Goal: Task Accomplishment & Management: Use online tool/utility

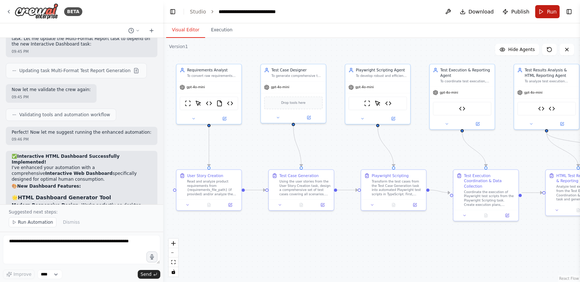
click at [548, 11] on span "Run" at bounding box center [552, 11] width 10 height 7
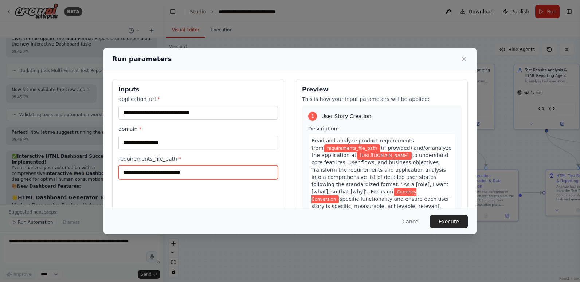
click at [241, 173] on input "requirements_file_path *" at bounding box center [198, 173] width 160 height 14
paste input "**********"
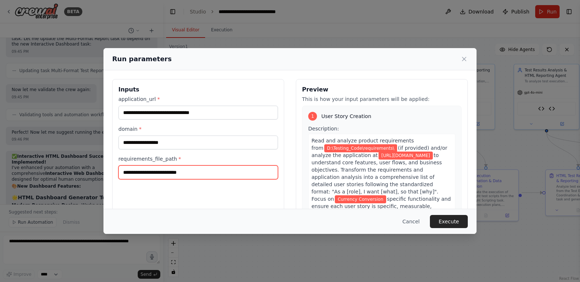
paste input "**********"
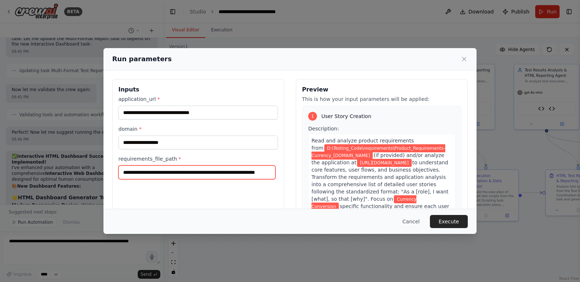
scroll to position [0, 31]
type input "**********"
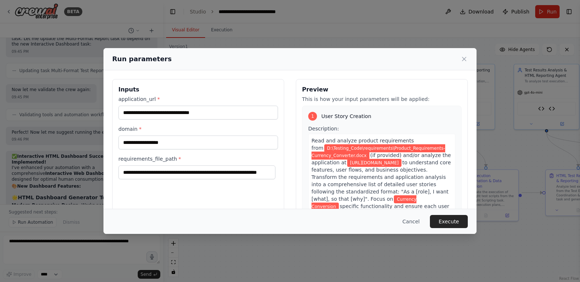
scroll to position [0, 0]
click at [262, 221] on div "Cancel Execute" at bounding box center [290, 221] width 356 height 13
drag, startPoint x: 240, startPoint y: 175, endPoint x: 301, endPoint y: 180, distance: 61.5
click at [301, 180] on div "**********" at bounding box center [290, 165] width 356 height 173
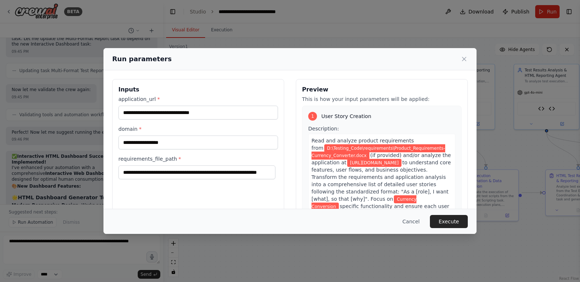
scroll to position [0, 0]
click at [359, 220] on div "Cancel Execute" at bounding box center [290, 221] width 356 height 13
click at [444, 221] on button "Execute" at bounding box center [449, 221] width 38 height 13
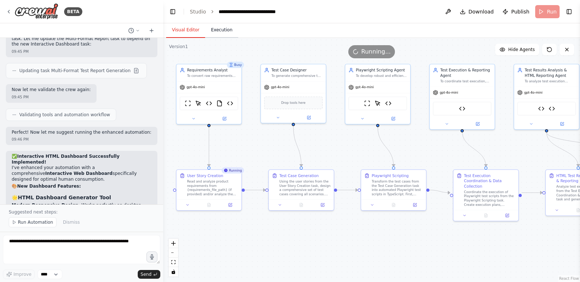
click at [222, 32] on button "Execution" at bounding box center [221, 30] width 33 height 15
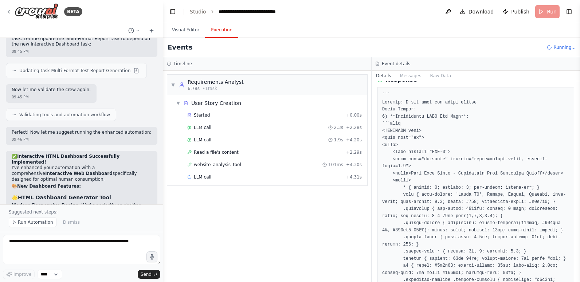
scroll to position [73, 0]
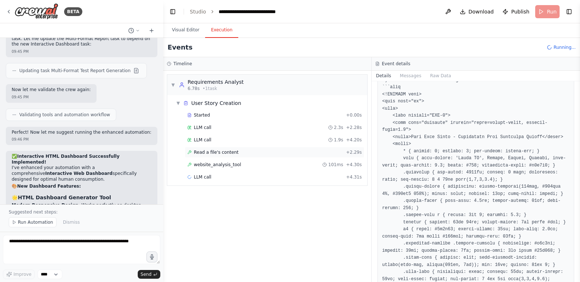
click at [226, 152] on span "Read a file's content" at bounding box center [216, 152] width 45 height 6
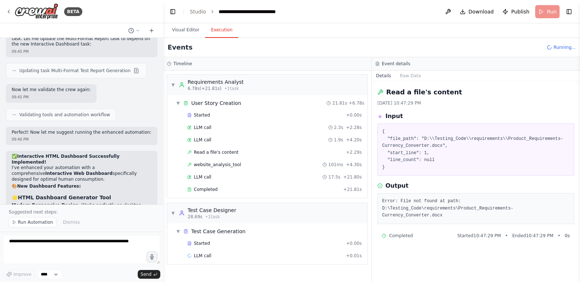
click at [237, 159] on div "Started + 0.00s LLM call 2.3s + 2.28s LLM call 1.9s + 4.20s Read a file's conte…" at bounding box center [270, 153] width 194 height 87
click at [234, 165] on span "website_analysis_tool" at bounding box center [217, 165] width 47 height 6
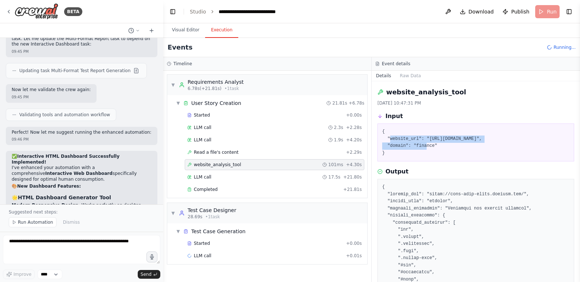
drag, startPoint x: 389, startPoint y: 138, endPoint x: 543, endPoint y: 137, distance: 153.8
click at [543, 137] on pre "{ "website_url": "[URL][DOMAIN_NAME]", "domain": "finance" }" at bounding box center [475, 142] width 187 height 28
click at [441, 173] on div "Output" at bounding box center [476, 171] width 197 height 9
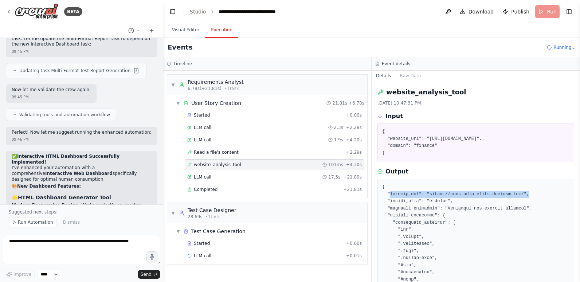
drag, startPoint x: 389, startPoint y: 195, endPoint x: 521, endPoint y: 194, distance: 132.7
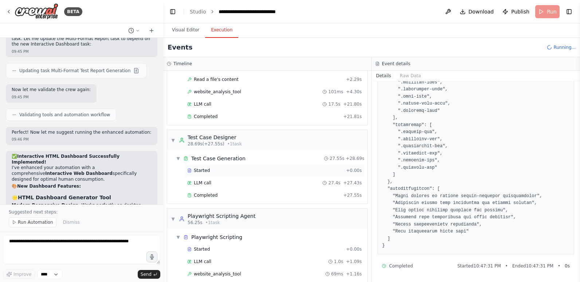
click at [200, 168] on span "Started" at bounding box center [202, 171] width 16 height 6
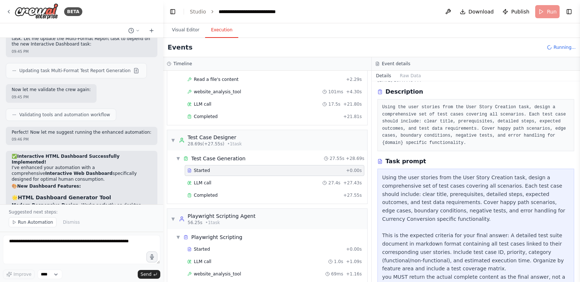
scroll to position [39, 0]
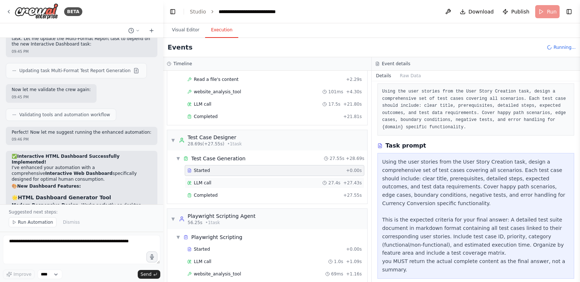
click at [219, 184] on div "LLM call 27.4s + 27.43s" at bounding box center [274, 183] width 175 height 6
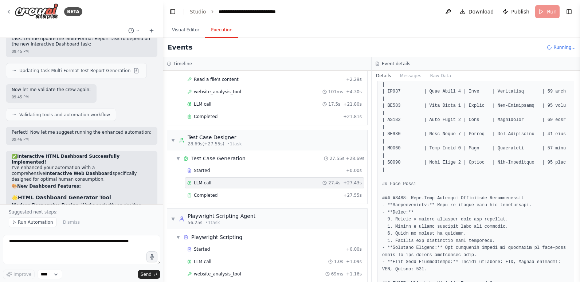
scroll to position [219, 0]
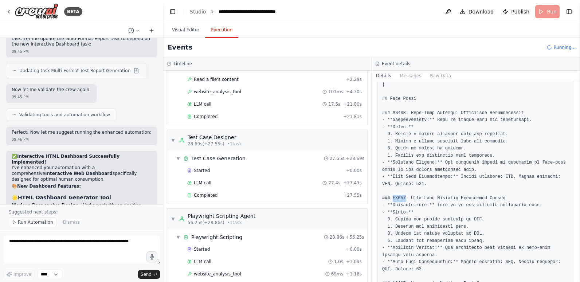
scroll to position [365, 0]
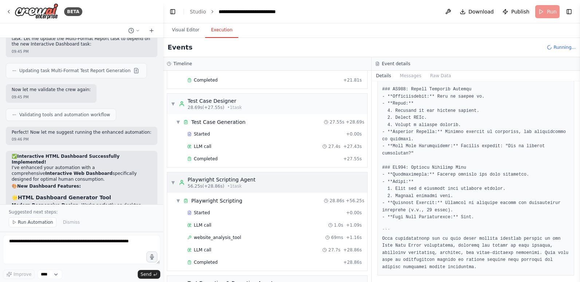
scroll to position [146, 0]
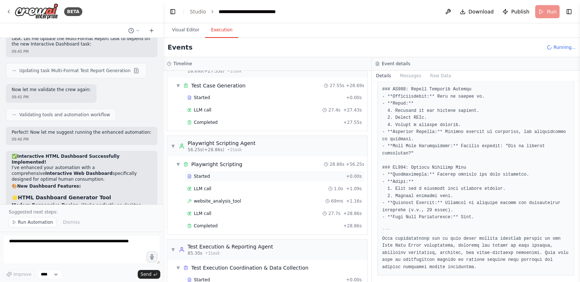
click at [209, 177] on div "Started" at bounding box center [265, 177] width 156 height 6
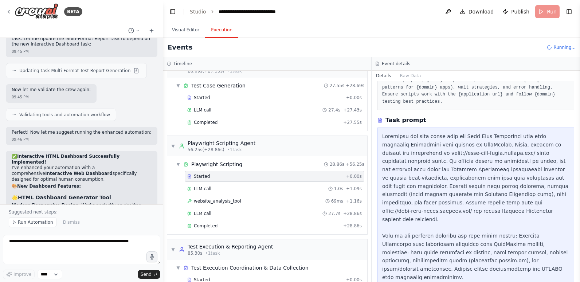
scroll to position [93, 0]
click at [234, 187] on div "LLM call 1.0s + 1.09s" at bounding box center [274, 189] width 175 height 6
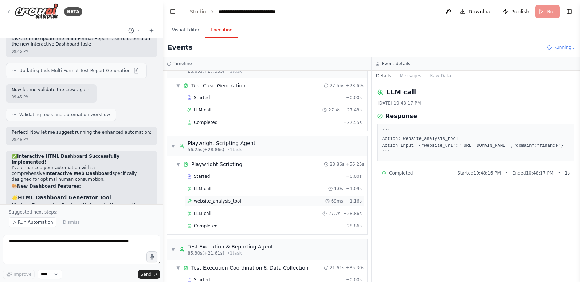
click at [232, 202] on span "website_analysis_tool" at bounding box center [217, 201] width 47 height 6
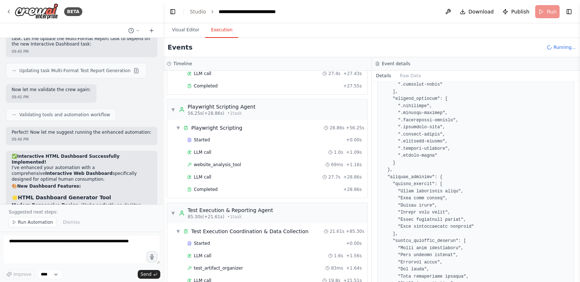
scroll to position [583, 0]
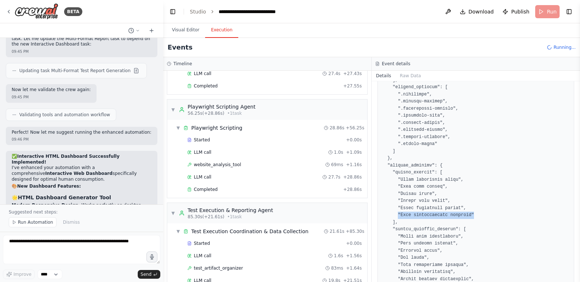
drag, startPoint x: 396, startPoint y: 214, endPoint x: 466, endPoint y: 214, distance: 70.0
click at [466, 214] on pre at bounding box center [475, 236] width 187 height 1273
drag, startPoint x: 399, startPoint y: 176, endPoint x: 440, endPoint y: 177, distance: 41.6
click at [440, 177] on pre at bounding box center [475, 236] width 187 height 1273
drag, startPoint x: 440, startPoint y: 177, endPoint x: 442, endPoint y: 194, distance: 17.6
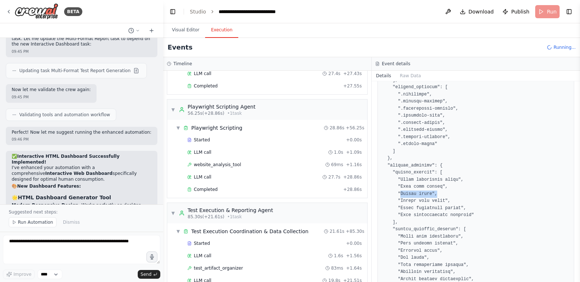
click at [442, 194] on pre at bounding box center [475, 236] width 187 height 1273
drag, startPoint x: 442, startPoint y: 194, endPoint x: 490, endPoint y: 210, distance: 51.1
click at [490, 210] on pre at bounding box center [475, 236] width 187 height 1273
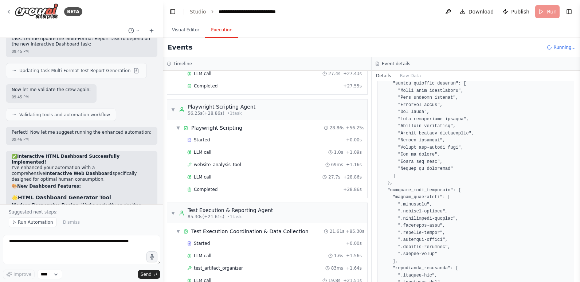
scroll to position [766, 0]
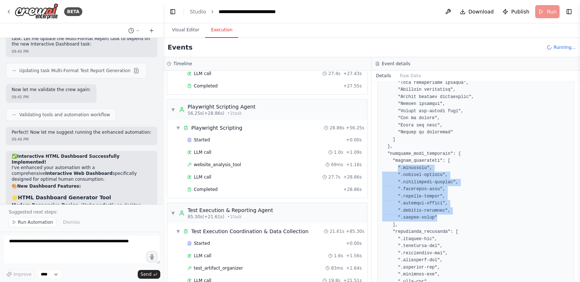
drag, startPoint x: 397, startPoint y: 168, endPoint x: 445, endPoint y: 219, distance: 70.4
click at [445, 219] on pre at bounding box center [475, 54] width 187 height 1273
drag, startPoint x: 445, startPoint y: 219, endPoint x: 507, endPoint y: 218, distance: 61.3
click at [507, 218] on pre at bounding box center [475, 54] width 187 height 1273
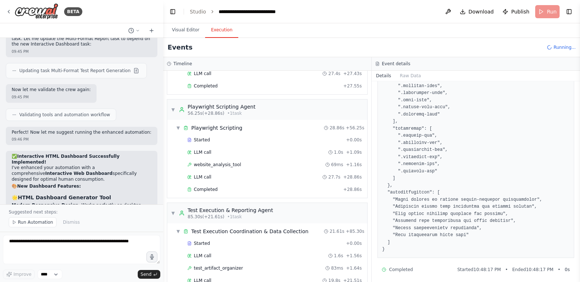
scroll to position [1207, 0]
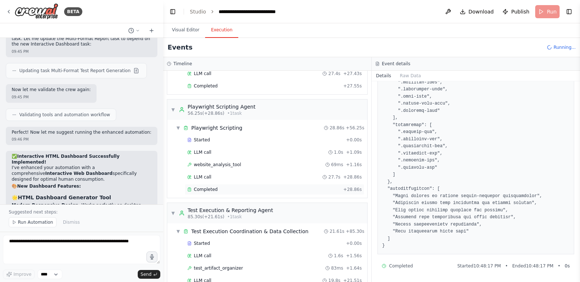
click at [220, 190] on div "Completed" at bounding box center [263, 190] width 153 height 6
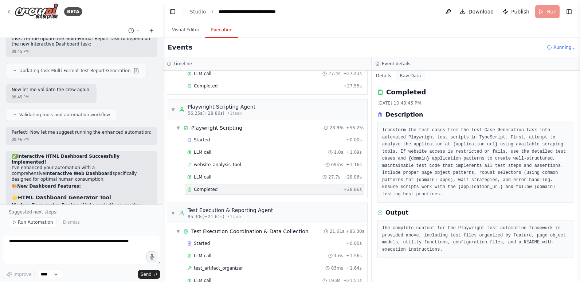
click at [406, 75] on button "Raw Data" at bounding box center [411, 76] width 30 height 10
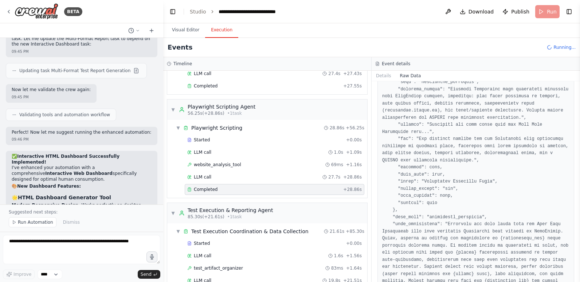
scroll to position [574, 0]
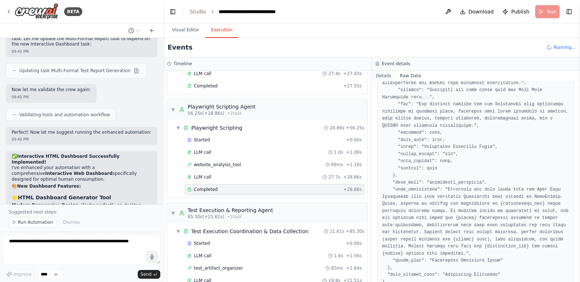
click at [385, 78] on button "Details" at bounding box center [384, 76] width 24 height 10
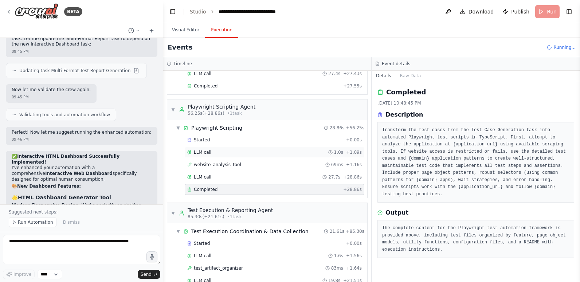
scroll to position [219, 0]
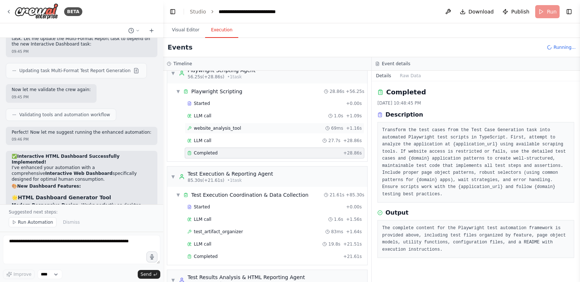
click at [237, 128] on div "website_analysis_tool 69ms + 1.16s" at bounding box center [274, 128] width 175 height 6
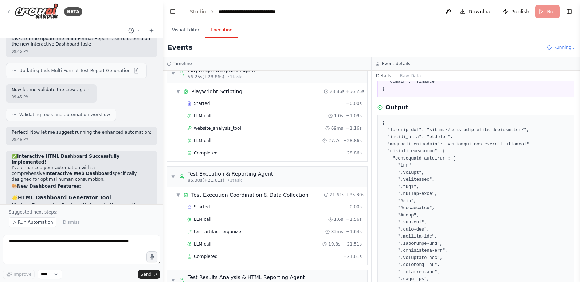
scroll to position [73, 0]
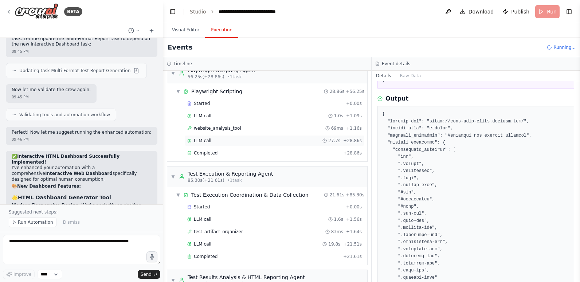
click at [241, 145] on div "LLM call 27.7s + 28.86s" at bounding box center [275, 140] width 180 height 11
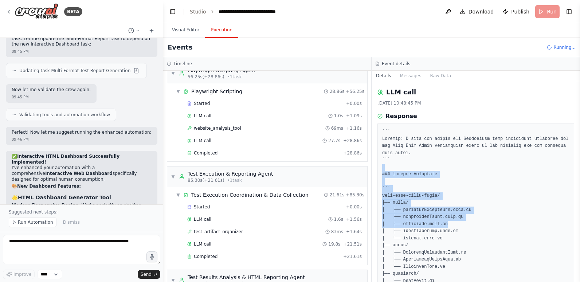
drag, startPoint x: 382, startPoint y: 171, endPoint x: 482, endPoint y: 221, distance: 111.8
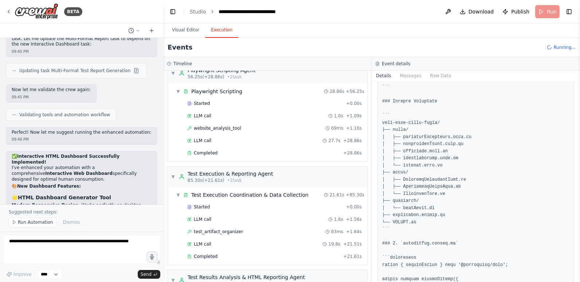
drag, startPoint x: 401, startPoint y: 213, endPoint x: 470, endPoint y: 215, distance: 68.9
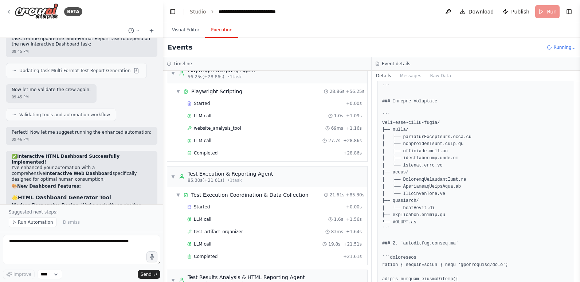
scroll to position [146, 0]
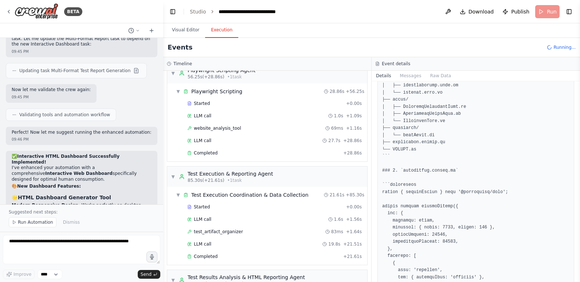
drag, startPoint x: 406, startPoint y: 169, endPoint x: 452, endPoint y: 179, distance: 46.3
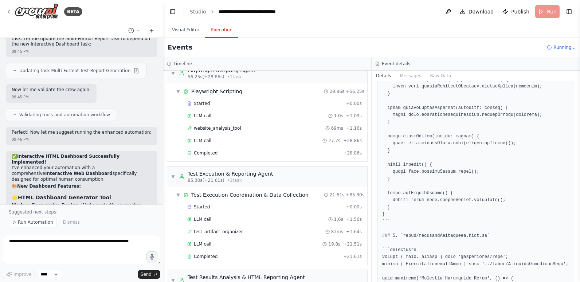
scroll to position [620, 0]
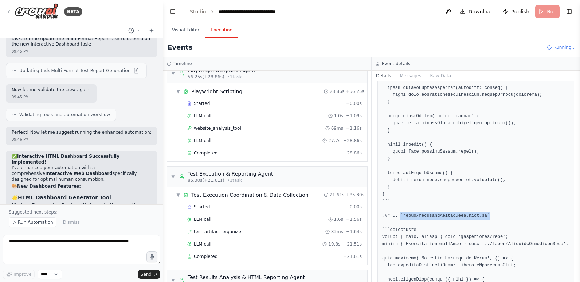
drag, startPoint x: 400, startPoint y: 216, endPoint x: 491, endPoint y: 214, distance: 91.2
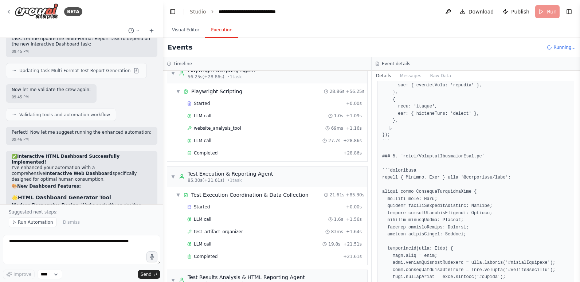
scroll to position [365, 0]
drag, startPoint x: 402, startPoint y: 157, endPoint x: 477, endPoint y: 158, distance: 75.1
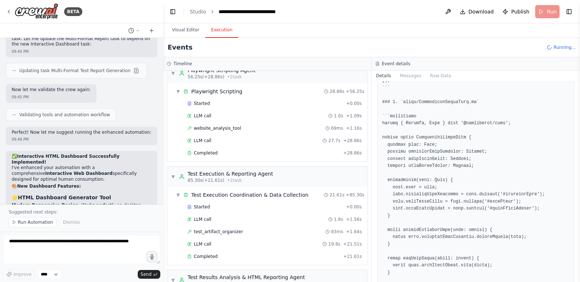
scroll to position [1021, 0]
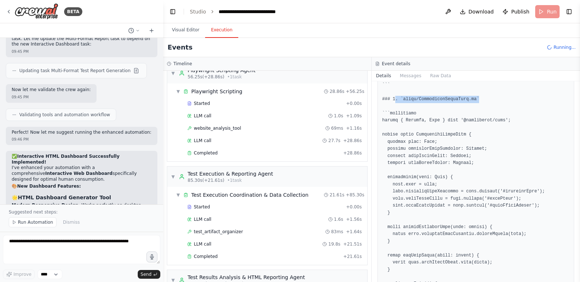
drag, startPoint x: 395, startPoint y: 98, endPoint x: 475, endPoint y: 100, distance: 80.2
click at [475, 100] on pre at bounding box center [475, 231] width 187 height 2246
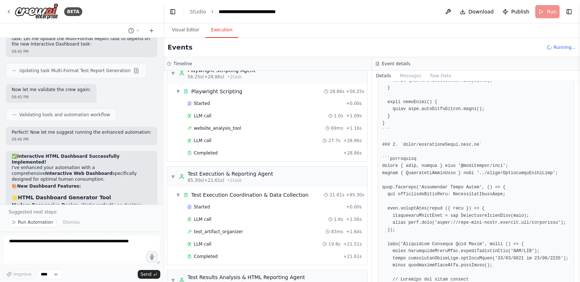
scroll to position [1203, 0]
drag, startPoint x: 393, startPoint y: 144, endPoint x: 453, endPoint y: 145, distance: 59.8
click at [453, 145] on pre at bounding box center [475, 48] width 187 height 2246
drag, startPoint x: 453, startPoint y: 145, endPoint x: 478, endPoint y: 144, distance: 25.2
click at [478, 144] on pre at bounding box center [475, 48] width 187 height 2246
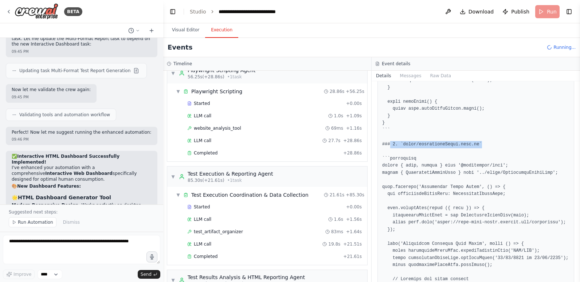
drag, startPoint x: 476, startPoint y: 143, endPoint x: 389, endPoint y: 145, distance: 87.9
click at [389, 145] on pre at bounding box center [475, 48] width 187 height 2246
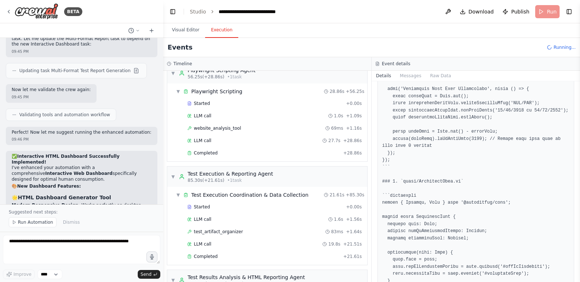
scroll to position [1458, 0]
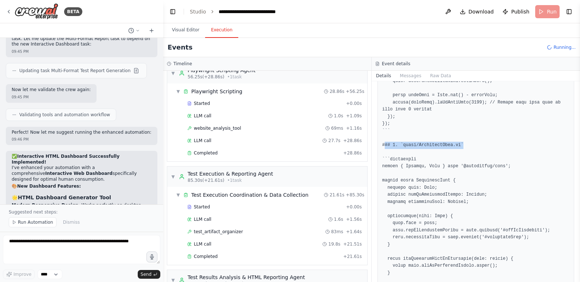
drag, startPoint x: 470, startPoint y: 143, endPoint x: 385, endPoint y: 147, distance: 85.4
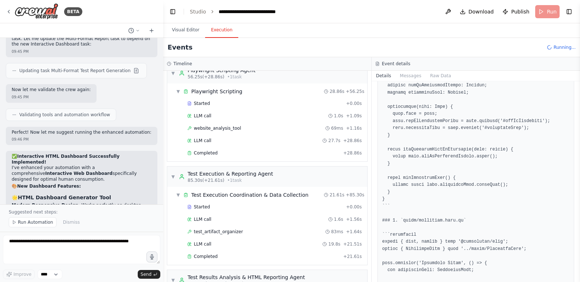
scroll to position [1641, 0]
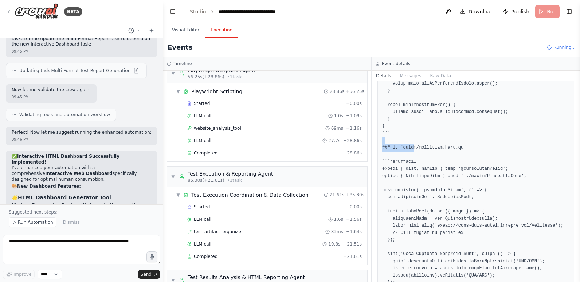
drag, startPoint x: 466, startPoint y: 144, endPoint x: 411, endPoint y: 148, distance: 54.8
drag, startPoint x: 411, startPoint y: 148, endPoint x: 472, endPoint y: 147, distance: 60.9
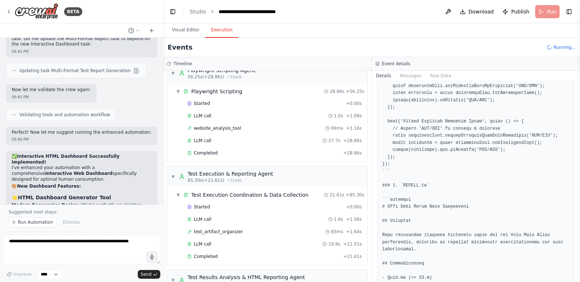
scroll to position [1823, 0]
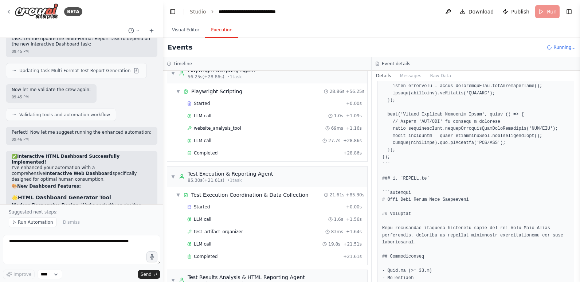
drag, startPoint x: 446, startPoint y: 175, endPoint x: 392, endPoint y: 175, distance: 54.7
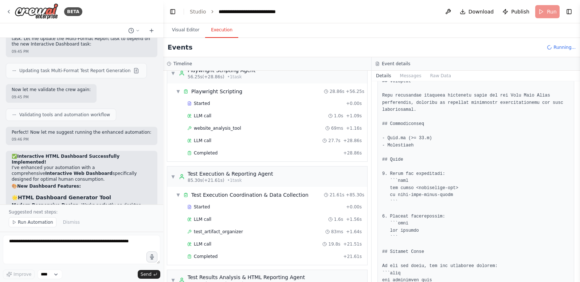
scroll to position [1932, 0]
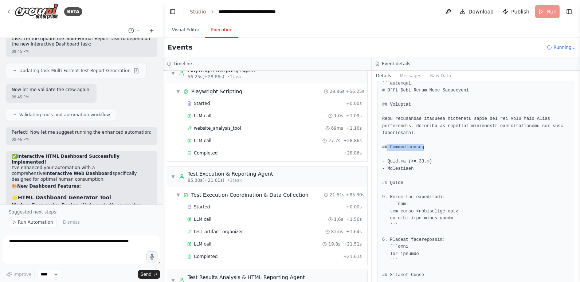
drag, startPoint x: 388, startPoint y: 148, endPoint x: 428, endPoint y: 147, distance: 40.8
drag, startPoint x: 428, startPoint y: 147, endPoint x: 425, endPoint y: 180, distance: 32.6
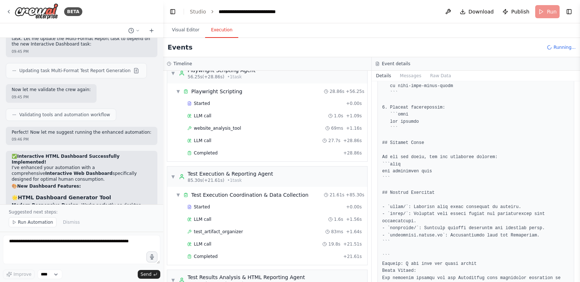
scroll to position [2078, 0]
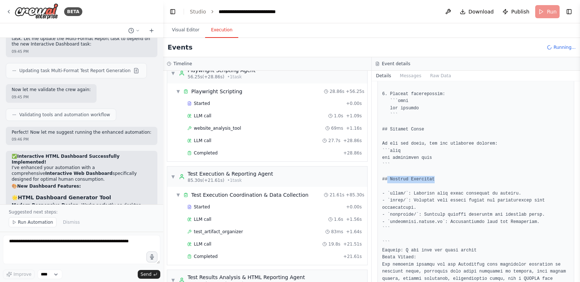
drag, startPoint x: 386, startPoint y: 180, endPoint x: 443, endPoint y: 177, distance: 56.6
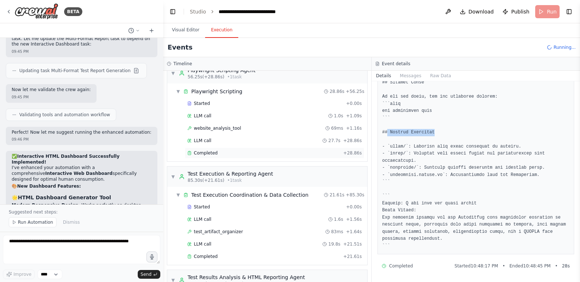
scroll to position [255, 0]
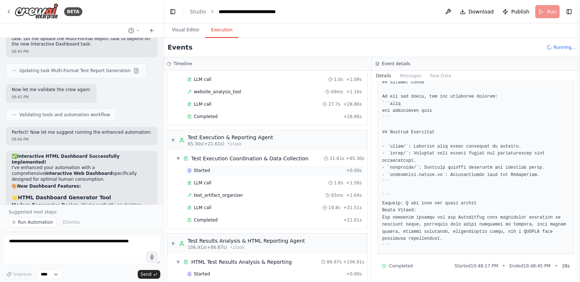
click at [207, 170] on span "Started" at bounding box center [202, 171] width 16 height 6
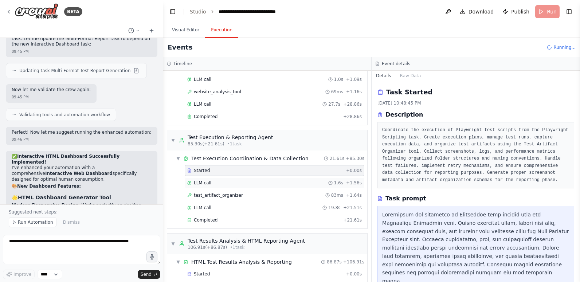
click at [206, 182] on span "LLM call" at bounding box center [202, 183] width 17 height 6
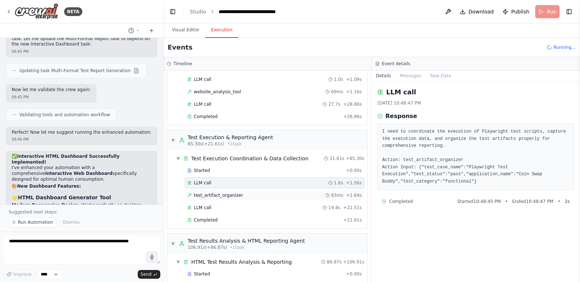
click at [207, 195] on span "test_artifact_organizer" at bounding box center [218, 195] width 49 height 6
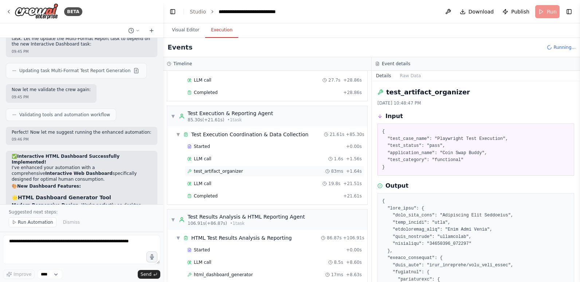
scroll to position [292, 0]
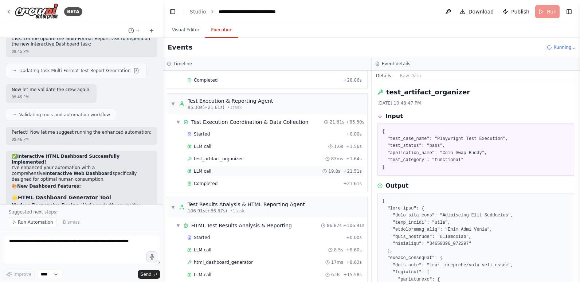
click at [207, 170] on span "LLM call" at bounding box center [202, 171] width 17 height 6
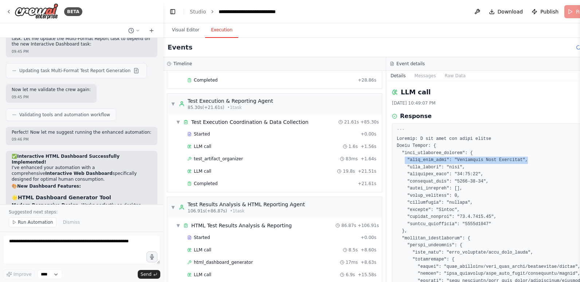
drag, startPoint x: 392, startPoint y: 162, endPoint x: 502, endPoint y: 159, distance: 110.9
drag, startPoint x: 423, startPoint y: 168, endPoint x: 466, endPoint y: 166, distance: 42.7
drag, startPoint x: 401, startPoint y: 198, endPoint x: 455, endPoint y: 197, distance: 53.2
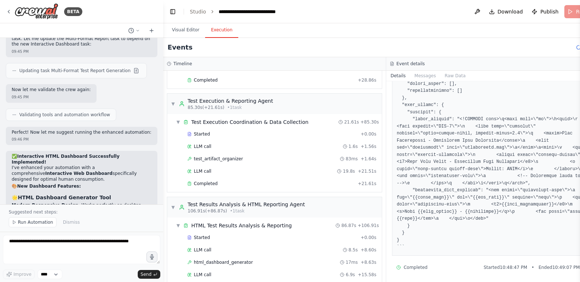
scroll to position [668, 0]
click at [229, 148] on div "LLM call 1.6s + 1.56s" at bounding box center [281, 147] width 189 height 6
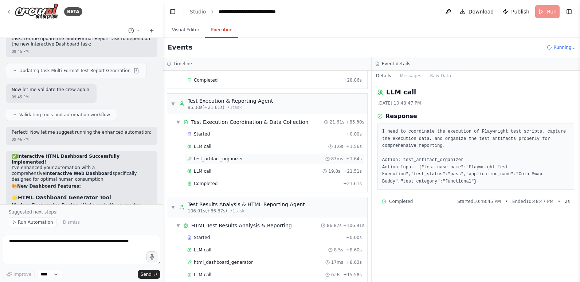
click at [228, 159] on span "test_artifact_organizer" at bounding box center [218, 159] width 49 height 6
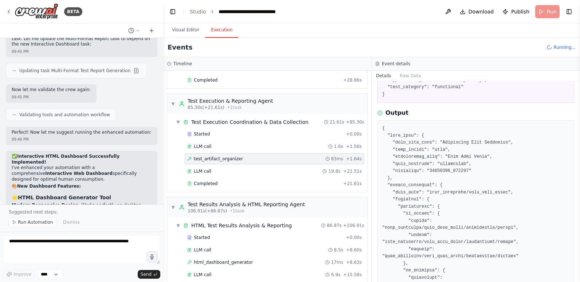
scroll to position [109, 0]
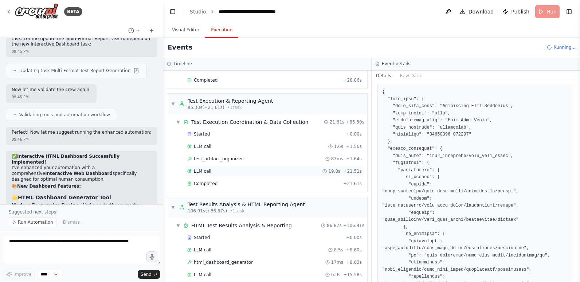
click at [252, 171] on div "LLM call 19.8s + 21.51s" at bounding box center [274, 171] width 175 height 6
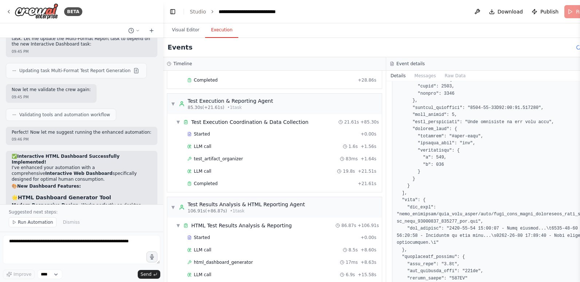
scroll to position [401, 0]
click at [241, 182] on div "Completed" at bounding box center [271, 184] width 168 height 6
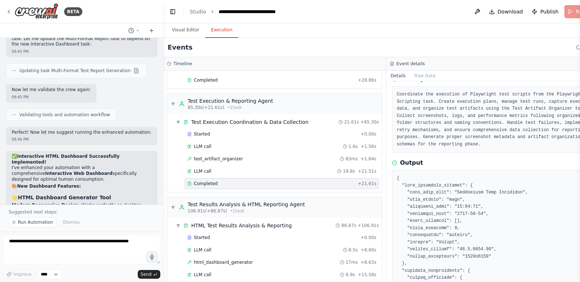
scroll to position [73, 0]
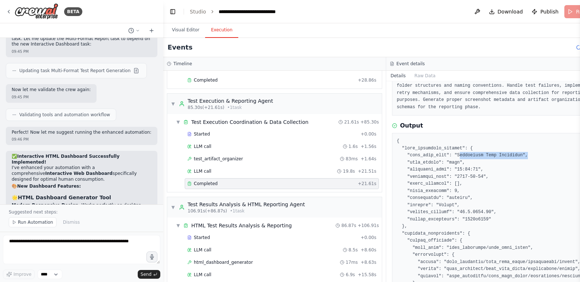
drag, startPoint x: 442, startPoint y: 153, endPoint x: 506, endPoint y: 155, distance: 63.8
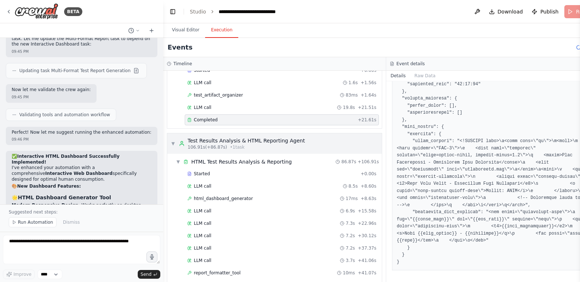
scroll to position [365, 0]
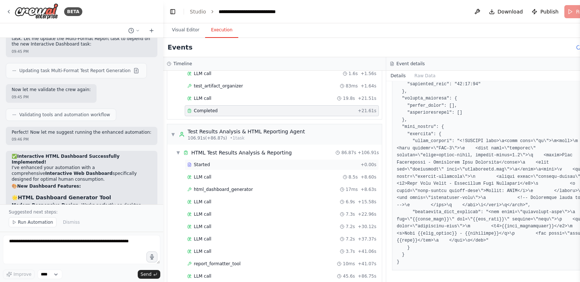
click at [214, 165] on div "Started" at bounding box center [272, 165] width 171 height 6
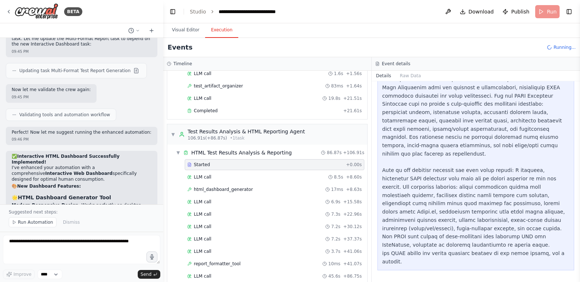
scroll to position [126, 0]
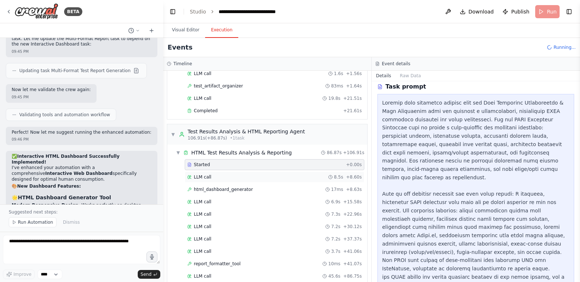
click at [238, 178] on div "LLM call 8.5s + 8.60s" at bounding box center [274, 177] width 175 height 6
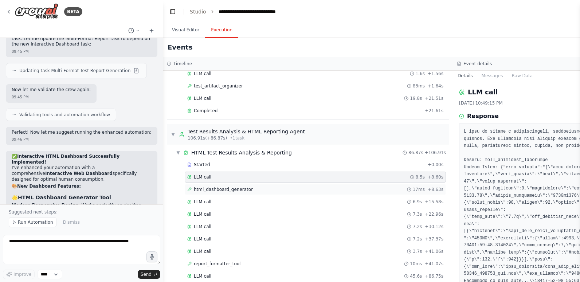
click at [236, 190] on span "html_dashboard_generator" at bounding box center [223, 190] width 59 height 6
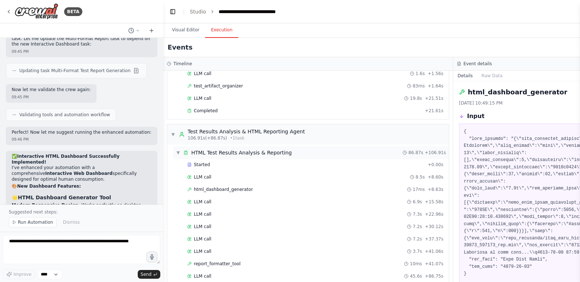
scroll to position [437, 0]
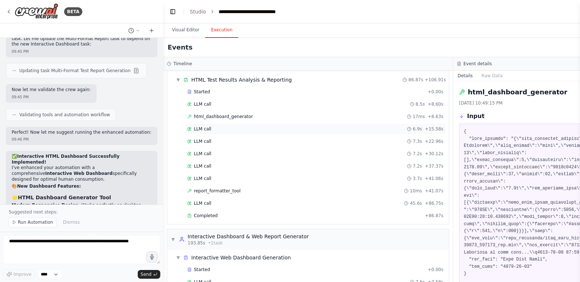
click at [221, 128] on div "LLM call 6.9s + 15.58s" at bounding box center [315, 129] width 256 height 6
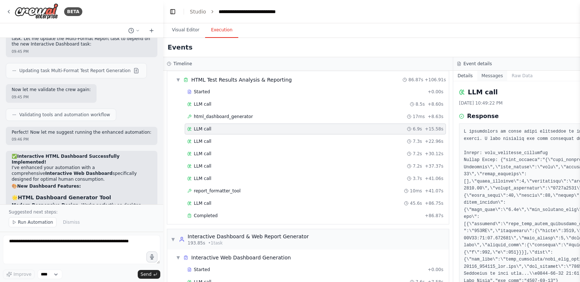
click at [486, 76] on button "Messages" at bounding box center [493, 76] width 30 height 10
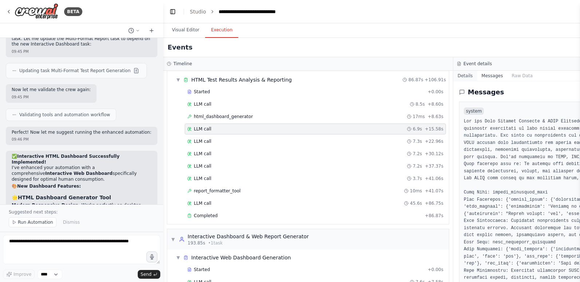
click at [463, 75] on button "Details" at bounding box center [466, 76] width 24 height 10
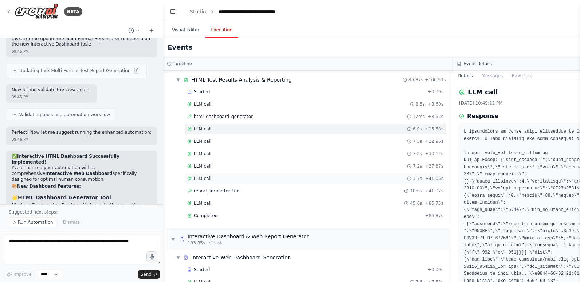
click at [220, 177] on div "LLM call 3.7s + 41.06s" at bounding box center [315, 179] width 256 height 6
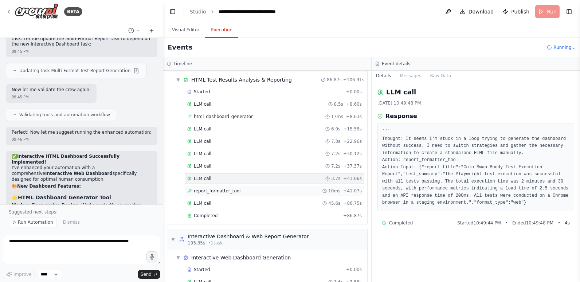
click at [219, 188] on span "report_formatter_tool" at bounding box center [217, 191] width 47 height 6
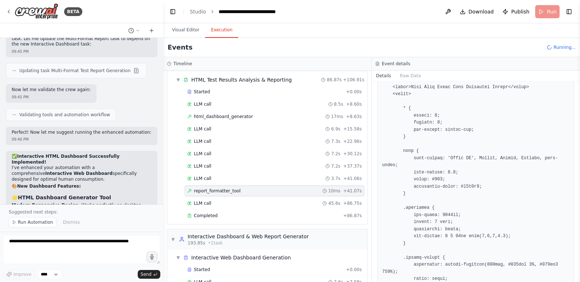
scroll to position [182, 0]
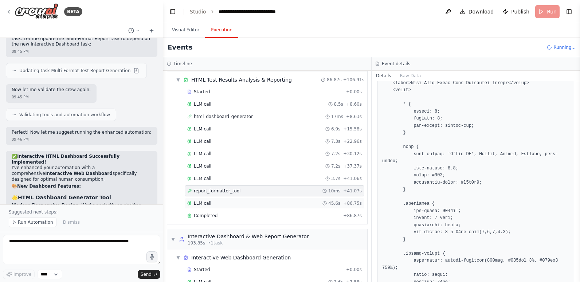
click at [204, 205] on span "LLM call" at bounding box center [202, 204] width 17 height 6
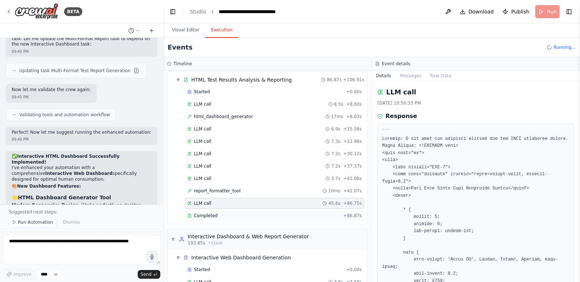
click at [205, 213] on span "Completed" at bounding box center [206, 216] width 24 height 6
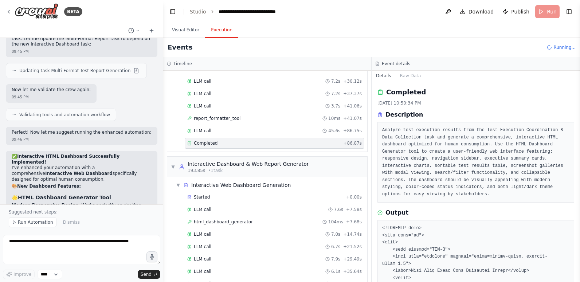
scroll to position [510, 0]
click at [205, 197] on span "Started" at bounding box center [202, 197] width 16 height 6
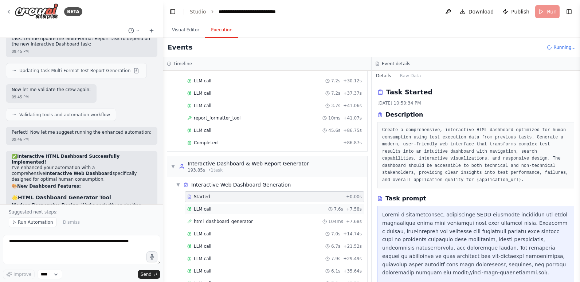
click at [204, 207] on span "LLM call" at bounding box center [202, 209] width 17 height 6
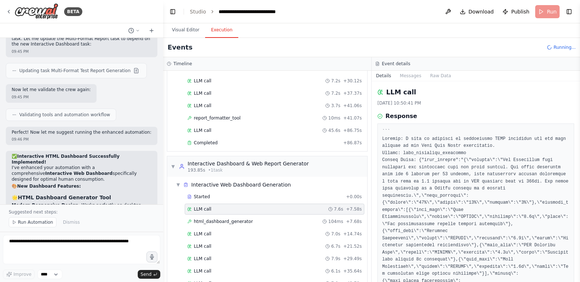
scroll to position [547, 0]
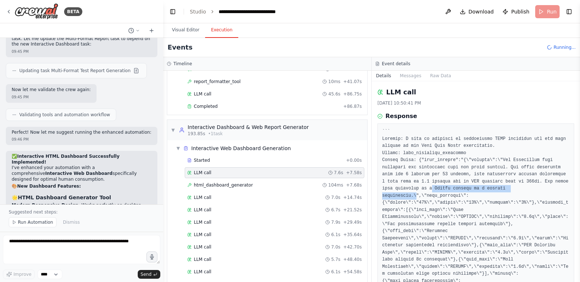
drag, startPoint x: 385, startPoint y: 190, endPoint x: 486, endPoint y: 189, distance: 101.0
click at [486, 189] on pre at bounding box center [475, 227] width 187 height 199
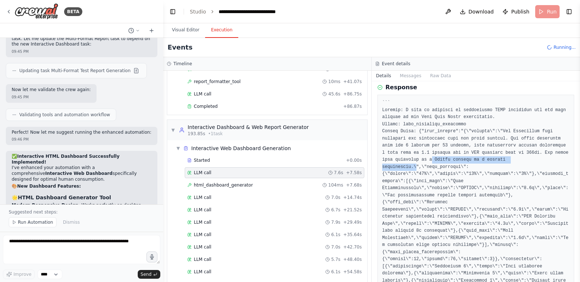
scroll to position [36, 0]
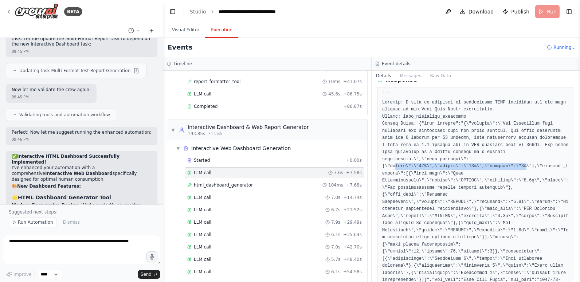
drag, startPoint x: 393, startPoint y: 160, endPoint x: 515, endPoint y: 160, distance: 121.8
click at [515, 160] on pre at bounding box center [475, 191] width 187 height 199
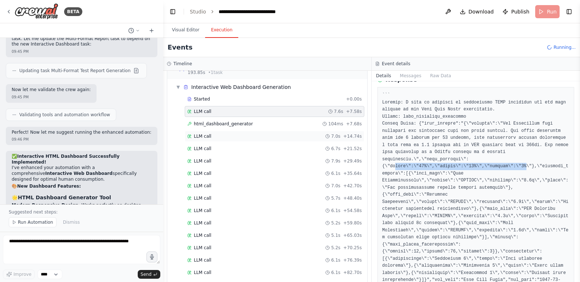
scroll to position [620, 0]
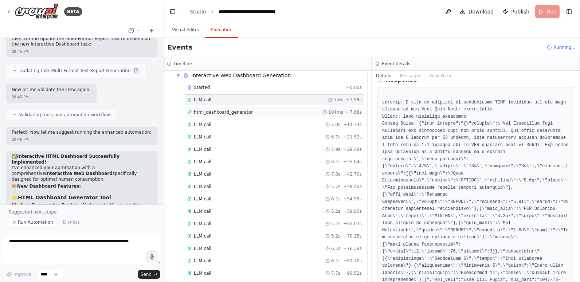
click at [239, 112] on span "html_dashboard_generator" at bounding box center [223, 112] width 59 height 6
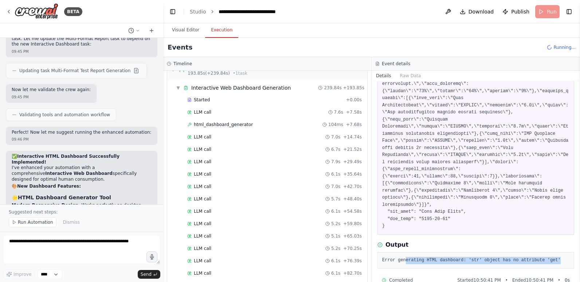
scroll to position [707, 0]
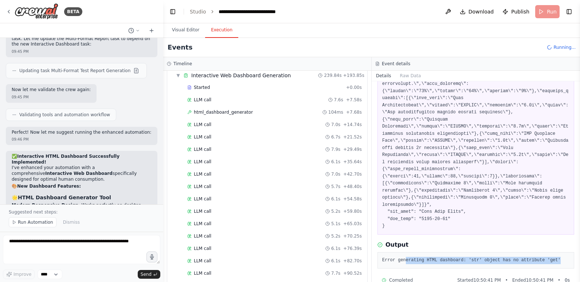
drag, startPoint x: 404, startPoint y: 246, endPoint x: 549, endPoint y: 249, distance: 145.1
click at [549, 257] on pre "Error generating HTML dashboard: 'str' object has no attribute 'get'" at bounding box center [475, 260] width 187 height 7
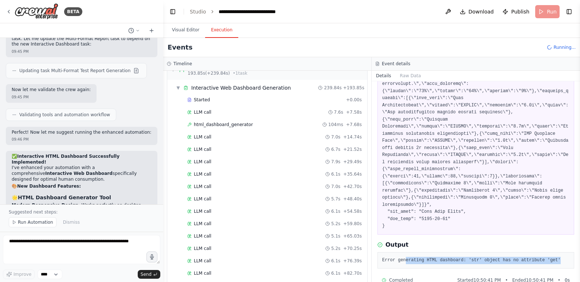
scroll to position [732, 0]
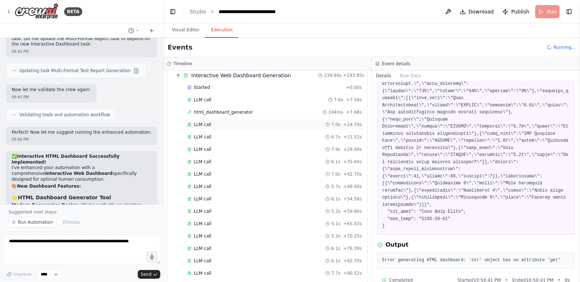
click at [198, 122] on span "LLM call" at bounding box center [202, 125] width 17 height 6
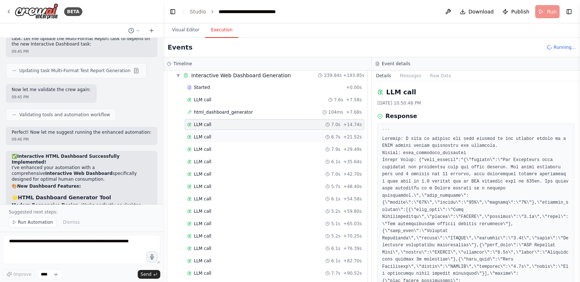
scroll to position [757, 0]
click at [198, 134] on div "LLM call 6.7s + 21.52s" at bounding box center [275, 137] width 180 height 11
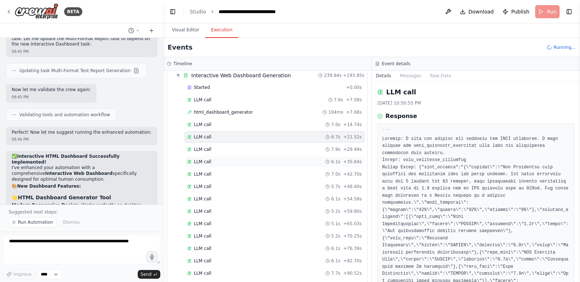
click at [203, 157] on div "LLM call 6.1s + 35.64s" at bounding box center [275, 161] width 180 height 11
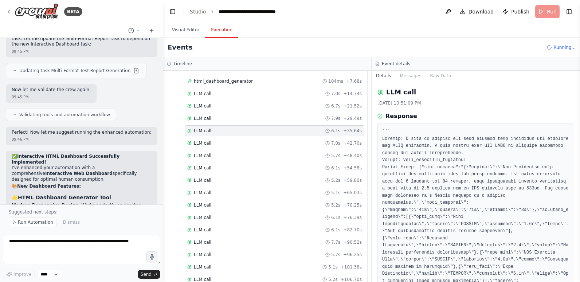
scroll to position [830, 0]
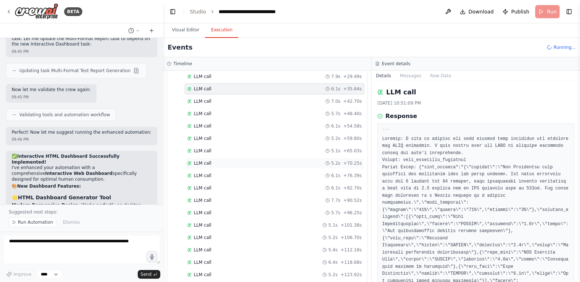
click at [203, 159] on div "LLM call 5.2s + 70.25s" at bounding box center [275, 163] width 180 height 11
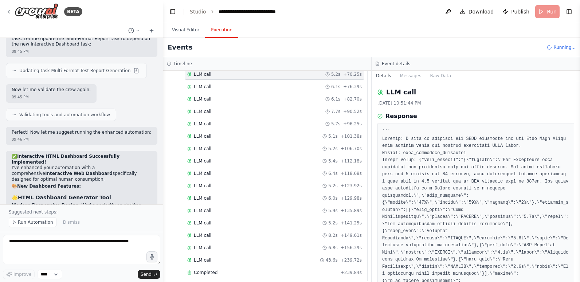
scroll to position [926, 0]
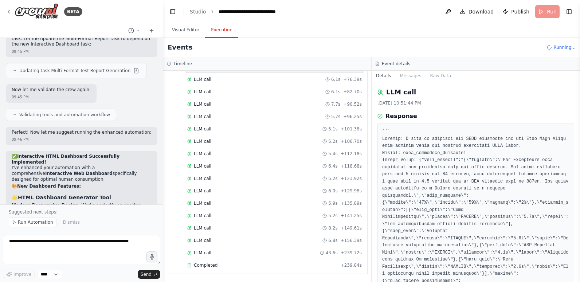
click at [203, 159] on div "LLM call 5.4s + 112.18s" at bounding box center [275, 153] width 180 height 11
click at [205, 183] on div "LLM call 5.2s + 123.92s" at bounding box center [275, 178] width 180 height 11
click at [205, 190] on span "LLM call" at bounding box center [202, 191] width 17 height 6
click at [203, 206] on span "LLM call" at bounding box center [202, 204] width 17 height 6
click at [204, 263] on span "Completed" at bounding box center [206, 265] width 24 height 6
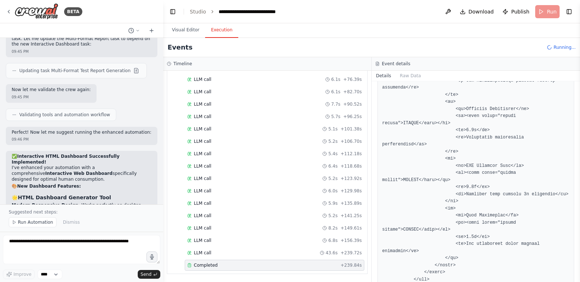
scroll to position [2370, 0]
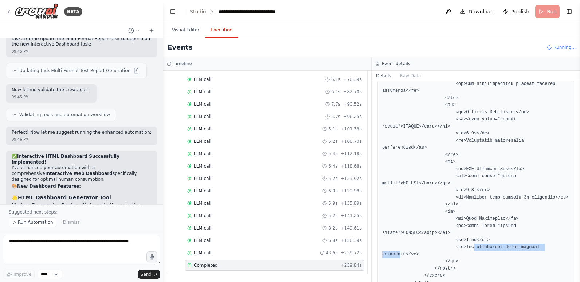
drag, startPoint x: 467, startPoint y: 205, endPoint x: 546, endPoint y: 207, distance: 79.1
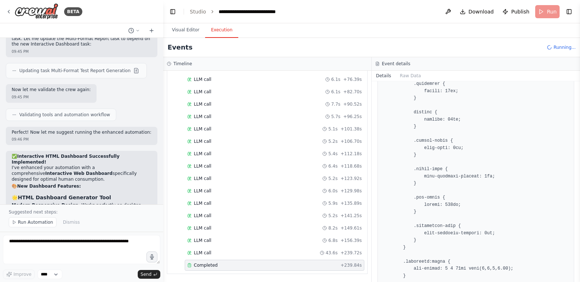
scroll to position [1677, 0]
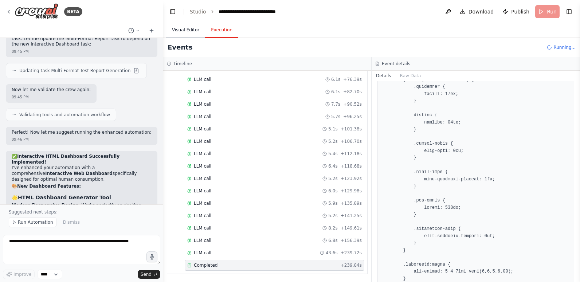
click at [180, 31] on button "Visual Editor" at bounding box center [185, 30] width 39 height 15
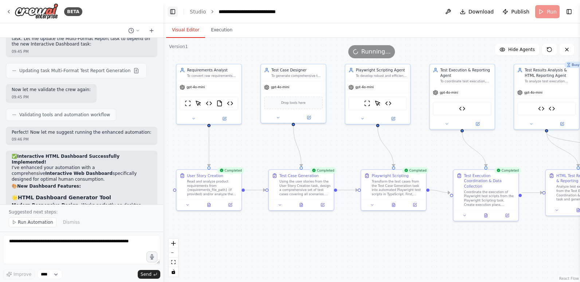
click at [172, 12] on button "Toggle Left Sidebar" at bounding box center [173, 12] width 10 height 10
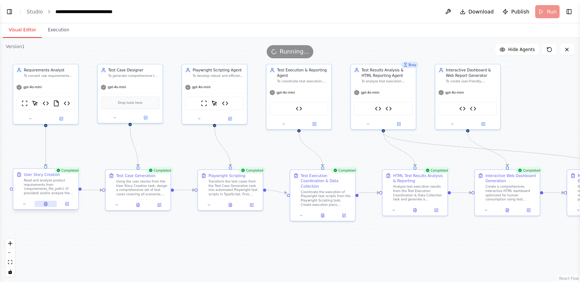
click at [45, 205] on icon at bounding box center [45, 204] width 3 height 4
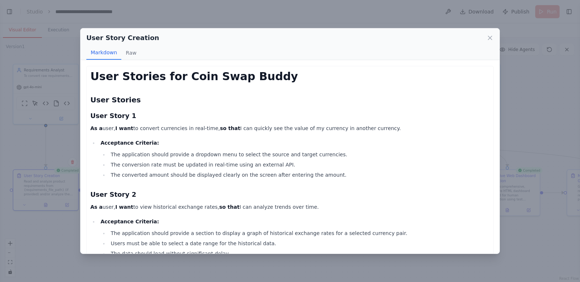
click at [486, 35] on div "User Story Creation" at bounding box center [290, 38] width 408 height 10
click at [489, 38] on icon at bounding box center [490, 37] width 7 height 7
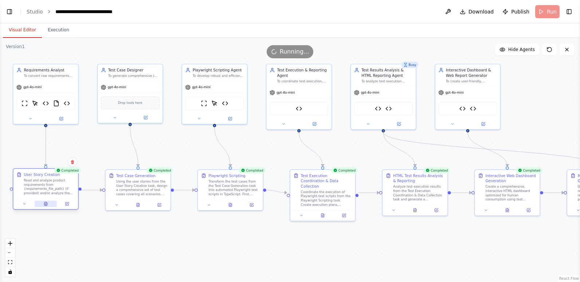
click at [47, 205] on icon at bounding box center [45, 204] width 3 height 4
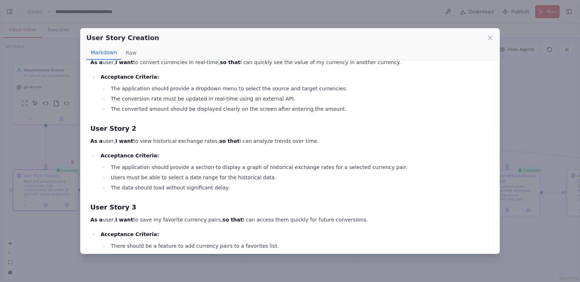
scroll to position [79, 0]
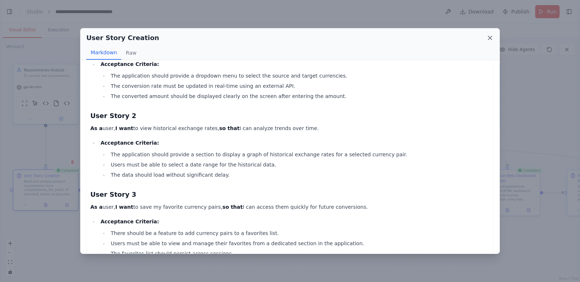
click at [490, 37] on icon at bounding box center [490, 37] width 7 height 7
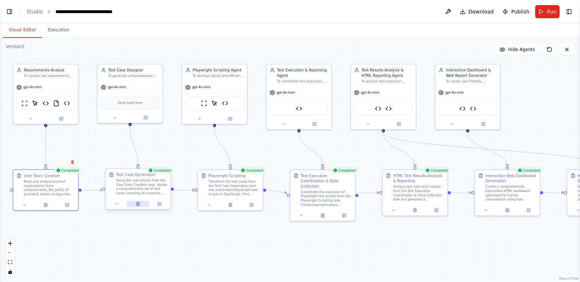
click at [139, 204] on icon at bounding box center [137, 204] width 1 height 0
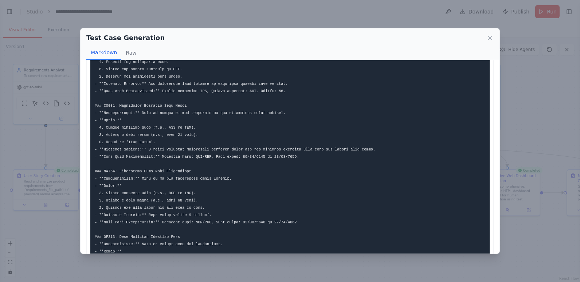
scroll to position [365, 0]
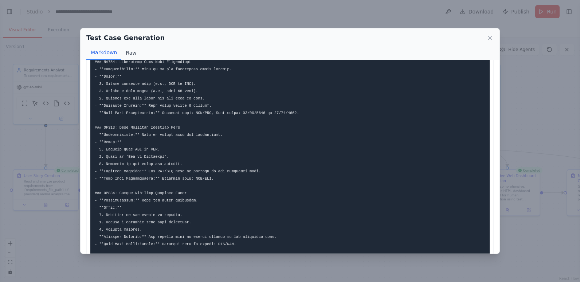
click at [129, 54] on button "Raw" at bounding box center [130, 53] width 19 height 14
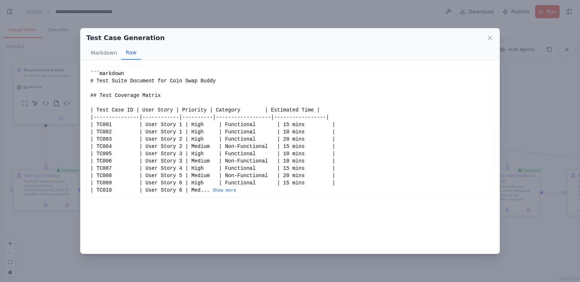
scroll to position [0, 0]
click at [213, 189] on button "Show more" at bounding box center [225, 191] width 24 height 6
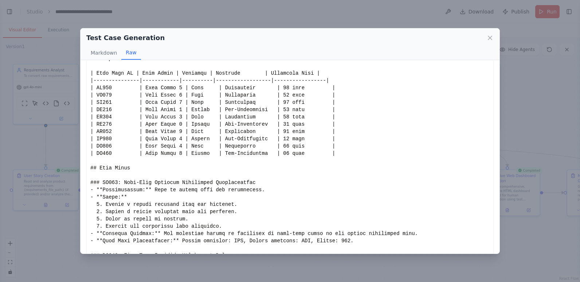
scroll to position [109, 0]
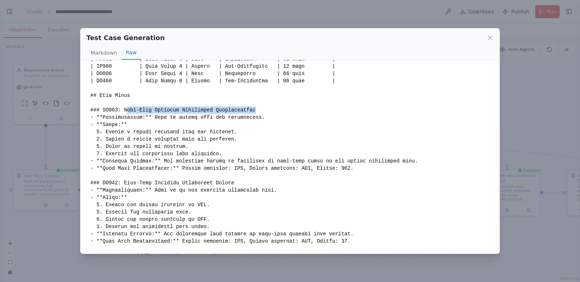
drag, startPoint x: 124, startPoint y: 109, endPoint x: 281, endPoint y: 110, distance: 157.1
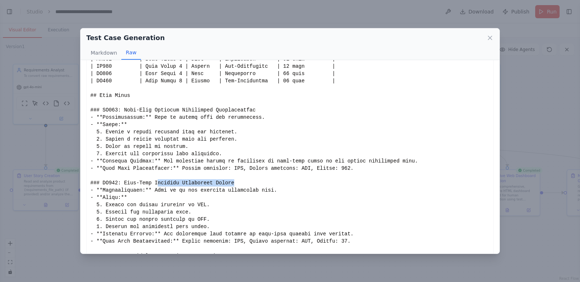
drag, startPoint x: 152, startPoint y: 183, endPoint x: 234, endPoint y: 183, distance: 82.0
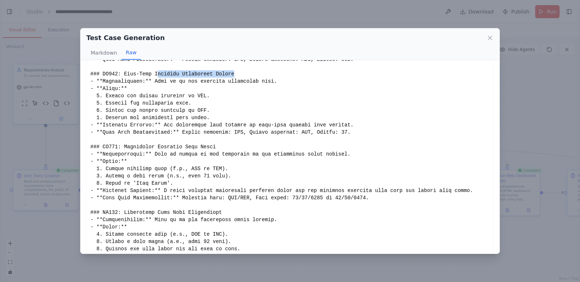
scroll to position [219, 0]
drag, startPoint x: 133, startPoint y: 149, endPoint x: 203, endPoint y: 148, distance: 70.0
click at [203, 148] on div "Show less" at bounding box center [290, 270] width 400 height 838
drag, startPoint x: 127, startPoint y: 214, endPoint x: 226, endPoint y: 211, distance: 98.8
click at [226, 211] on div "Show less" at bounding box center [290, 270] width 400 height 838
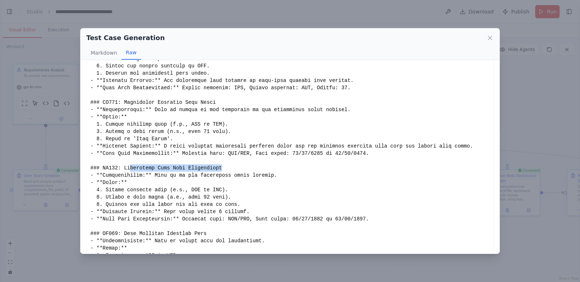
scroll to position [328, 0]
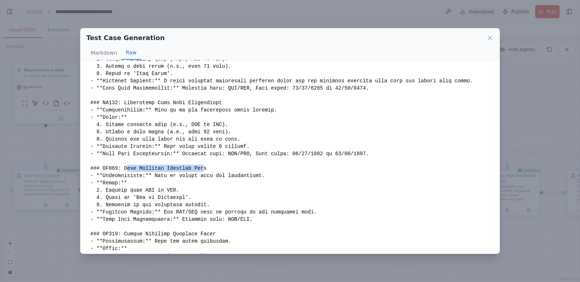
drag, startPoint x: 124, startPoint y: 170, endPoint x: 195, endPoint y: 169, distance: 71.1
click at [195, 169] on div "Show less" at bounding box center [290, 161] width 400 height 838
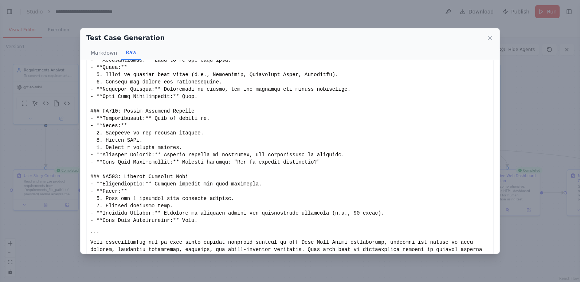
scroll to position [665, 0]
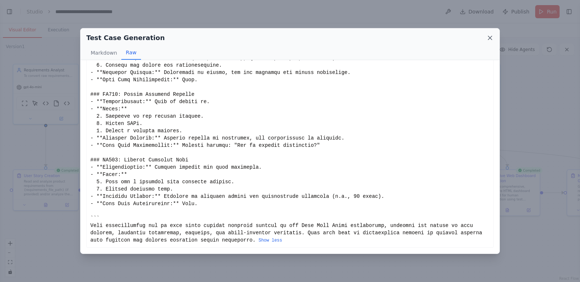
click at [487, 35] on icon at bounding box center [490, 37] width 7 height 7
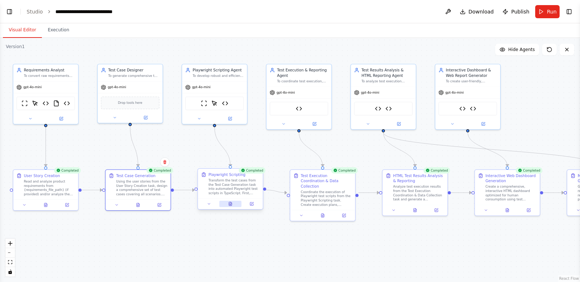
click at [229, 205] on icon at bounding box center [230, 204] width 3 height 4
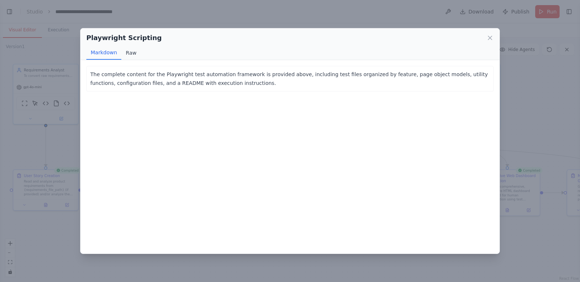
click at [131, 54] on button "Raw" at bounding box center [130, 53] width 19 height 14
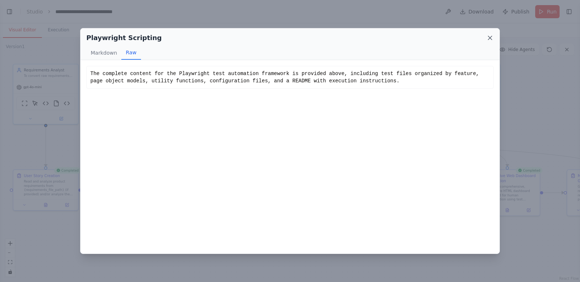
click at [491, 38] on icon at bounding box center [491, 38] width 4 height 4
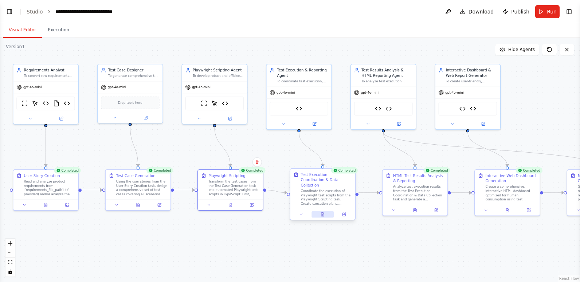
click at [324, 213] on icon at bounding box center [323, 215] width 3 height 4
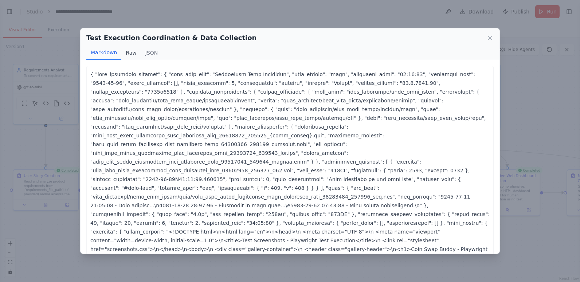
click at [130, 53] on button "Raw" at bounding box center [130, 53] width 19 height 14
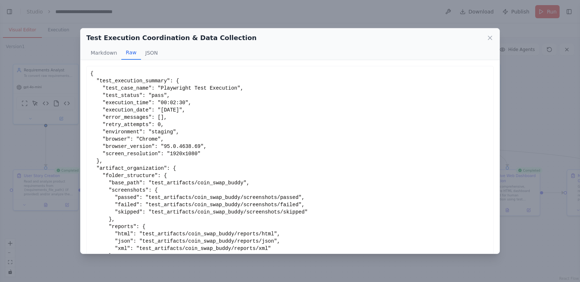
scroll to position [30, 0]
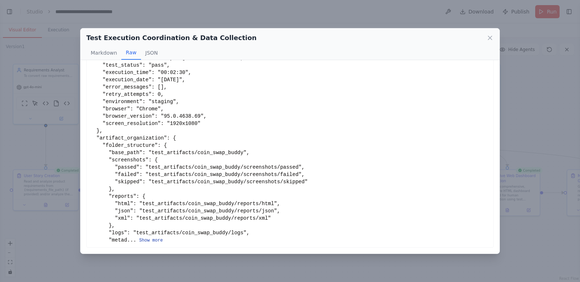
click at [154, 241] on button "Show more" at bounding box center [151, 241] width 24 height 6
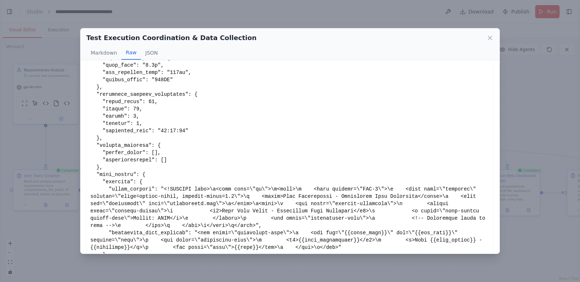
scroll to position [497, 0]
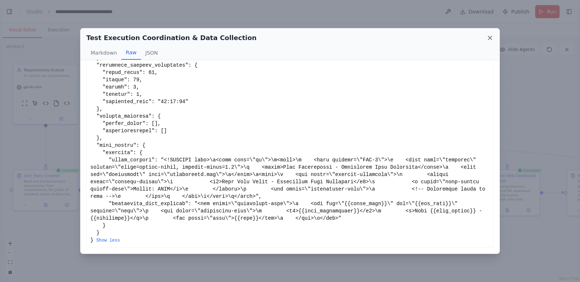
click at [491, 38] on icon at bounding box center [491, 38] width 4 height 4
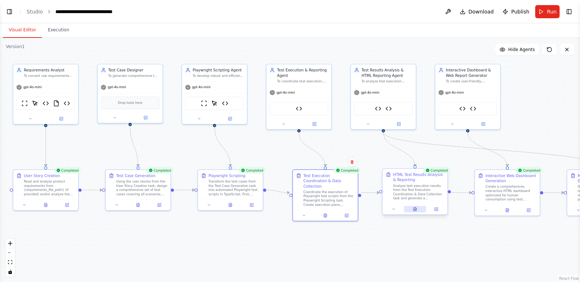
click at [416, 211] on icon at bounding box center [415, 209] width 3 height 4
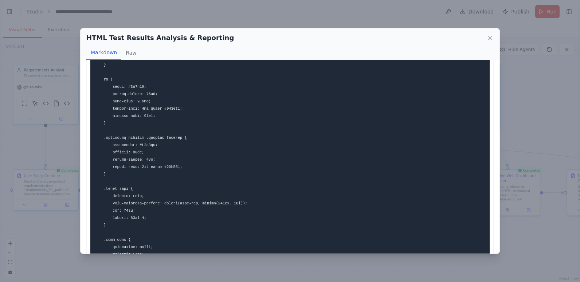
scroll to position [547, 0]
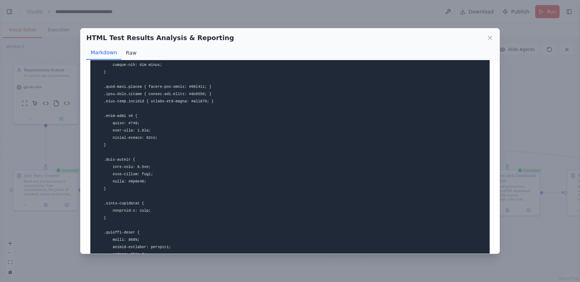
click at [127, 51] on button "Raw" at bounding box center [130, 53] width 19 height 14
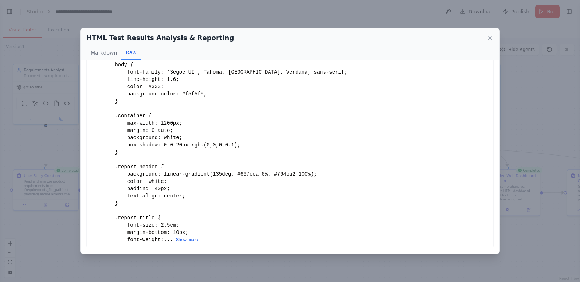
scroll to position [110, 0]
click at [488, 37] on icon at bounding box center [490, 37] width 7 height 7
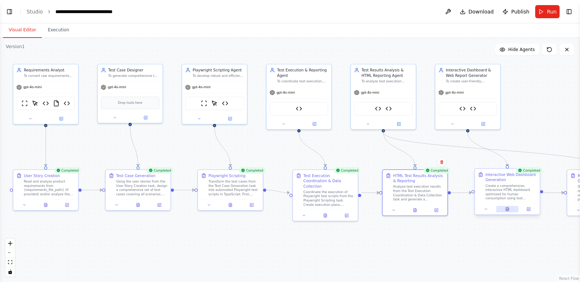
click at [510, 209] on icon at bounding box center [508, 209] width 4 height 4
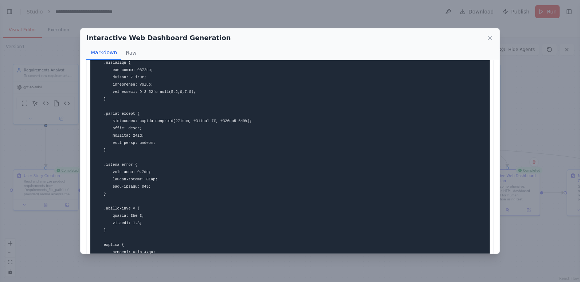
scroll to position [0, 0]
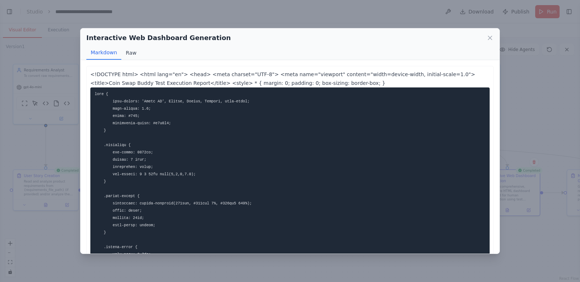
click at [127, 49] on button "Raw" at bounding box center [130, 53] width 19 height 14
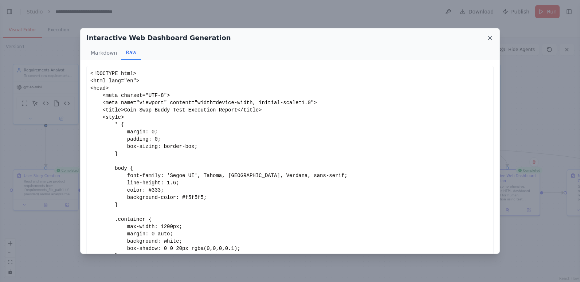
click at [488, 36] on icon at bounding box center [490, 37] width 7 height 7
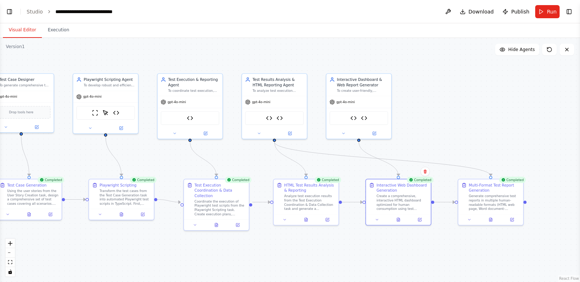
drag, startPoint x: 551, startPoint y: 236, endPoint x: 442, endPoint y: 245, distance: 109.4
click at [442, 245] on div ".deletable-edge-delete-btn { width: 20px; height: 20px; border: 0px solid #ffff…" at bounding box center [290, 160] width 580 height 244
click at [489, 217] on icon at bounding box center [491, 219] width 4 height 4
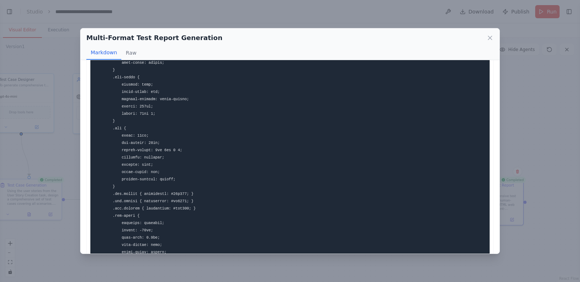
scroll to position [1057, 0]
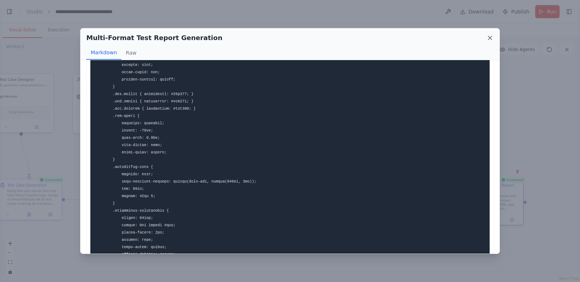
click at [490, 36] on icon at bounding box center [490, 37] width 7 height 7
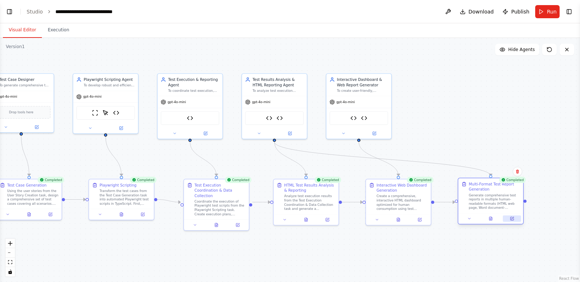
click at [515, 218] on button at bounding box center [512, 218] width 18 height 6
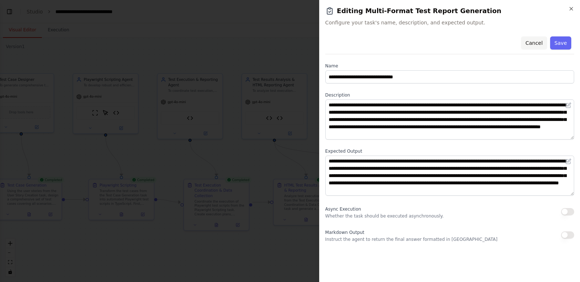
click at [531, 41] on button "Cancel" at bounding box center [534, 42] width 26 height 13
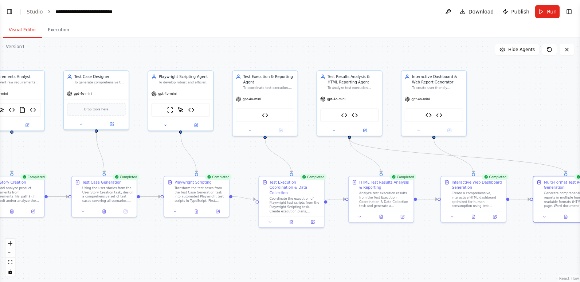
drag, startPoint x: 266, startPoint y: 241, endPoint x: 342, endPoint y: 238, distance: 75.2
click at [342, 238] on div ".deletable-edge-delete-btn { width: 20px; height: 20px; border: 0px solid #ffff…" at bounding box center [290, 160] width 580 height 244
click at [11, 261] on icon "fit view" at bounding box center [10, 262] width 4 height 4
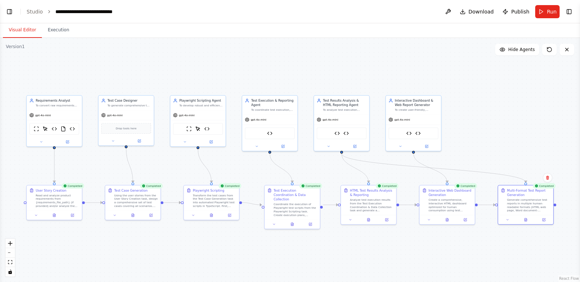
click at [3, 9] on header "**********" at bounding box center [290, 11] width 580 height 23
click at [8, 12] on button "Toggle Left Sidebar" at bounding box center [9, 12] width 10 height 10
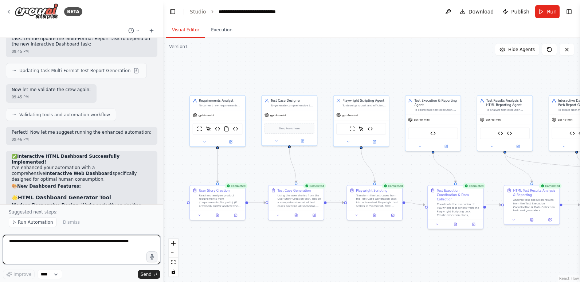
click at [74, 246] on textarea at bounding box center [81, 249] width 157 height 29
type textarea "**********"
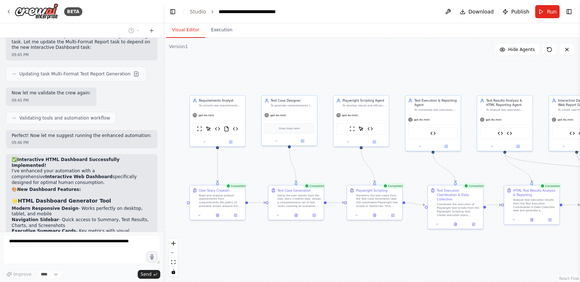
scroll to position [8695, 0]
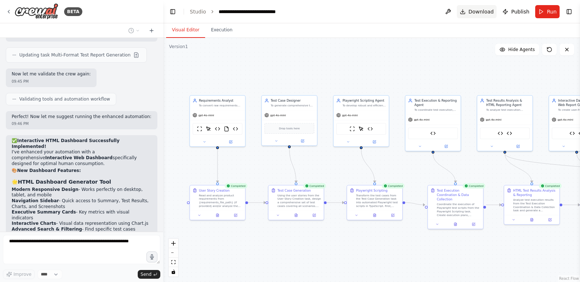
click at [481, 11] on span "Download" at bounding box center [482, 11] width 26 height 7
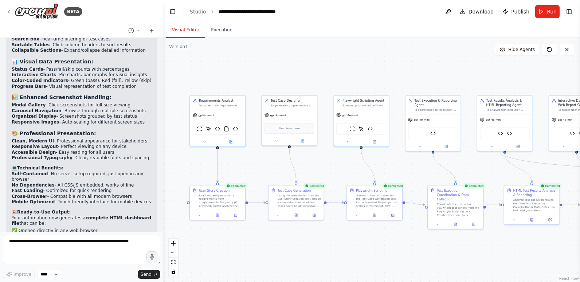
scroll to position [9014, 0]
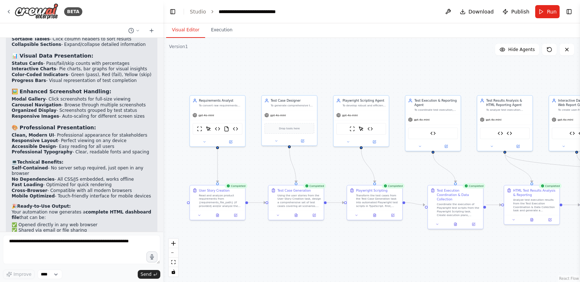
click at [287, 253] on div ".deletable-edge-delete-btn { width: 20px; height: 20px; border: 0px solid #ffff…" at bounding box center [371, 160] width 417 height 244
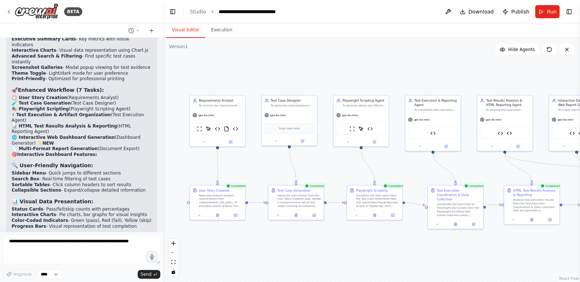
scroll to position [8832, 0]
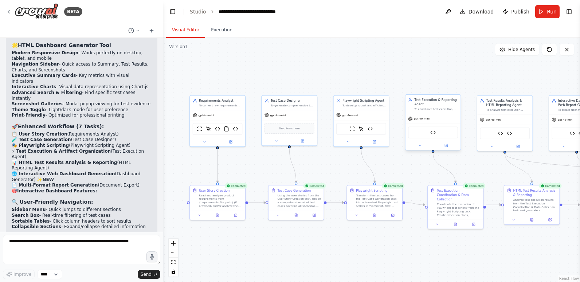
click at [431, 107] on div "Test Execution & Reporting Agent To coordinate test execution, capture results,…" at bounding box center [437, 103] width 44 height 13
click at [372, 109] on div "gpt-4o-mini" at bounding box center [361, 114] width 55 height 10
click at [392, 213] on icon at bounding box center [393, 215] width 4 height 4
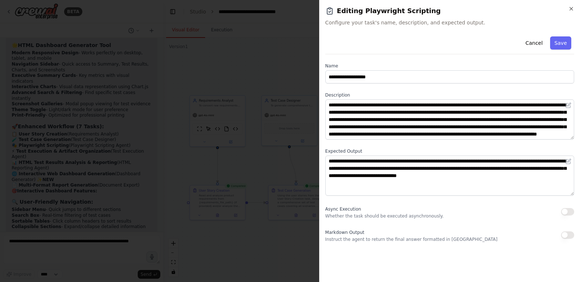
click at [573, 211] on button "button" at bounding box center [567, 211] width 13 height 7
click at [574, 234] on button "button" at bounding box center [567, 234] width 13 height 7
click at [564, 45] on button "Save" at bounding box center [560, 42] width 21 height 13
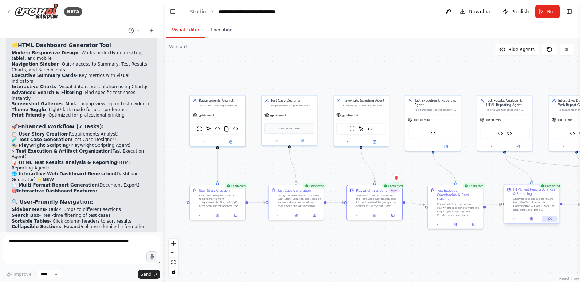
click at [554, 218] on button at bounding box center [549, 218] width 15 height 5
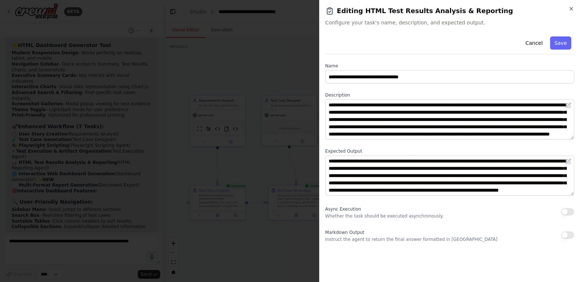
click at [569, 235] on button "button" at bounding box center [567, 234] width 13 height 7
click at [570, 212] on button "button" at bounding box center [567, 211] width 13 height 7
click at [563, 44] on button "Save" at bounding box center [560, 42] width 21 height 13
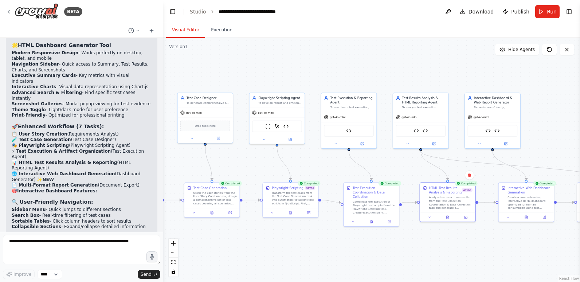
drag, startPoint x: 544, startPoint y: 250, endPoint x: 446, endPoint y: 248, distance: 98.1
click at [445, 248] on div ".deletable-edge-delete-btn { width: 20px; height: 20px; border: 0px solid #ffff…" at bounding box center [371, 160] width 417 height 244
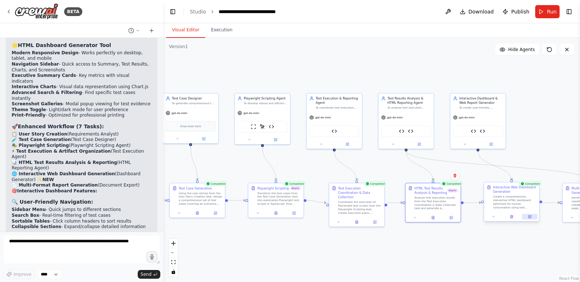
click at [531, 217] on icon at bounding box center [530, 216] width 3 height 3
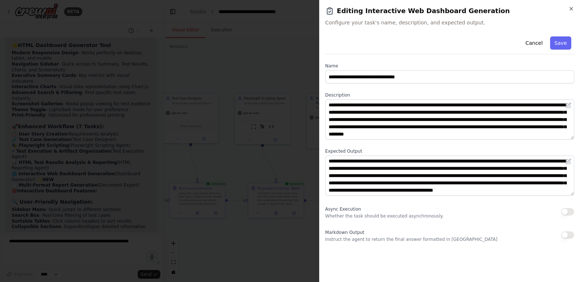
click at [572, 215] on button "button" at bounding box center [567, 211] width 13 height 7
click at [569, 234] on button "button" at bounding box center [567, 234] width 13 height 7
click at [563, 46] on button "Save" at bounding box center [560, 42] width 21 height 13
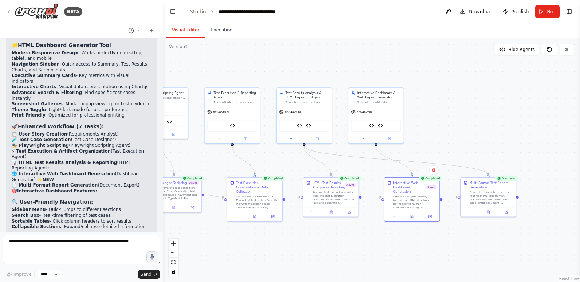
drag, startPoint x: 520, startPoint y: 245, endPoint x: 429, endPoint y: 233, distance: 91.5
click at [419, 240] on div ".deletable-edge-delete-btn { width: 20px; height: 20px; border: 0px solid #ffff…" at bounding box center [371, 160] width 417 height 244
click at [510, 212] on button at bounding box center [507, 211] width 15 height 5
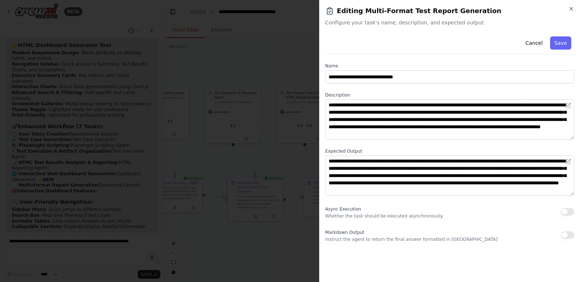
click at [570, 211] on button "button" at bounding box center [567, 211] width 13 height 7
click at [569, 235] on button "button" at bounding box center [567, 234] width 13 height 7
click at [561, 47] on button "Save" at bounding box center [560, 42] width 21 height 13
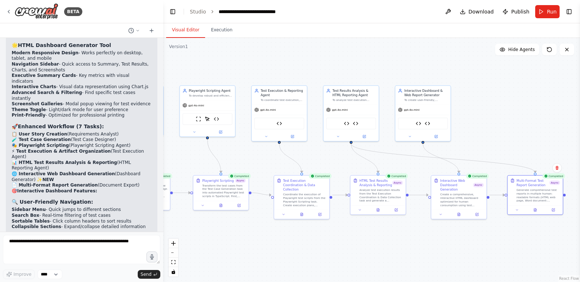
drag, startPoint x: 425, startPoint y: 249, endPoint x: 504, endPoint y: 244, distance: 78.9
click at [504, 244] on div ".deletable-edge-delete-btn { width: 20px; height: 20px; border: 0px solid #ffff…" at bounding box center [371, 160] width 417 height 244
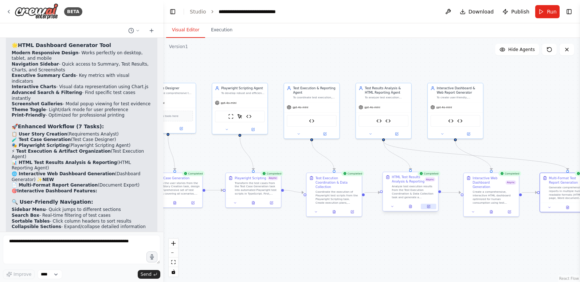
click at [431, 208] on icon at bounding box center [429, 207] width 4 height 4
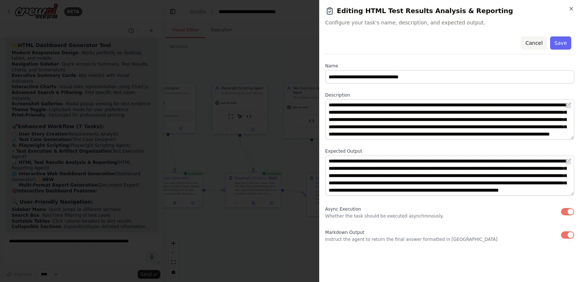
click at [542, 40] on button "Cancel" at bounding box center [534, 42] width 26 height 13
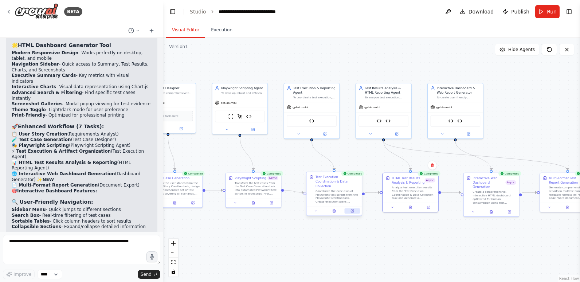
click at [350, 209] on button at bounding box center [352, 211] width 15 height 5
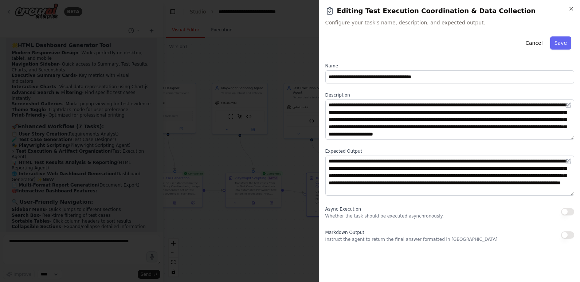
click at [570, 211] on button "button" at bounding box center [567, 211] width 13 height 7
click at [571, 235] on button "button" at bounding box center [567, 234] width 13 height 7
click at [561, 43] on button "Save" at bounding box center [560, 42] width 21 height 13
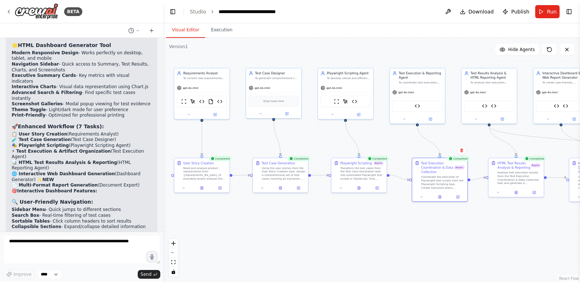
drag, startPoint x: 374, startPoint y: 238, endPoint x: 480, endPoint y: 223, distance: 106.8
click at [480, 223] on div ".deletable-edge-delete-btn { width: 20px; height: 20px; border: 0px solid #ffff…" at bounding box center [371, 160] width 417 height 244
click at [379, 186] on icon at bounding box center [378, 187] width 2 height 2
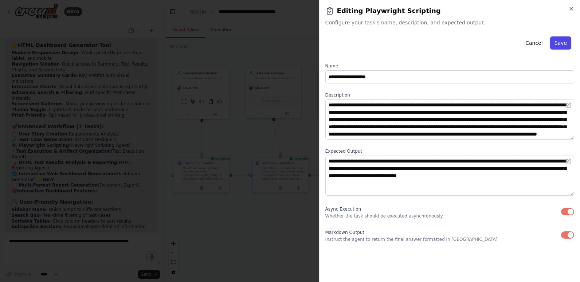
click at [559, 42] on button "Save" at bounding box center [560, 42] width 21 height 13
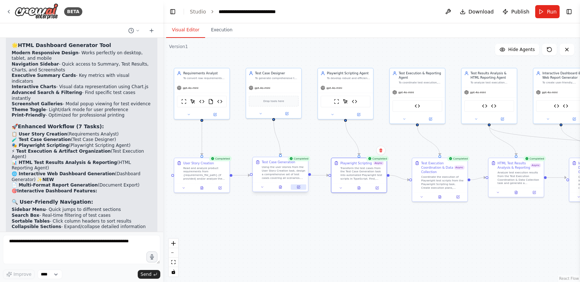
click at [300, 187] on icon at bounding box center [299, 187] width 4 height 4
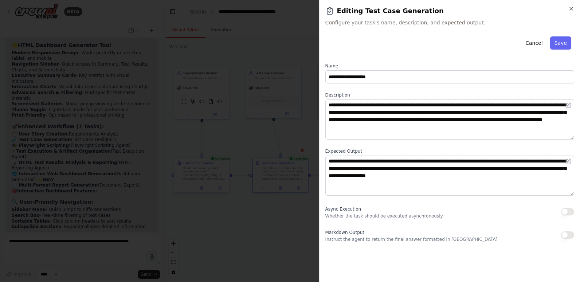
click at [570, 214] on button "button" at bounding box center [567, 211] width 13 height 7
click at [568, 237] on button "button" at bounding box center [567, 234] width 13 height 7
click at [557, 43] on button "Save" at bounding box center [560, 42] width 21 height 13
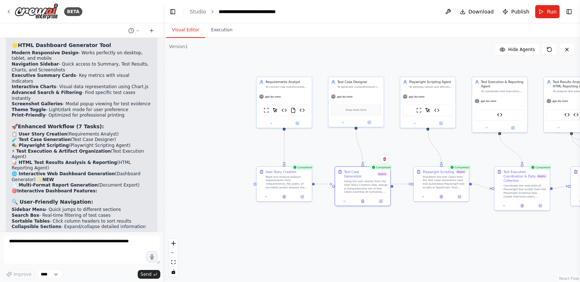
drag, startPoint x: 289, startPoint y: 203, endPoint x: 372, endPoint y: 211, distance: 82.9
click at [372, 211] on div ".deletable-edge-delete-btn { width: 20px; height: 20px; border: 0px solid #ffff…" at bounding box center [371, 160] width 417 height 244
click at [384, 198] on button at bounding box center [380, 200] width 15 height 5
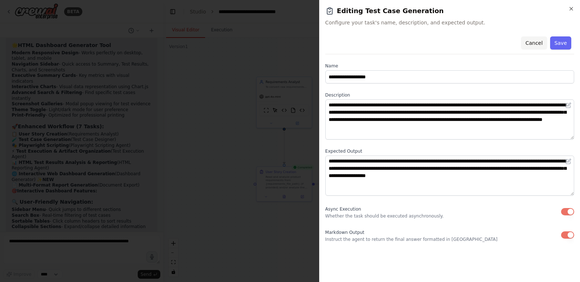
click at [543, 41] on button "Cancel" at bounding box center [534, 42] width 26 height 13
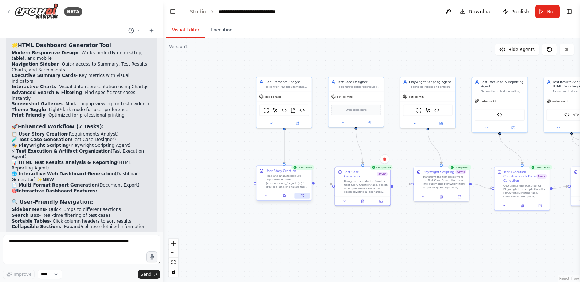
click at [303, 197] on icon at bounding box center [302, 196] width 3 height 3
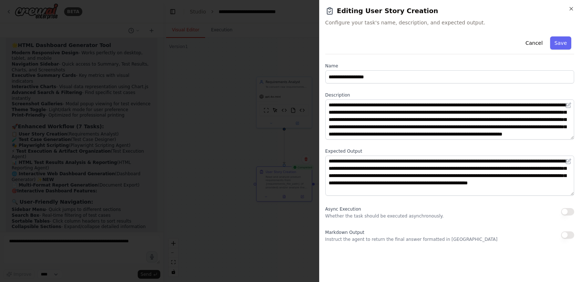
click at [571, 211] on button "button" at bounding box center [567, 211] width 13 height 7
click at [572, 233] on button "button" at bounding box center [567, 234] width 13 height 7
click at [561, 41] on button "Save" at bounding box center [560, 42] width 21 height 13
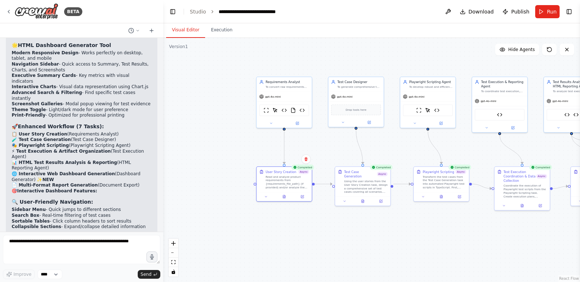
drag, startPoint x: 33, startPoint y: 159, endPoint x: 113, endPoint y: 158, distance: 80.6
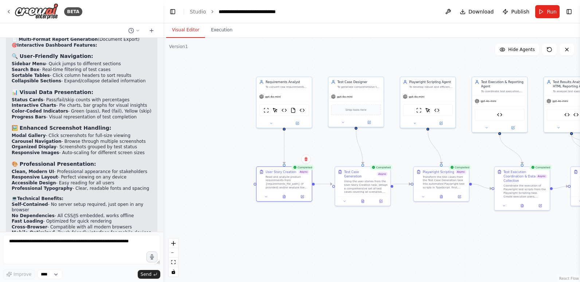
scroll to position [9014, 0]
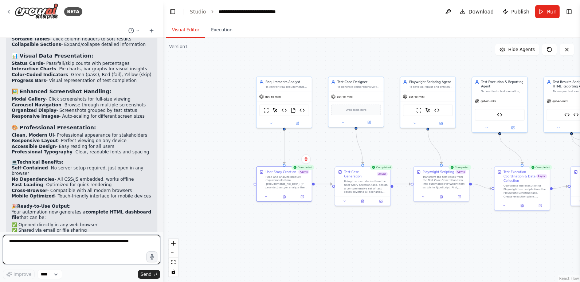
click at [78, 241] on textarea at bounding box center [81, 249] width 157 height 29
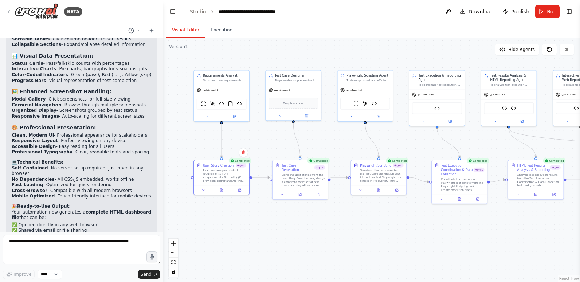
drag, startPoint x: 319, startPoint y: 242, endPoint x: 256, endPoint y: 236, distance: 63.0
click at [256, 236] on div ".deletable-edge-delete-btn { width: 20px; height: 20px; border: 0px solid #ffff…" at bounding box center [371, 160] width 417 height 244
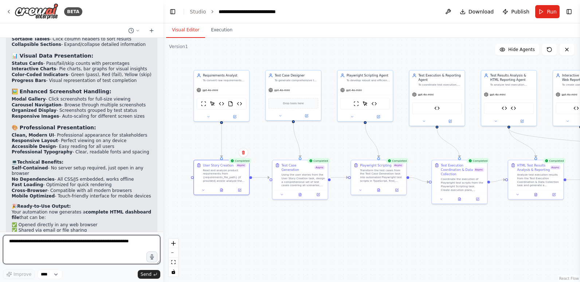
click at [80, 244] on textarea at bounding box center [81, 249] width 157 height 29
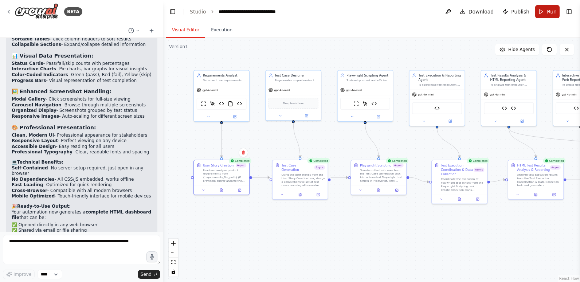
click at [550, 11] on span "Run" at bounding box center [552, 11] width 10 height 7
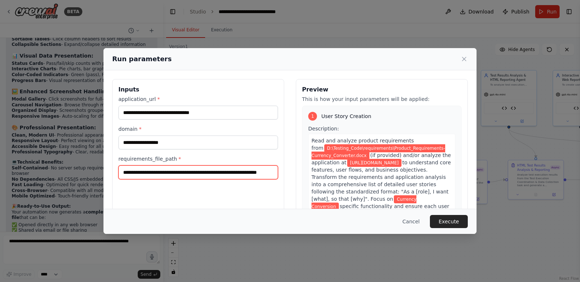
scroll to position [0, 31]
drag, startPoint x: 222, startPoint y: 172, endPoint x: 297, endPoint y: 172, distance: 74.4
click at [297, 172] on div "**********" at bounding box center [290, 165] width 356 height 173
drag, startPoint x: 162, startPoint y: 171, endPoint x: 275, endPoint y: 171, distance: 113.0
click at [274, 171] on input "**********" at bounding box center [196, 173] width 157 height 14
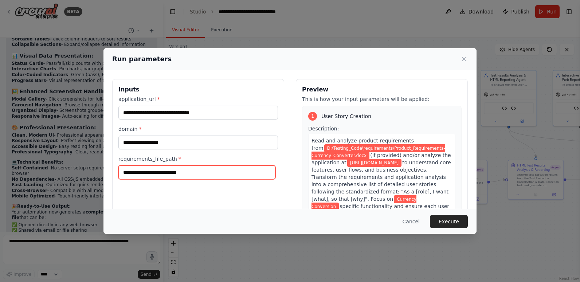
scroll to position [0, 0]
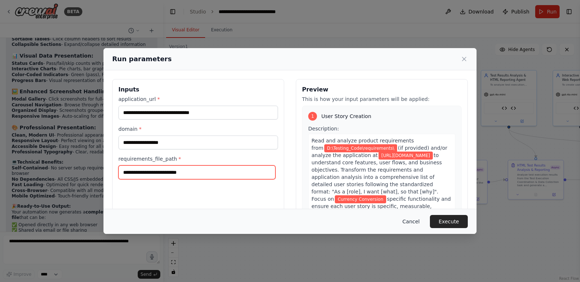
type input "**********"
click at [419, 221] on button "Cancel" at bounding box center [411, 221] width 29 height 13
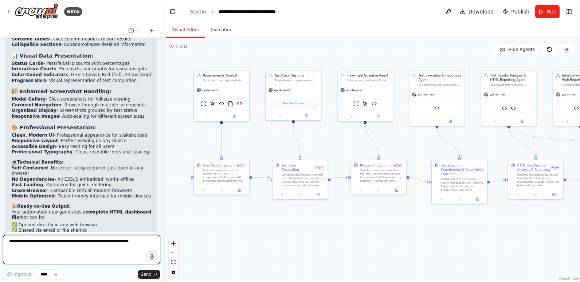
click at [107, 240] on textarea at bounding box center [81, 249] width 157 height 29
type textarea "**********"
drag, startPoint x: 129, startPoint y: 242, endPoint x: 36, endPoint y: 247, distance: 93.1
click at [36, 247] on textarea at bounding box center [81, 249] width 157 height 29
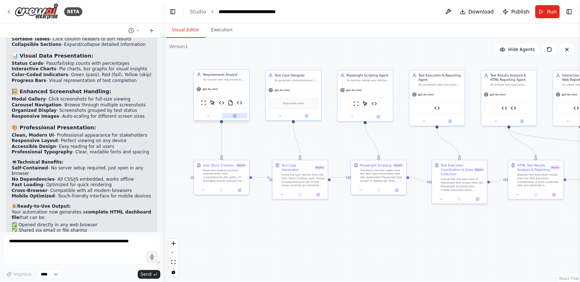
click at [237, 115] on button at bounding box center [235, 115] width 26 height 5
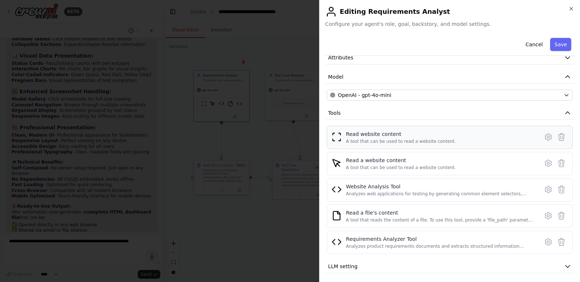
scroll to position [59, 0]
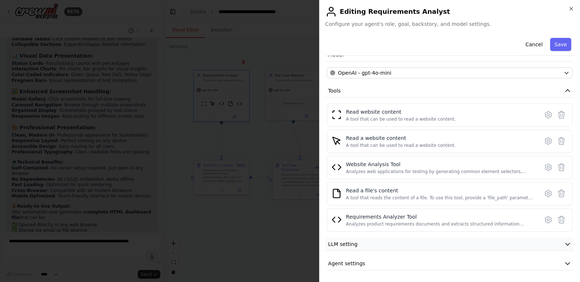
click at [370, 248] on button "LLM setting" at bounding box center [450, 244] width 249 height 13
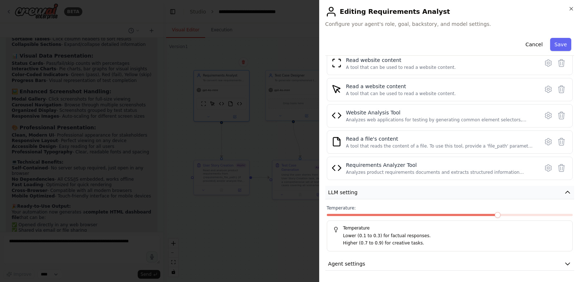
scroll to position [111, 0]
click at [376, 214] on span at bounding box center [351, 215] width 49 height 2
click at [367, 214] on span at bounding box center [351, 215] width 49 height 2
click at [352, 215] on span at bounding box center [339, 215] width 25 height 2
click at [392, 264] on button "Agent settings" at bounding box center [450, 263] width 249 height 13
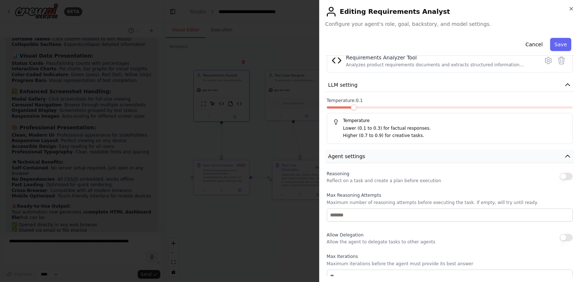
scroll to position [221, 0]
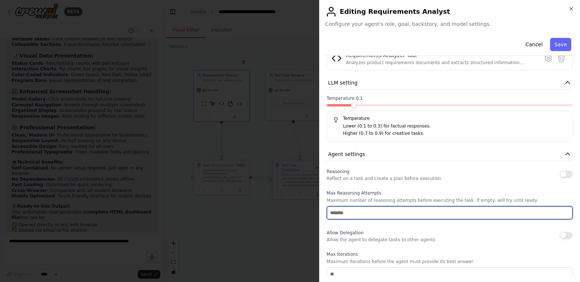
click at [368, 215] on input "number" at bounding box center [450, 212] width 246 height 13
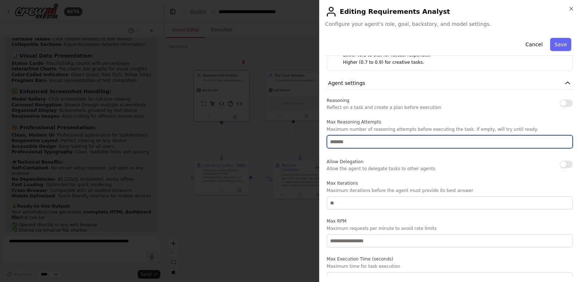
scroll to position [293, 0]
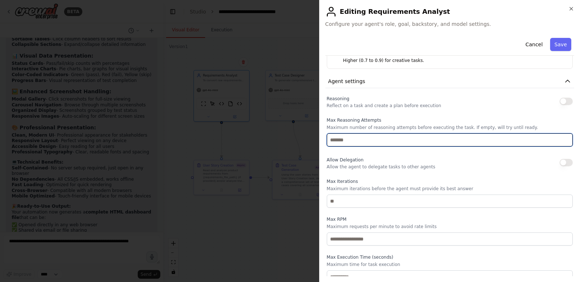
type input "*"
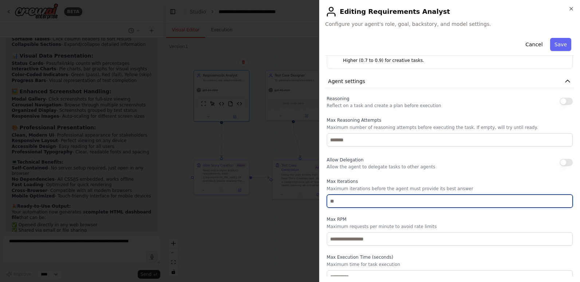
click at [354, 200] on input "number" at bounding box center [450, 201] width 246 height 13
type input "*"
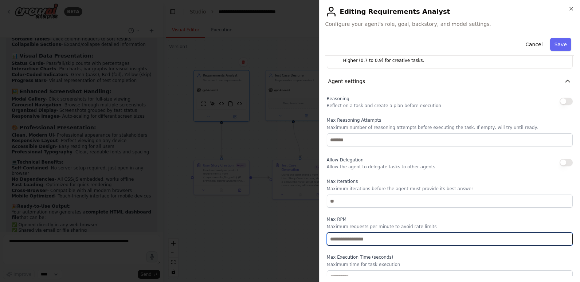
click at [359, 235] on input "number" at bounding box center [450, 239] width 246 height 13
type input "*"
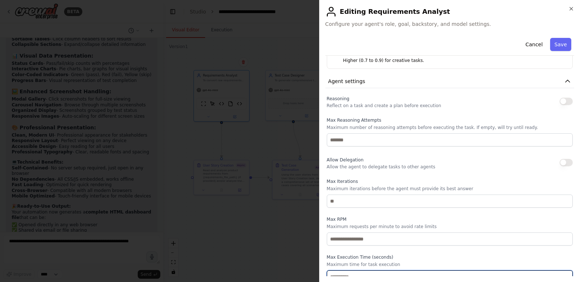
click at [374, 276] on input "number" at bounding box center [450, 277] width 246 height 13
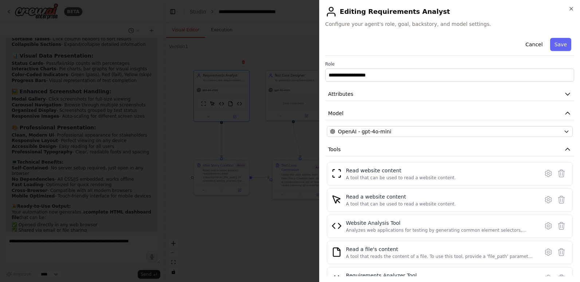
scroll to position [0, 0]
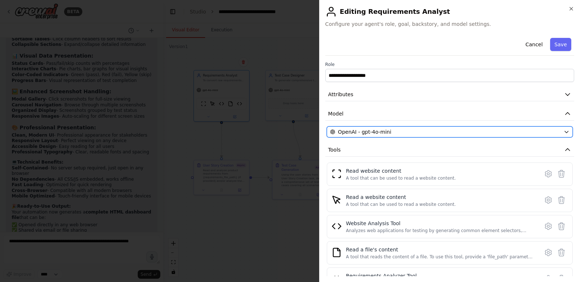
click at [529, 129] on div "OpenAI - gpt-4o-mini" at bounding box center [445, 131] width 231 height 7
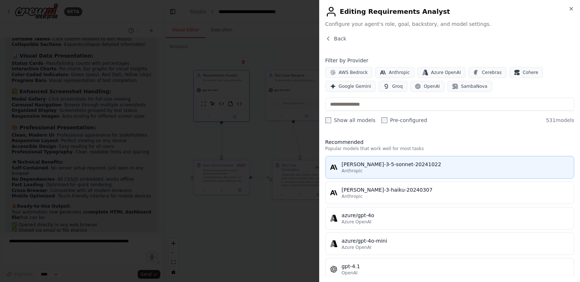
click at [394, 168] on div "Anthropic" at bounding box center [456, 171] width 228 height 6
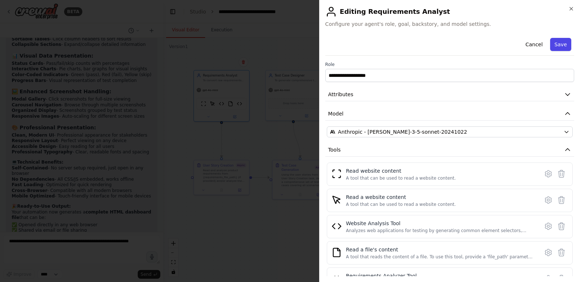
click at [554, 42] on button "Save" at bounding box center [560, 44] width 21 height 13
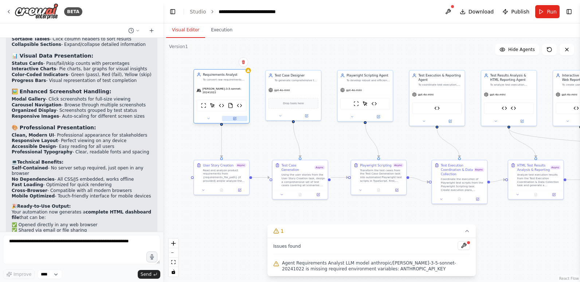
click at [235, 118] on button at bounding box center [235, 118] width 26 height 5
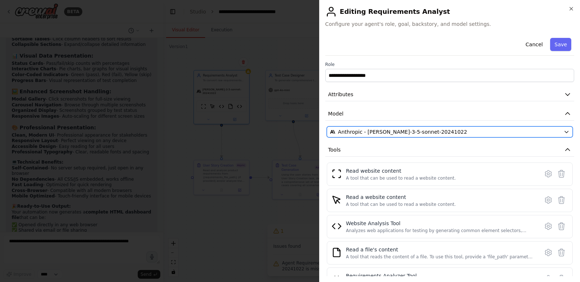
click at [564, 132] on icon "button" at bounding box center [567, 132] width 6 height 6
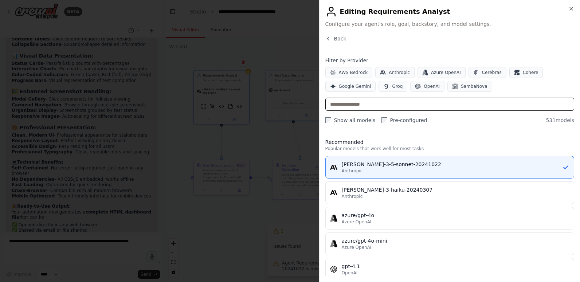
click at [451, 104] on input "text" at bounding box center [450, 104] width 249 height 13
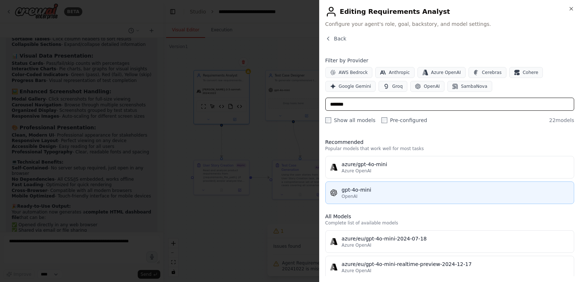
type input "*******"
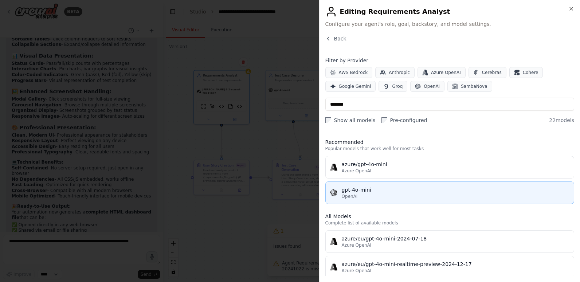
click at [420, 190] on div "gpt-4o-mini" at bounding box center [456, 189] width 228 height 7
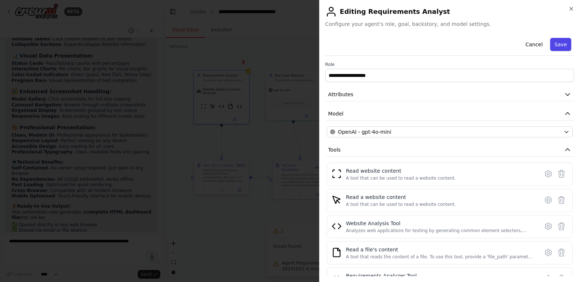
click at [558, 43] on button "Save" at bounding box center [560, 44] width 21 height 13
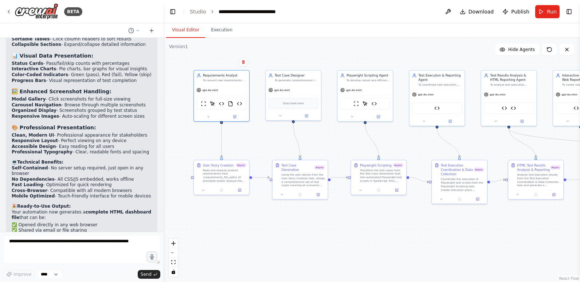
click at [298, 56] on div ".deletable-edge-delete-btn { width: 20px; height: 20px; border: 0px solid #ffff…" at bounding box center [371, 160] width 417 height 244
click at [307, 115] on icon at bounding box center [307, 114] width 2 height 2
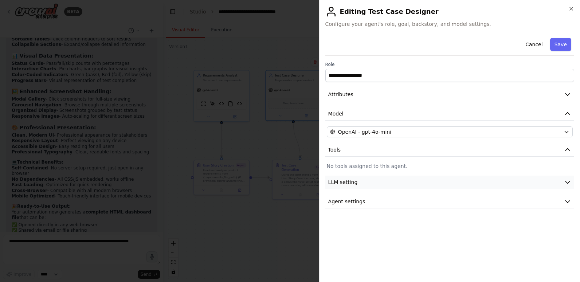
click at [406, 183] on button "LLM setting" at bounding box center [450, 182] width 249 height 13
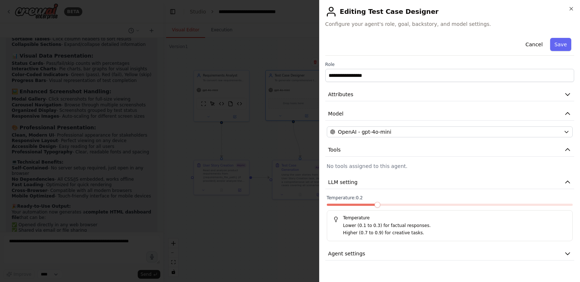
click at [376, 204] on span at bounding box center [351, 205] width 49 height 2
click at [379, 256] on button "Agent settings" at bounding box center [450, 253] width 249 height 13
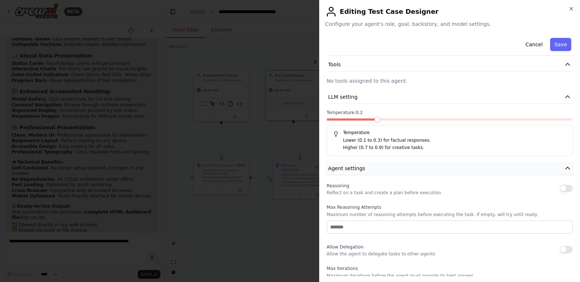
scroll to position [109, 0]
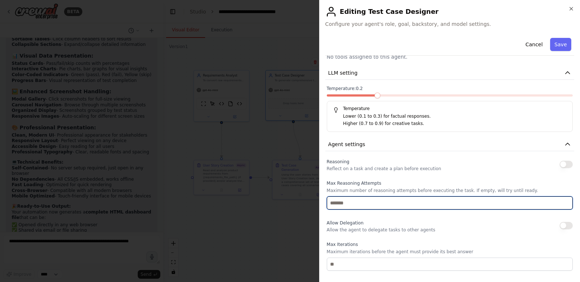
click at [359, 203] on input "number" at bounding box center [450, 202] width 246 height 13
type input "*"
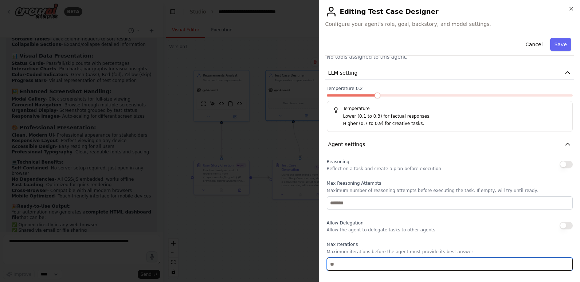
click at [346, 262] on input "number" at bounding box center [450, 264] width 246 height 13
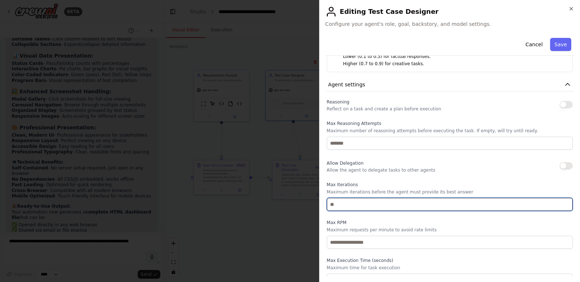
scroll to position [180, 0]
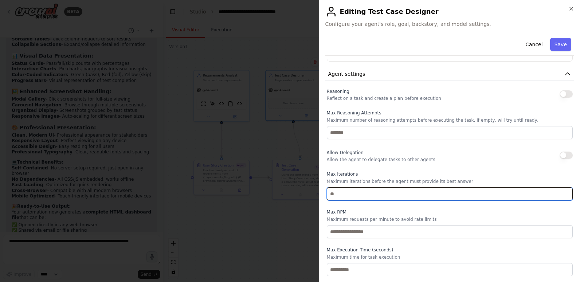
type input "*"
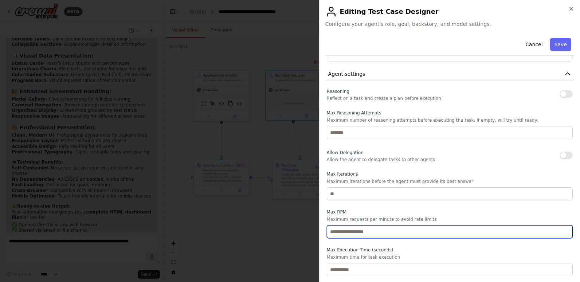
click at [355, 234] on input "number" at bounding box center [450, 231] width 246 height 13
type input "*"
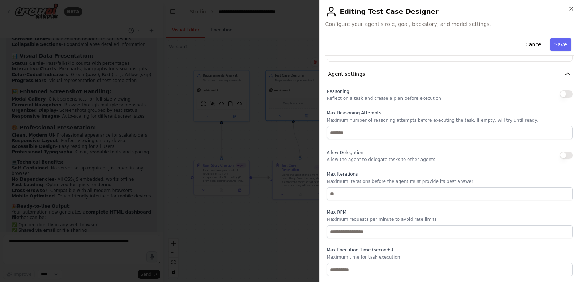
click at [427, 156] on div "Allow Delegation Allow the agent to delegate tasks to other agents" at bounding box center [450, 155] width 246 height 15
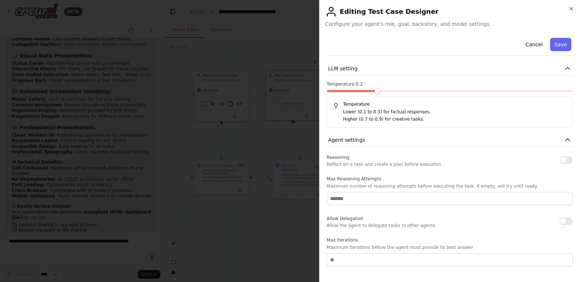
scroll to position [70, 0]
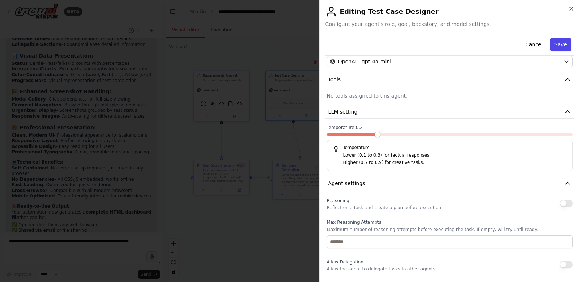
click at [556, 44] on button "Save" at bounding box center [560, 44] width 21 height 13
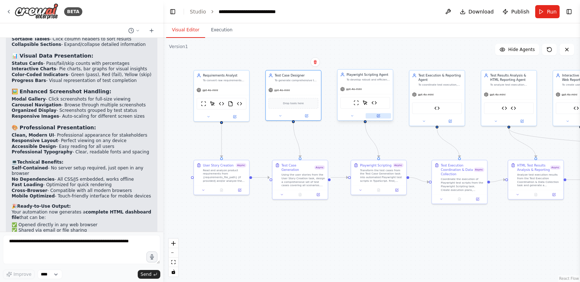
click at [381, 116] on button at bounding box center [379, 115] width 26 height 5
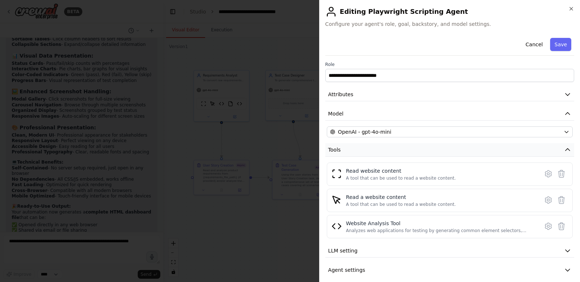
scroll to position [7, 0]
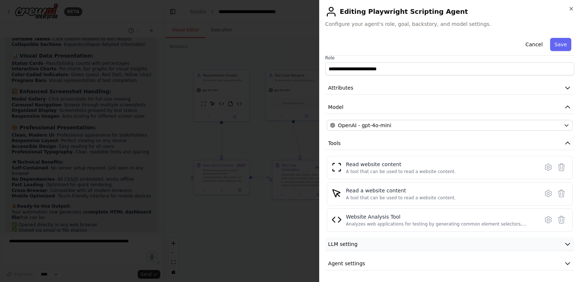
click at [384, 247] on button "LLM setting" at bounding box center [450, 244] width 249 height 13
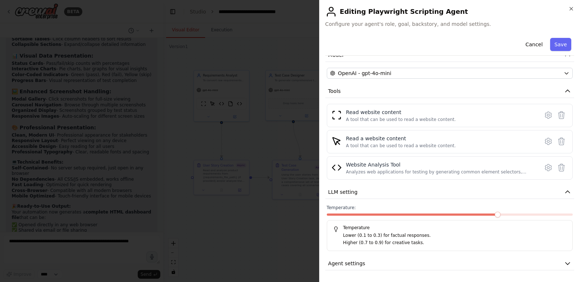
click at [377, 214] on span at bounding box center [413, 215] width 172 height 2
click at [377, 264] on button "Agent settings" at bounding box center [450, 263] width 249 height 13
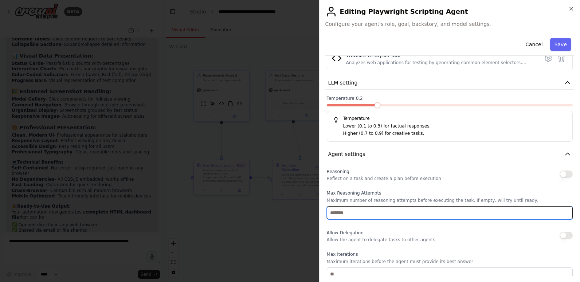
click at [356, 215] on input "number" at bounding box center [450, 212] width 246 height 13
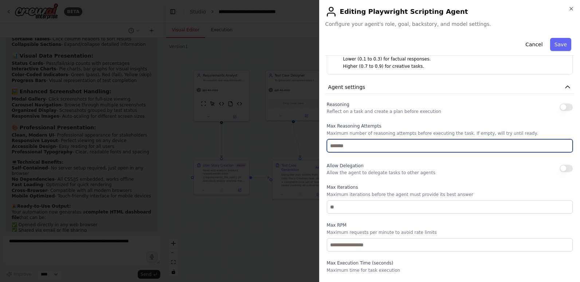
scroll to position [248, 0]
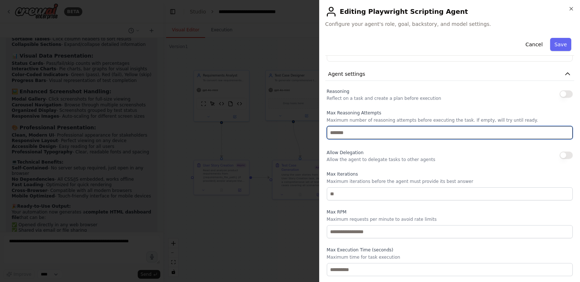
type input "*"
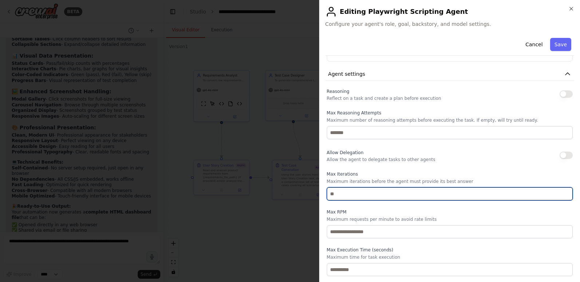
click at [344, 194] on input "number" at bounding box center [450, 193] width 246 height 13
type input "*"
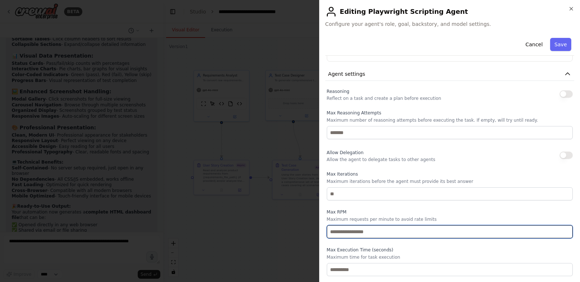
click at [339, 229] on input "number" at bounding box center [450, 231] width 246 height 13
type input "*"
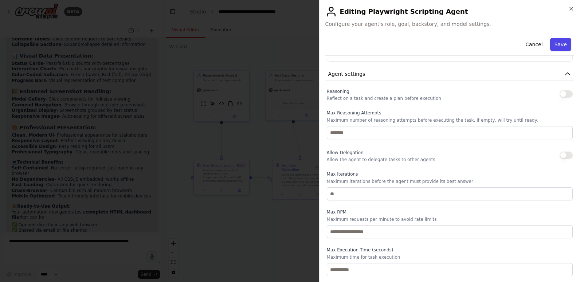
click at [557, 42] on button "Save" at bounding box center [560, 44] width 21 height 13
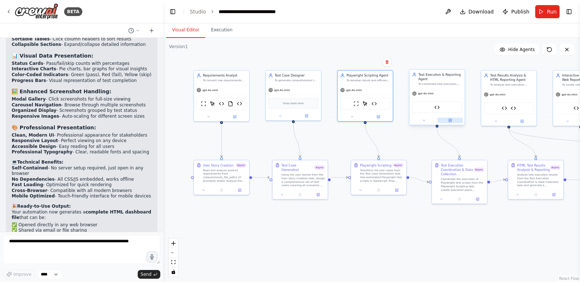
click at [451, 121] on icon at bounding box center [450, 120] width 3 height 3
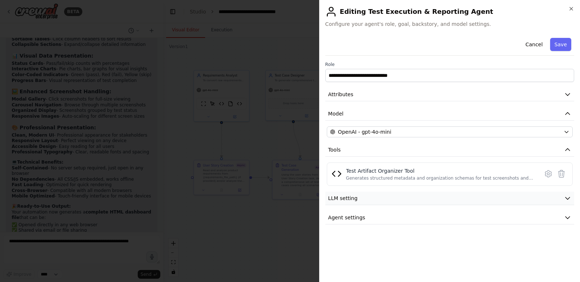
click at [392, 205] on button "LLM setting" at bounding box center [450, 198] width 249 height 13
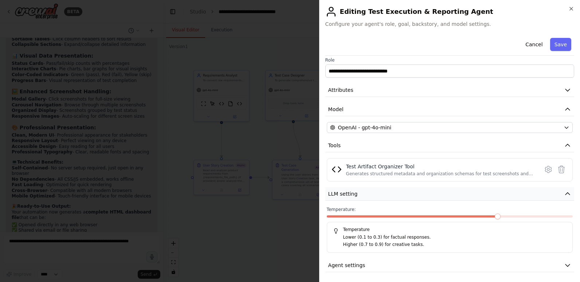
scroll to position [6, 0]
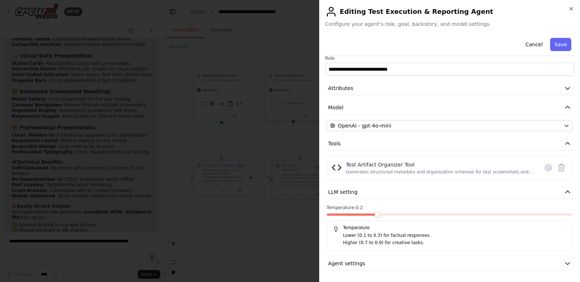
click at [373, 215] on span at bounding box center [351, 215] width 49 height 2
click at [367, 266] on button "Agent settings" at bounding box center [450, 263] width 249 height 13
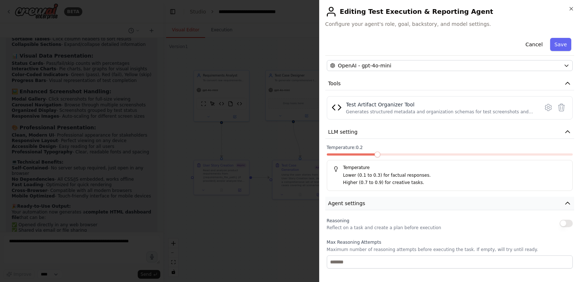
scroll to position [116, 0]
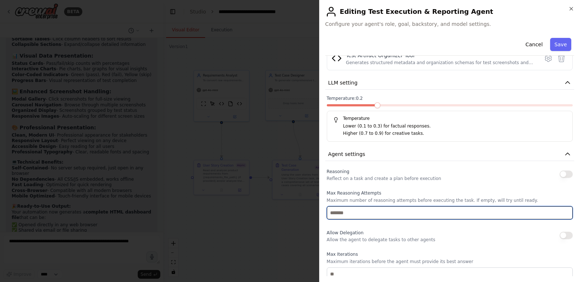
click at [359, 214] on input "number" at bounding box center [450, 212] width 246 height 13
type input "*"
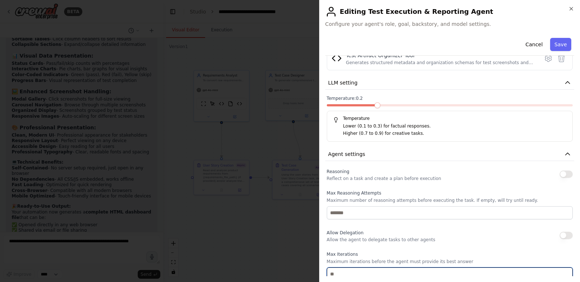
click at [355, 273] on input "number" at bounding box center [450, 274] width 246 height 13
type input "*"
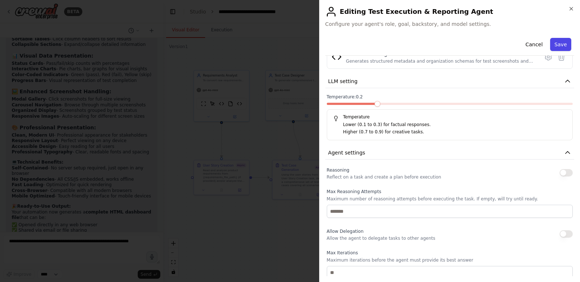
click at [556, 44] on button "Save" at bounding box center [560, 44] width 21 height 13
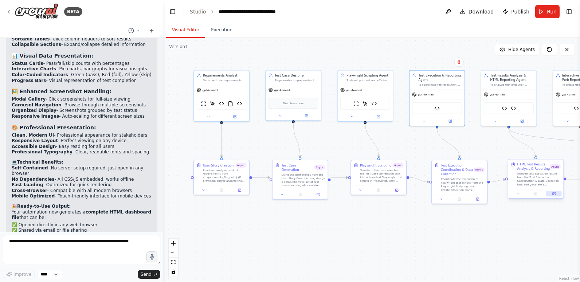
click at [552, 193] on icon at bounding box center [554, 194] width 4 height 4
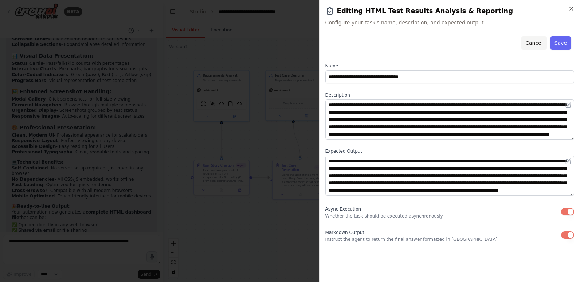
click at [541, 42] on button "Cancel" at bounding box center [534, 42] width 26 height 13
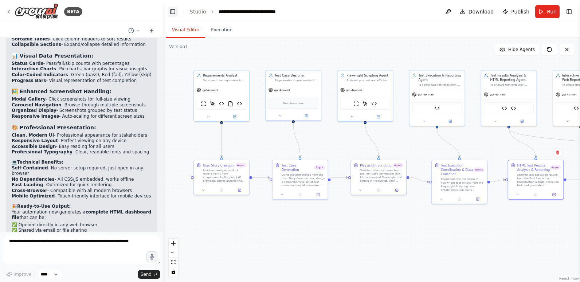
click at [174, 8] on button "Toggle Left Sidebar" at bounding box center [173, 12] width 10 height 10
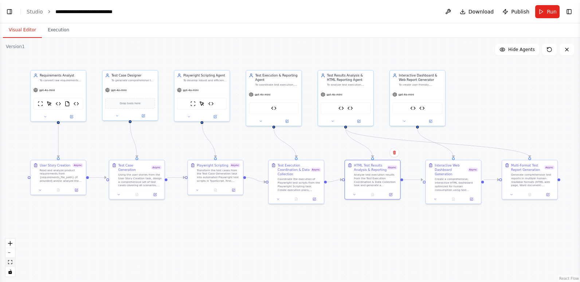
click at [12, 264] on icon "fit view" at bounding box center [10, 262] width 4 height 4
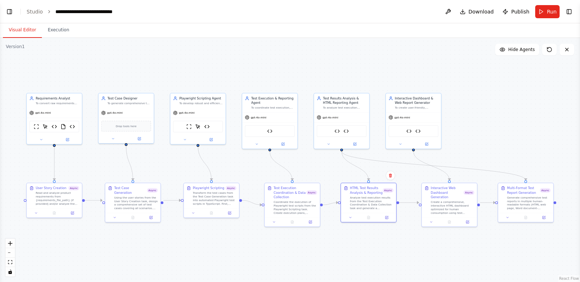
click at [437, 253] on div ".deletable-edge-delete-btn { width: 20px; height: 20px; border: 0px solid #ffff…" at bounding box center [290, 160] width 580 height 244
click at [569, 10] on button "Toggle Right Sidebar" at bounding box center [569, 12] width 10 height 10
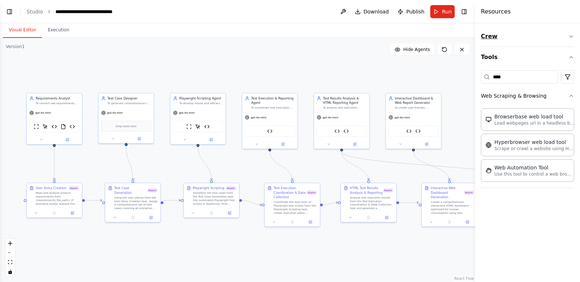
click at [569, 34] on icon "button" at bounding box center [572, 37] width 6 height 6
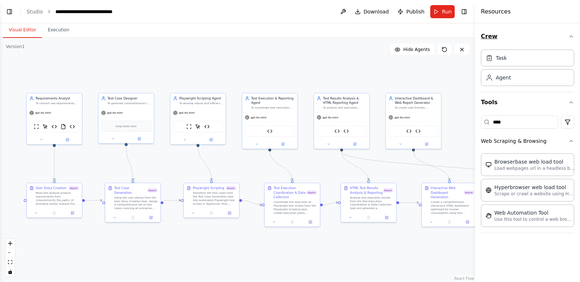
click at [570, 35] on icon "button" at bounding box center [572, 37] width 6 height 6
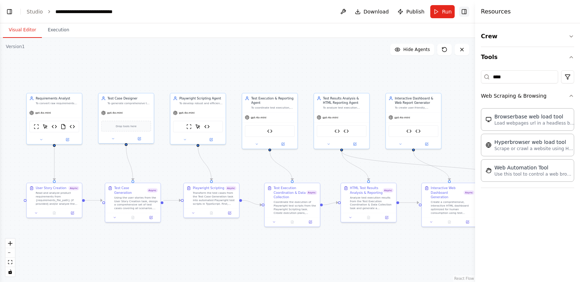
click at [465, 11] on button "Toggle Right Sidebar" at bounding box center [464, 12] width 10 height 10
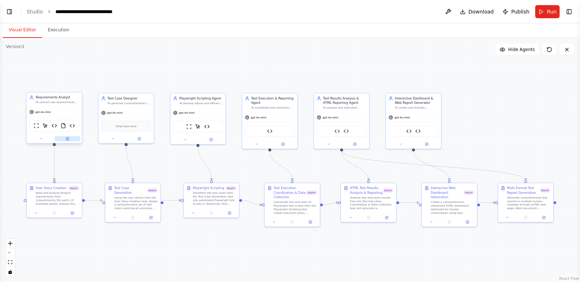
click at [68, 137] on icon at bounding box center [68, 139] width 4 height 4
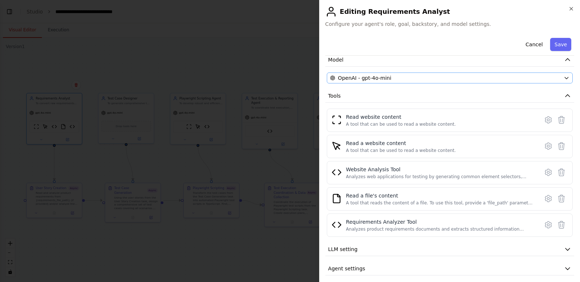
scroll to position [59, 0]
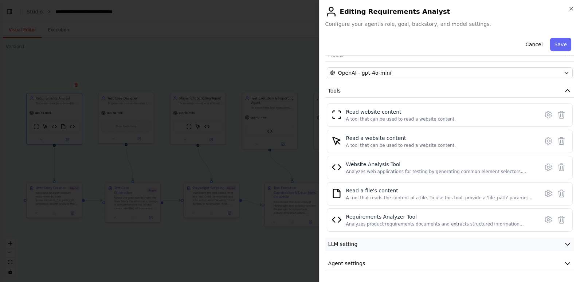
click at [384, 245] on button "LLM setting" at bounding box center [450, 244] width 249 height 13
click at [376, 267] on span at bounding box center [351, 267] width 49 height 2
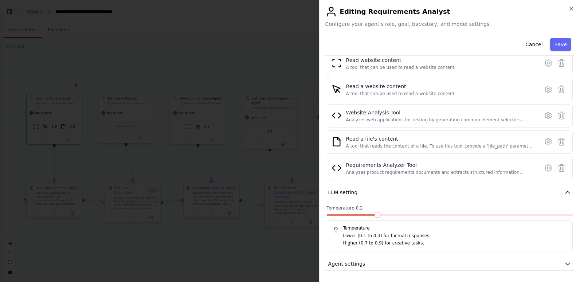
scroll to position [111, 0]
click at [380, 266] on button "Agent settings" at bounding box center [450, 263] width 249 height 13
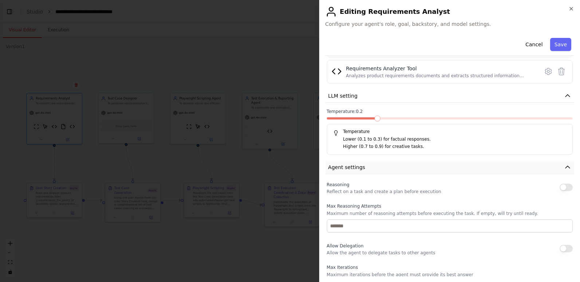
scroll to position [221, 0]
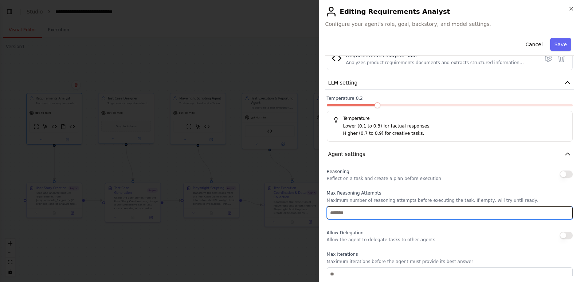
click at [365, 215] on input "number" at bounding box center [450, 212] width 246 height 13
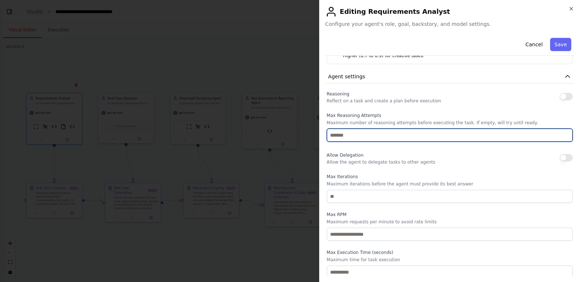
scroll to position [301, 0]
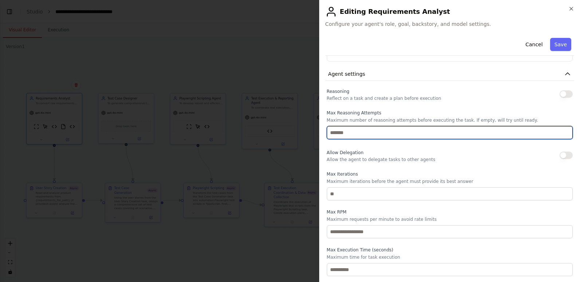
type input "*"
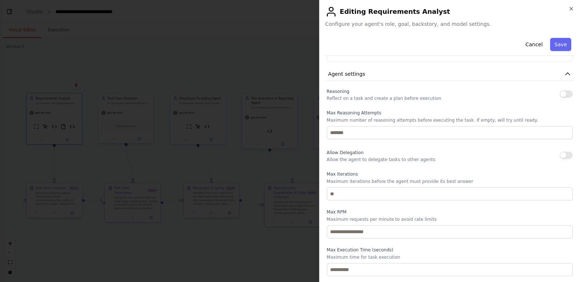
click at [357, 187] on div "Max Iterations Maximum iterations before the agent must provide its best answer" at bounding box center [450, 185] width 246 height 29
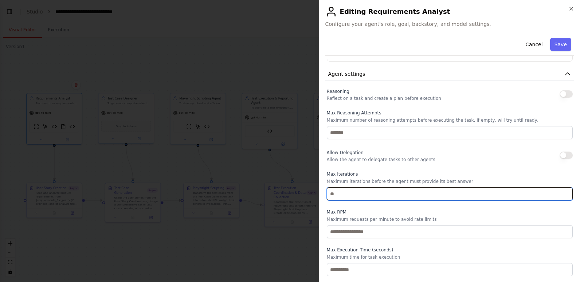
click at [357, 193] on input "number" at bounding box center [450, 193] width 246 height 13
type input "*"
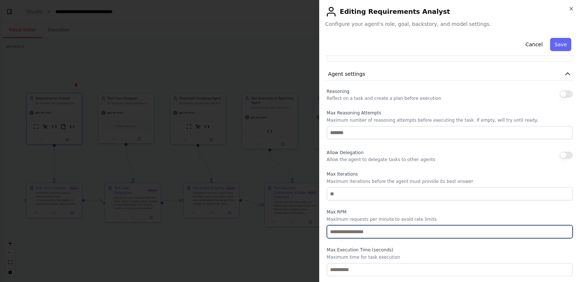
click at [354, 233] on input "number" at bounding box center [450, 231] width 246 height 13
type input "*"
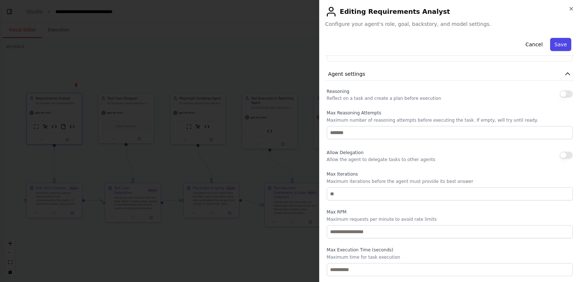
click at [560, 45] on button "Save" at bounding box center [560, 44] width 21 height 13
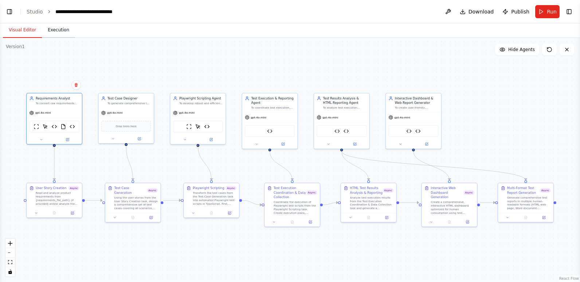
click at [55, 30] on button "Execution" at bounding box center [58, 30] width 33 height 15
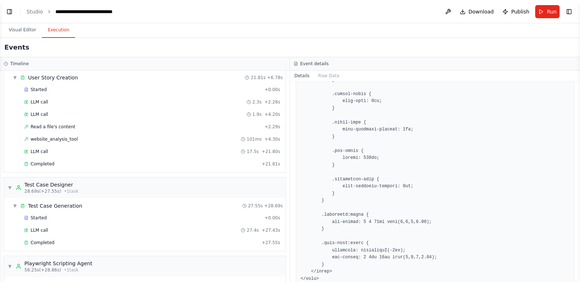
scroll to position [0, 0]
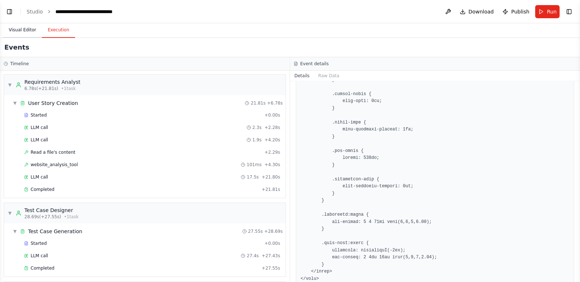
click at [20, 31] on button "Visual Editor" at bounding box center [22, 30] width 39 height 15
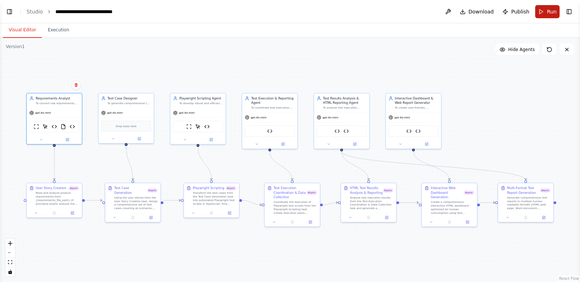
click at [544, 11] on button "Run" at bounding box center [548, 11] width 24 height 13
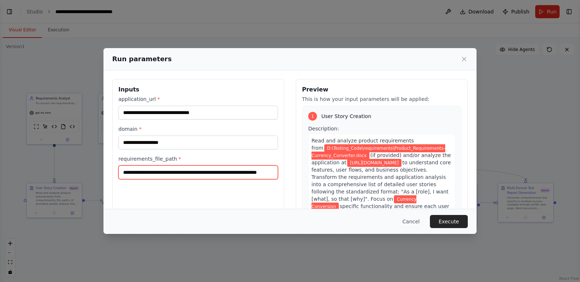
click at [221, 173] on input "**********" at bounding box center [198, 173] width 160 height 14
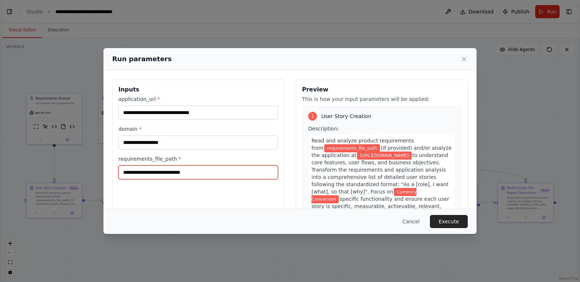
paste input "**********"
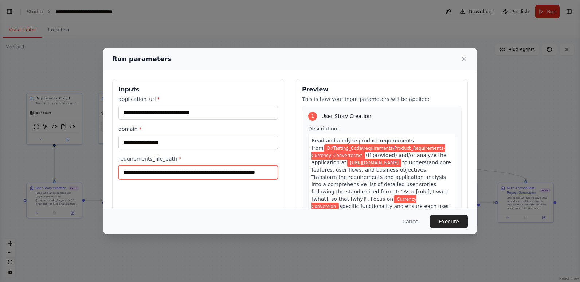
scroll to position [0, 26]
type input "**********"
drag, startPoint x: 347, startPoint y: 190, endPoint x: 304, endPoint y: 220, distance: 52.3
click at [304, 220] on div "Cancel Execute" at bounding box center [290, 221] width 356 height 13
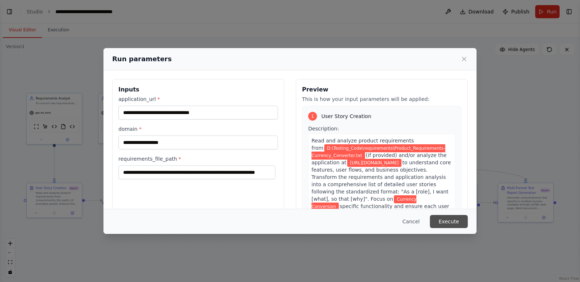
click at [452, 221] on button "Execute" at bounding box center [449, 221] width 38 height 13
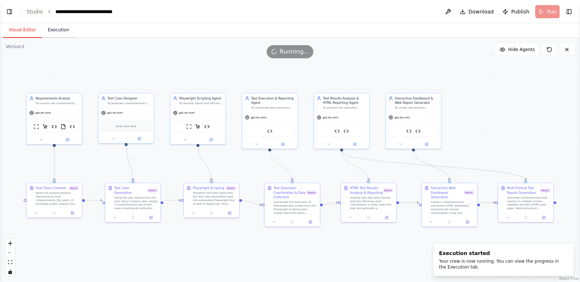
click at [50, 30] on button "Execution" at bounding box center [58, 30] width 33 height 15
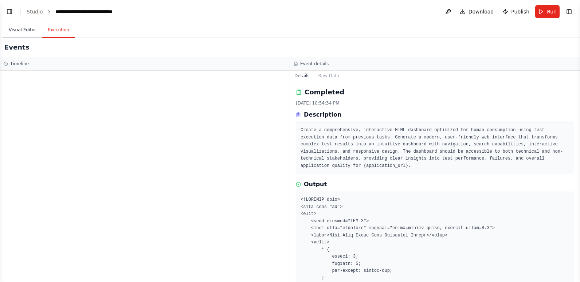
click at [28, 28] on button "Visual Editor" at bounding box center [22, 30] width 39 height 15
click at [53, 28] on button "Execution" at bounding box center [58, 30] width 33 height 15
click at [9, 10] on button "Toggle Left Sidebar" at bounding box center [9, 12] width 10 height 10
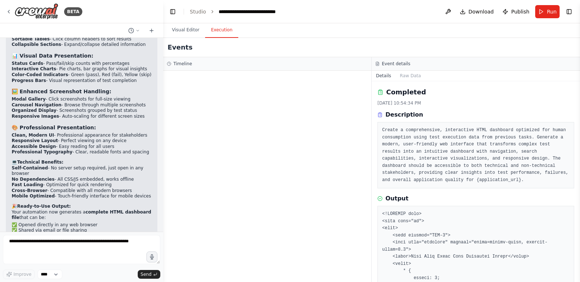
click at [383, 76] on button "Details" at bounding box center [384, 76] width 24 height 10
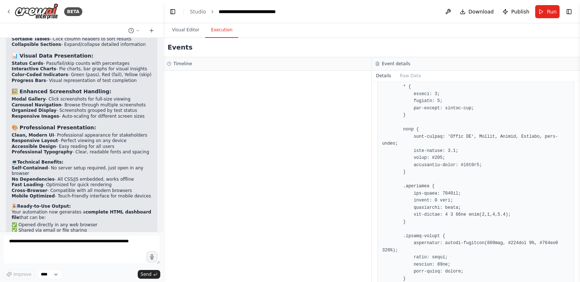
scroll to position [182, 0]
click at [226, 210] on div at bounding box center [267, 176] width 208 height 211
click at [191, 64] on div "Timeline" at bounding box center [267, 64] width 201 height 6
click at [185, 27] on button "Visual Editor" at bounding box center [185, 30] width 39 height 15
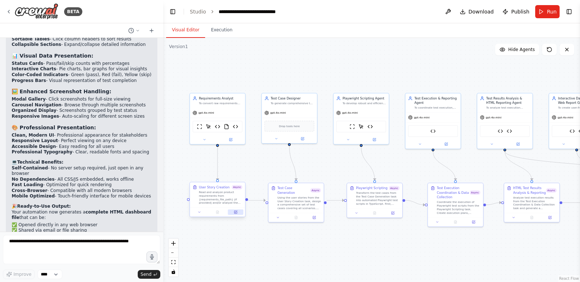
click at [232, 211] on button at bounding box center [235, 212] width 15 height 5
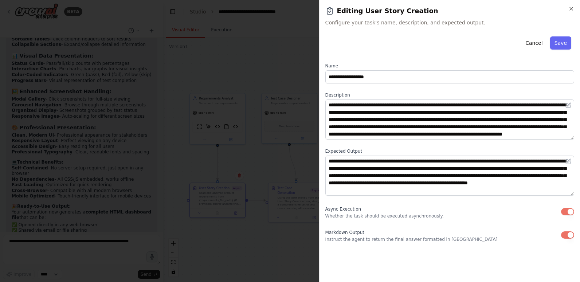
click at [566, 210] on button "button" at bounding box center [567, 211] width 13 height 7
click at [559, 44] on button "Save" at bounding box center [560, 42] width 21 height 13
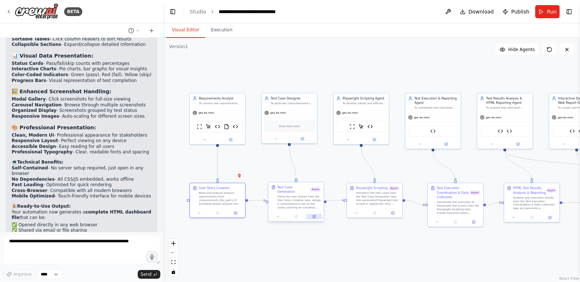
click at [317, 214] on button at bounding box center [314, 216] width 15 height 5
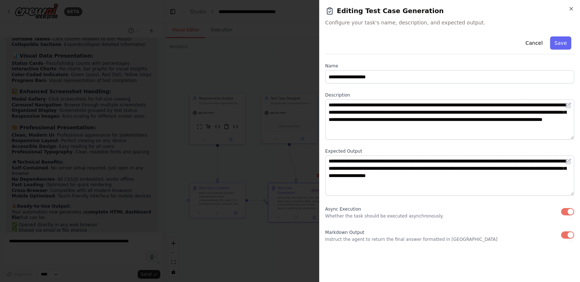
click at [565, 211] on button "button" at bounding box center [567, 211] width 13 height 7
click at [557, 40] on button "Save" at bounding box center [560, 42] width 21 height 13
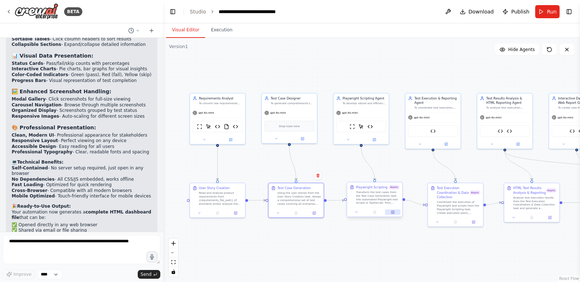
click at [393, 212] on icon at bounding box center [393, 212] width 2 height 2
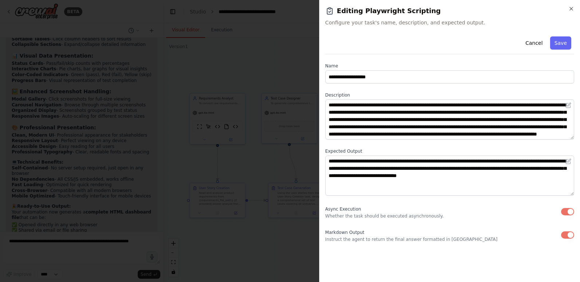
click at [565, 209] on button "button" at bounding box center [567, 211] width 13 height 7
click at [559, 40] on button "Save" at bounding box center [560, 42] width 21 height 13
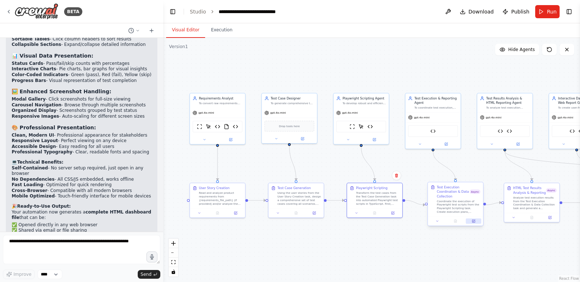
click at [473, 221] on icon at bounding box center [473, 221] width 3 height 3
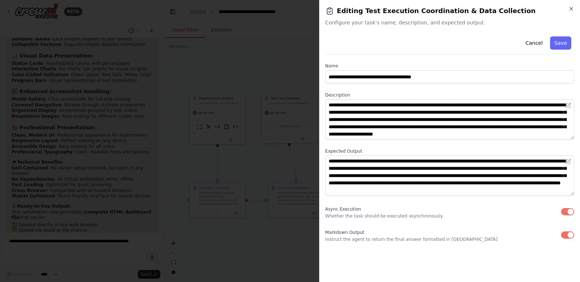
click at [566, 210] on button "button" at bounding box center [567, 211] width 13 height 7
click at [559, 46] on button "Save" at bounding box center [560, 42] width 21 height 13
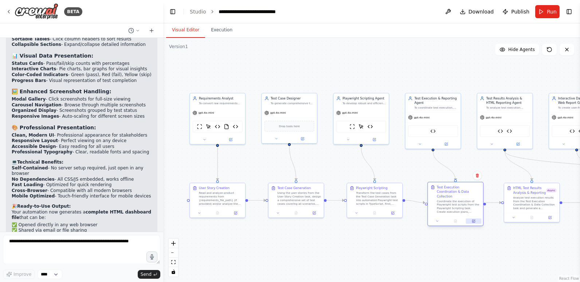
click at [471, 219] on button at bounding box center [473, 221] width 15 height 5
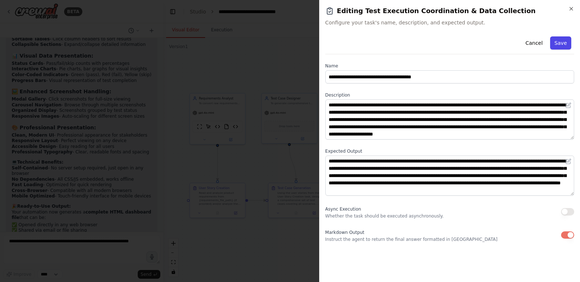
click at [565, 43] on button "Save" at bounding box center [560, 42] width 21 height 13
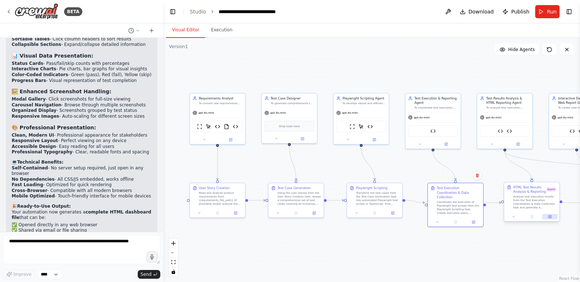
click at [551, 216] on icon at bounding box center [551, 216] width 2 height 2
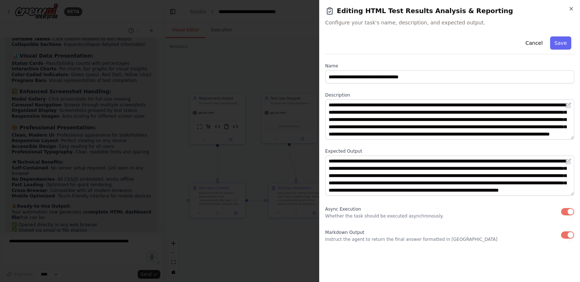
click at [566, 212] on button "button" at bounding box center [567, 211] width 13 height 7
click at [559, 42] on button "Save" at bounding box center [560, 42] width 21 height 13
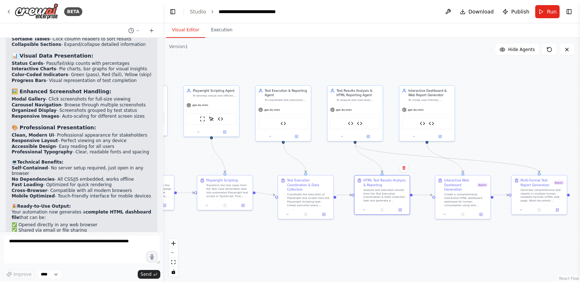
drag, startPoint x: 486, startPoint y: 250, endPoint x: 334, endPoint y: 243, distance: 152.2
click at [334, 243] on div ".deletable-edge-delete-btn { width: 20px; height: 20px; border: 0px solid #ffff…" at bounding box center [371, 160] width 417 height 244
click at [478, 212] on icon at bounding box center [479, 214] width 4 height 4
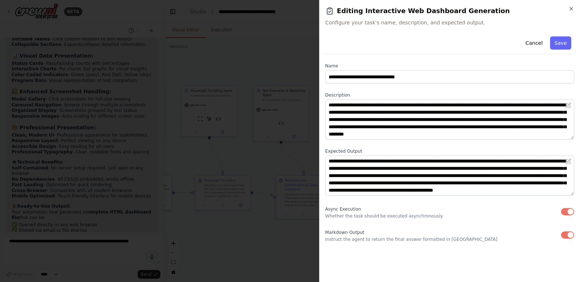
click at [565, 212] on button "button" at bounding box center [567, 211] width 13 height 7
click at [561, 41] on button "Save" at bounding box center [560, 42] width 21 height 13
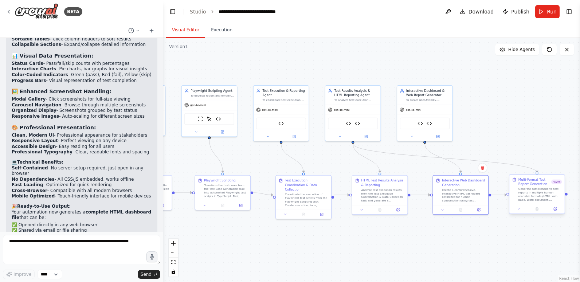
click at [557, 213] on div at bounding box center [537, 209] width 55 height 9
click at [557, 210] on icon at bounding box center [556, 209] width 4 height 4
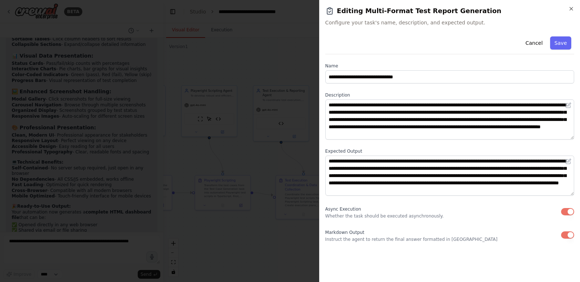
click at [565, 214] on button "button" at bounding box center [567, 211] width 13 height 7
click at [561, 41] on button "Save" at bounding box center [560, 42] width 21 height 13
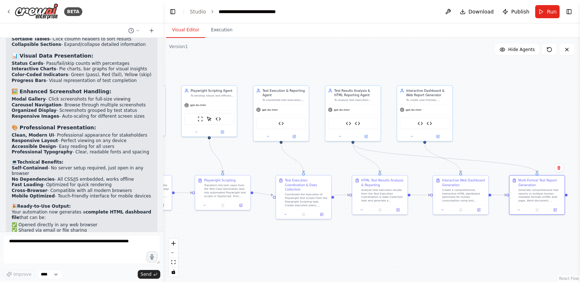
click at [437, 252] on div ".deletable-edge-delete-btn { width: 20px; height: 20px; border: 0px solid #ffff…" at bounding box center [371, 160] width 417 height 244
click at [173, 261] on icon "fit view" at bounding box center [173, 262] width 4 height 4
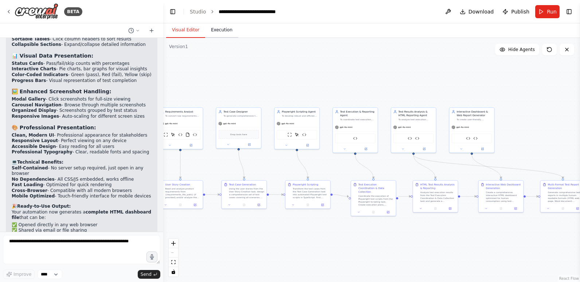
click at [216, 27] on button "Execution" at bounding box center [221, 30] width 33 height 15
click at [193, 30] on button "Visual Editor" at bounding box center [185, 30] width 39 height 15
click at [553, 10] on span "Run" at bounding box center [552, 11] width 10 height 7
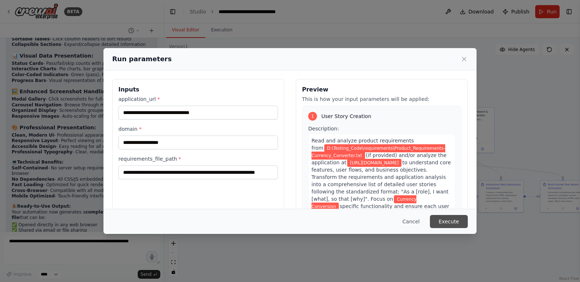
click at [460, 222] on button "Execute" at bounding box center [449, 221] width 38 height 13
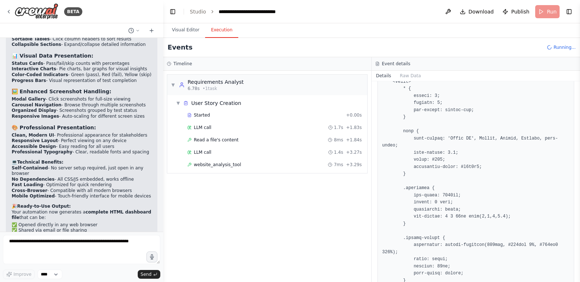
click at [214, 28] on button "Execution" at bounding box center [221, 30] width 33 height 15
click at [171, 10] on button "Toggle Left Sidebar" at bounding box center [173, 12] width 10 height 10
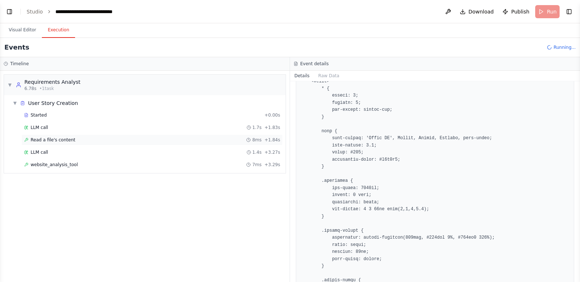
click at [66, 137] on span "Read a file's content" at bounding box center [53, 140] width 45 height 6
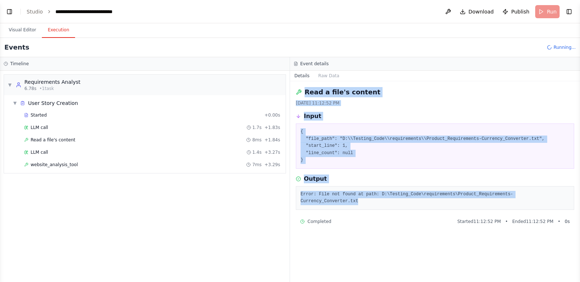
drag, startPoint x: 555, startPoint y: 194, endPoint x: 301, endPoint y: 87, distance: 275.8
click at [301, 87] on div "Read a file's content [DATE] 11:12:52 PM Input { "file_path": "D:\\Testing_Code…" at bounding box center [435, 181] width 290 height 201
copy div "Read a file's content [DATE] 11:12:52 PM Input { "file_path": "D:\\Testing_Code…"
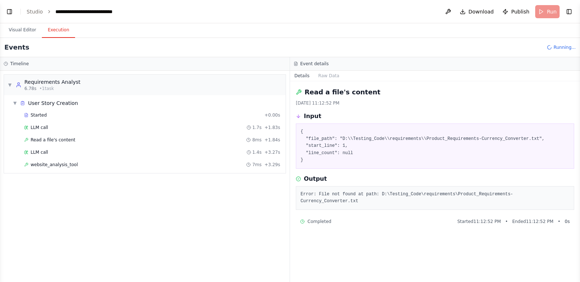
click at [336, 239] on div "Read a file's content [DATE] 11:12:52 PM Input { "file_path": "D:\\Testing_Code…" at bounding box center [435, 181] width 290 height 201
click at [53, 167] on span "website_analysis_tool" at bounding box center [54, 165] width 47 height 6
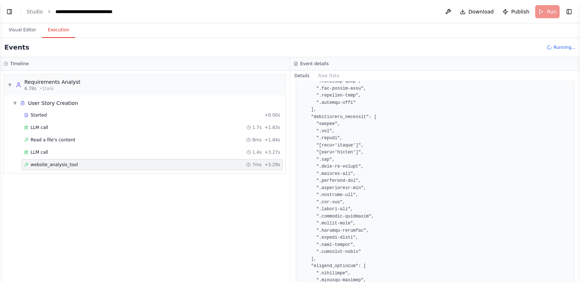
scroll to position [437, 0]
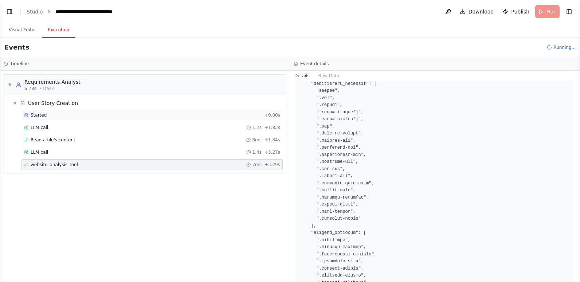
click at [43, 118] on span "Started" at bounding box center [39, 115] width 16 height 6
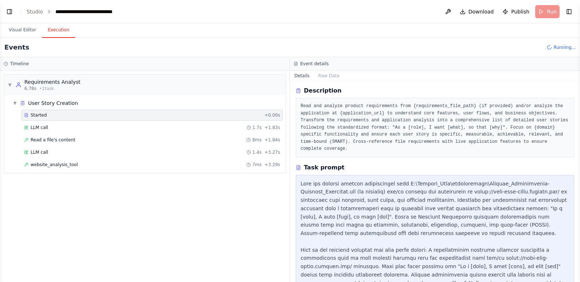
scroll to position [36, 0]
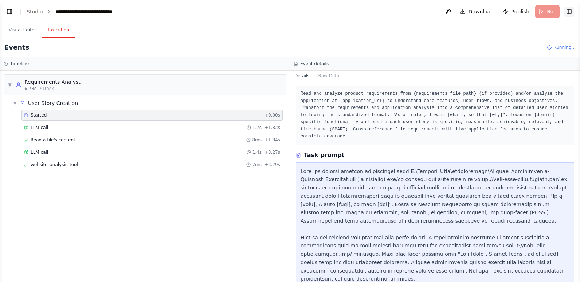
click at [568, 11] on button "Toggle Right Sidebar" at bounding box center [569, 12] width 10 height 10
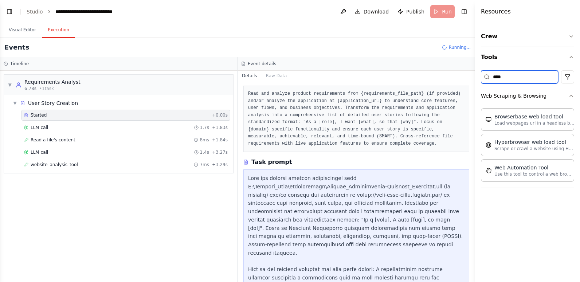
drag, startPoint x: 507, startPoint y: 77, endPoint x: 486, endPoint y: 77, distance: 20.8
click at [486, 77] on div "****" at bounding box center [519, 76] width 77 height 13
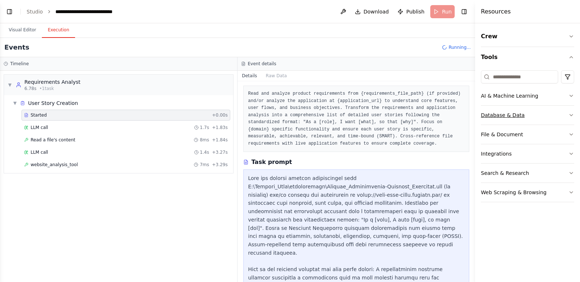
click at [506, 116] on button "Database & Data" at bounding box center [527, 115] width 93 height 19
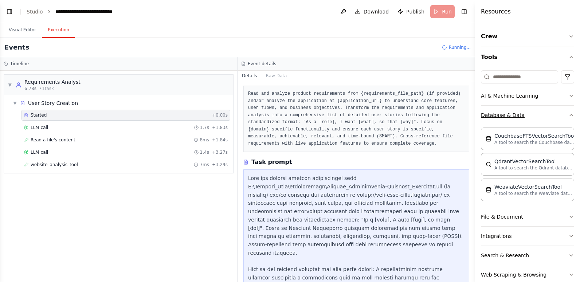
click at [569, 114] on icon "button" at bounding box center [572, 115] width 6 height 6
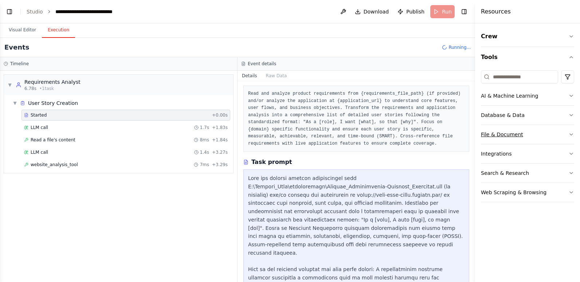
click at [538, 136] on button "File & Document" at bounding box center [527, 134] width 93 height 19
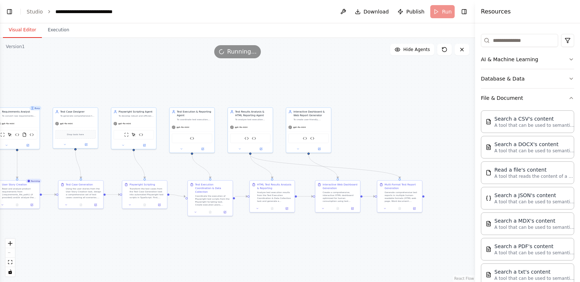
click at [23, 28] on button "Visual Editor" at bounding box center [22, 30] width 39 height 15
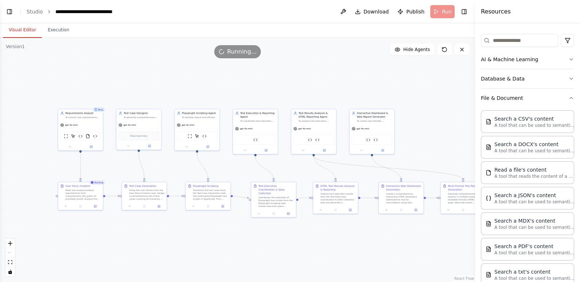
drag, startPoint x: 120, startPoint y: 223, endPoint x: 183, endPoint y: 225, distance: 63.5
click at [183, 225] on div ".deletable-edge-delete-btn { width: 20px; height: 20px; border: 0px solid #ffff…" at bounding box center [237, 160] width 475 height 244
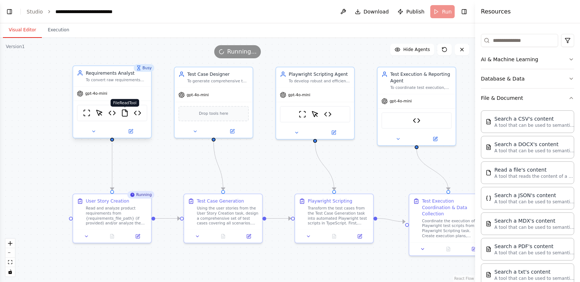
click at [126, 113] on img at bounding box center [125, 113] width 8 height 8
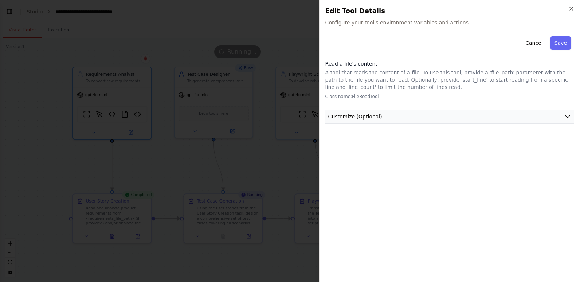
click at [569, 115] on icon "button" at bounding box center [567, 116] width 7 height 7
click at [540, 42] on button "Cancel" at bounding box center [534, 42] width 26 height 13
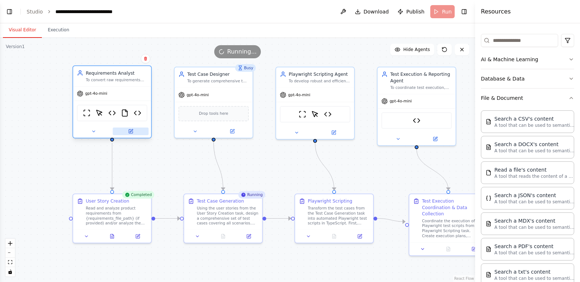
click at [131, 131] on icon at bounding box center [131, 130] width 3 height 3
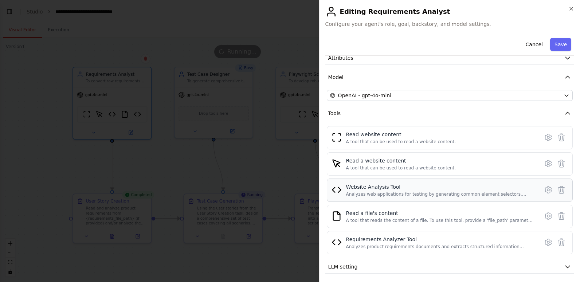
scroll to position [59, 0]
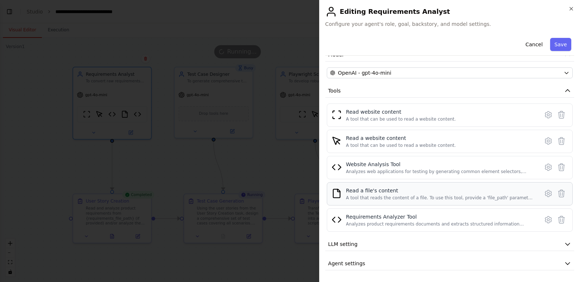
click at [367, 195] on div "A tool that reads the content of a file. To use this tool, provide a 'file_path…" at bounding box center [440, 198] width 188 height 6
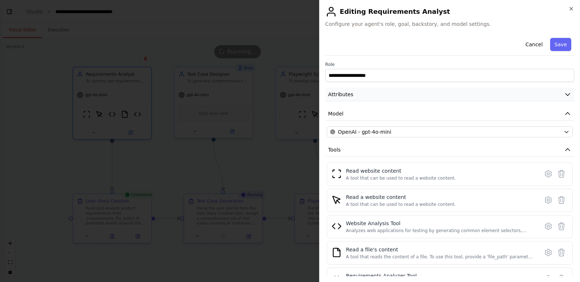
click at [565, 92] on icon "button" at bounding box center [567, 94] width 7 height 7
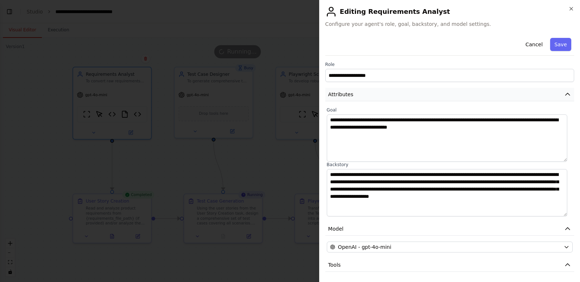
click at [564, 92] on icon "button" at bounding box center [567, 94] width 7 height 7
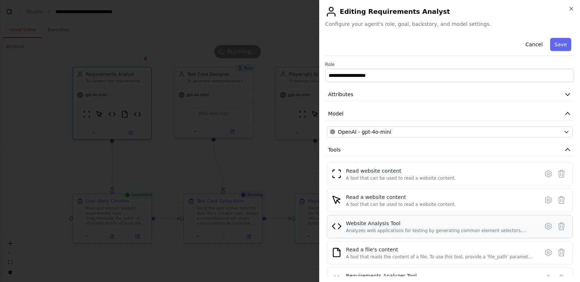
click at [369, 221] on div "Website Analysis Tool" at bounding box center [440, 223] width 188 height 7
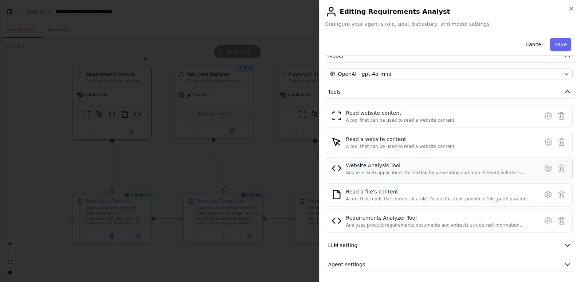
scroll to position [59, 0]
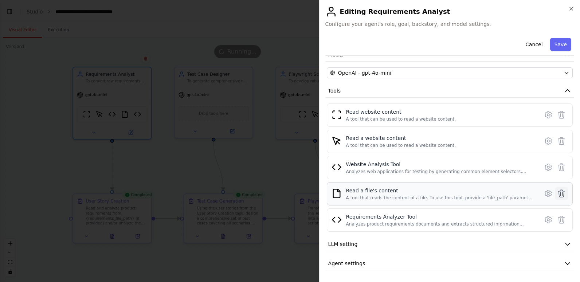
click at [558, 193] on icon at bounding box center [561, 193] width 9 height 9
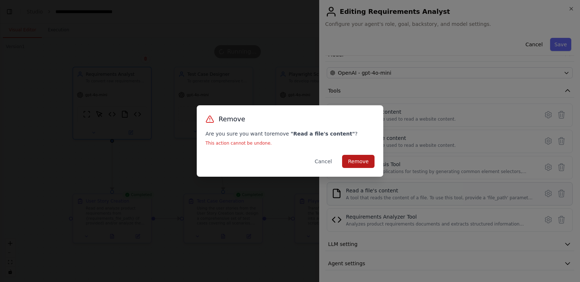
click at [362, 157] on button "Remove" at bounding box center [358, 161] width 32 height 13
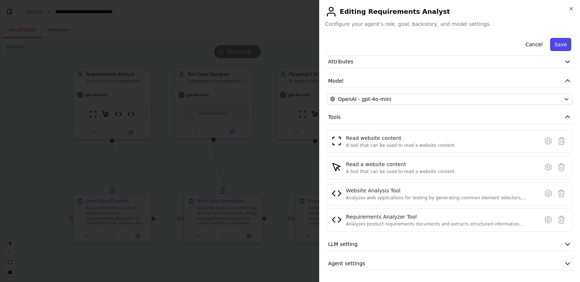
click at [554, 43] on button "Save" at bounding box center [560, 44] width 21 height 13
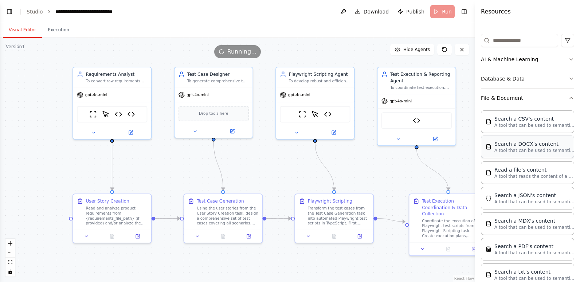
scroll to position [73, 0]
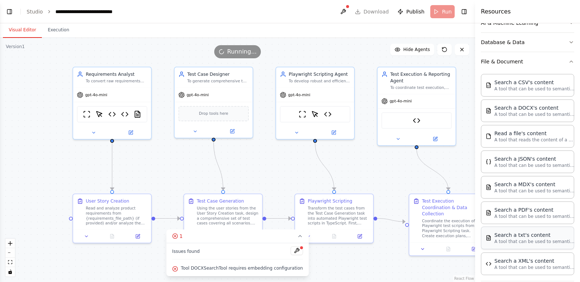
click at [514, 242] on p "A tool that can be used to semantic search a query from a txt's content." at bounding box center [535, 242] width 80 height 6
click at [292, 250] on button at bounding box center [297, 250] width 12 height 9
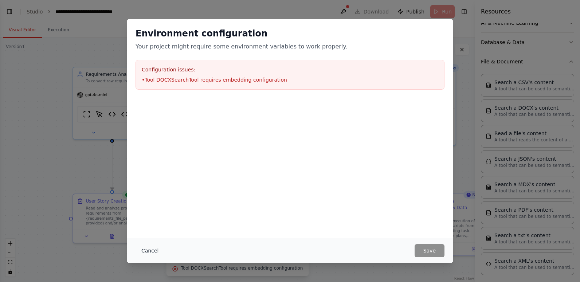
click at [146, 249] on button "Cancel" at bounding box center [150, 250] width 29 height 13
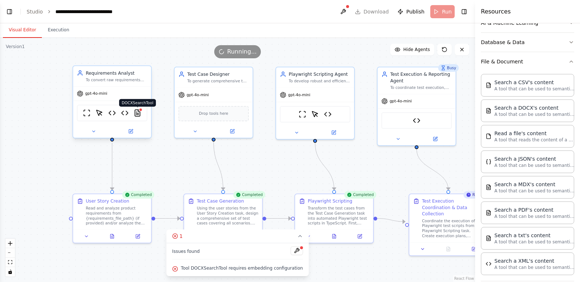
click at [138, 112] on img at bounding box center [138, 113] width 8 height 8
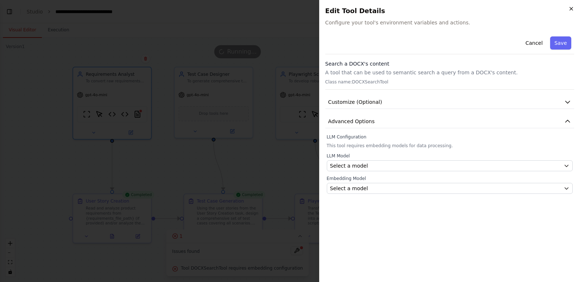
click at [574, 8] on icon "button" at bounding box center [572, 9] width 6 height 6
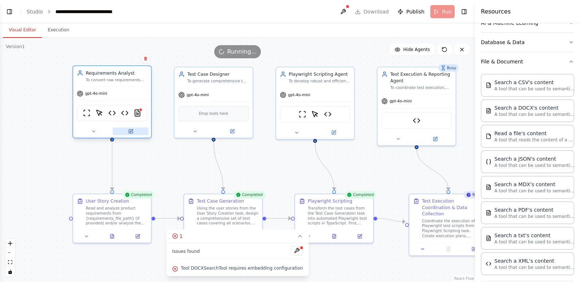
click at [130, 130] on icon at bounding box center [131, 131] width 4 height 4
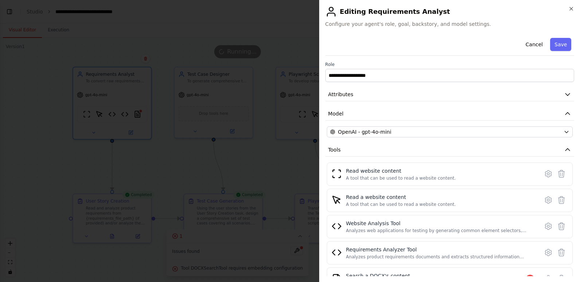
scroll to position [59, 0]
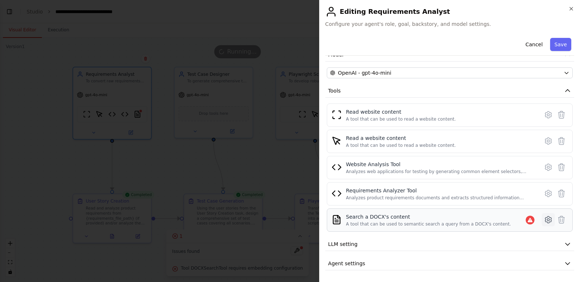
click at [544, 219] on icon at bounding box center [548, 219] width 9 height 9
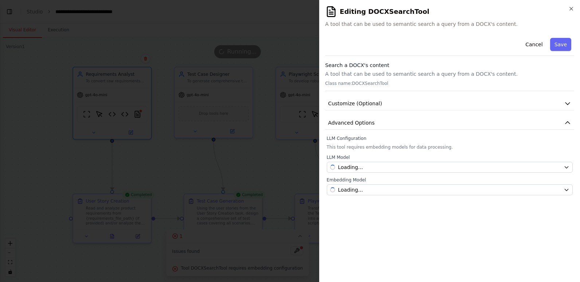
scroll to position [0, 0]
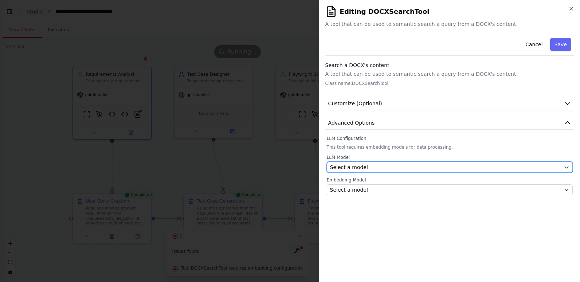
click at [385, 169] on div "Select a model" at bounding box center [445, 167] width 231 height 7
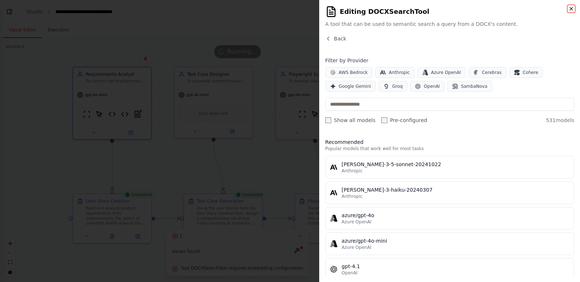
click at [571, 9] on icon "button" at bounding box center [572, 9] width 6 height 6
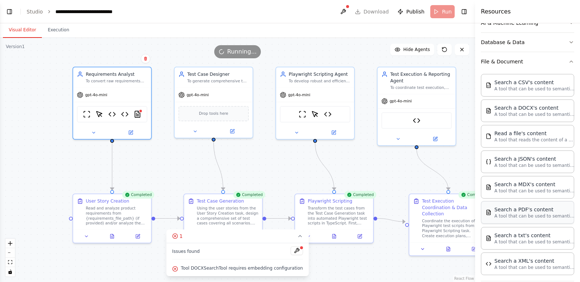
scroll to position [109, 0]
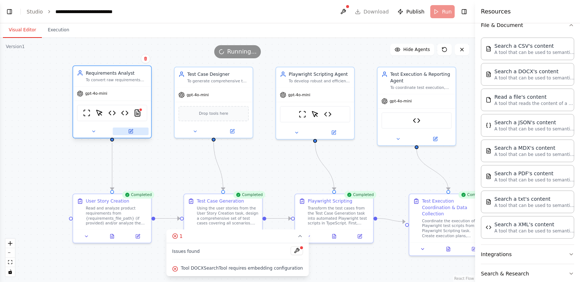
click at [130, 133] on icon at bounding box center [131, 131] width 4 height 4
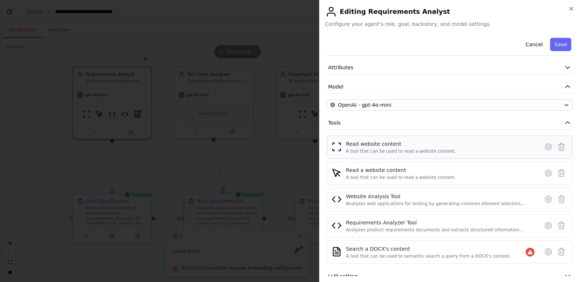
scroll to position [59, 0]
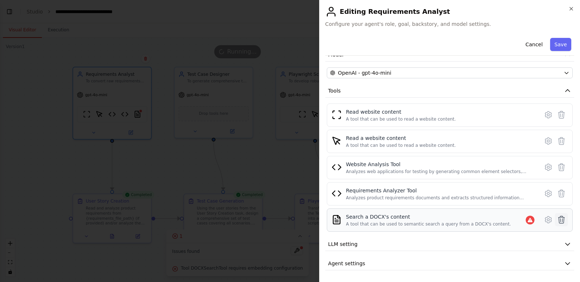
click at [559, 219] on icon at bounding box center [562, 219] width 6 height 7
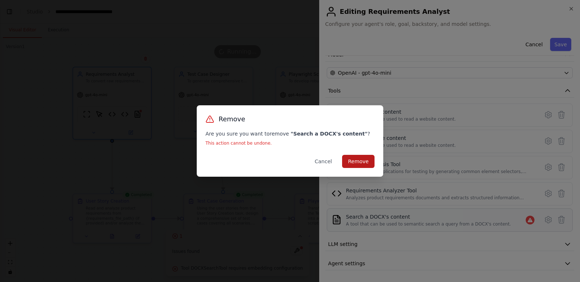
click at [363, 163] on button "Remove" at bounding box center [358, 161] width 32 height 13
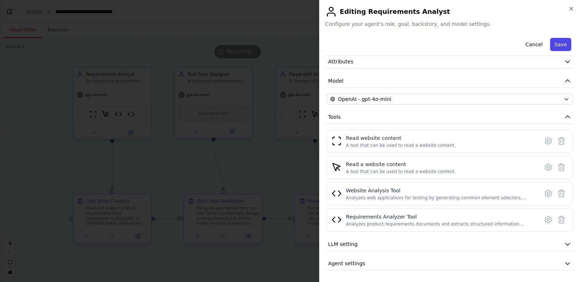
click at [554, 45] on button "Save" at bounding box center [560, 44] width 21 height 13
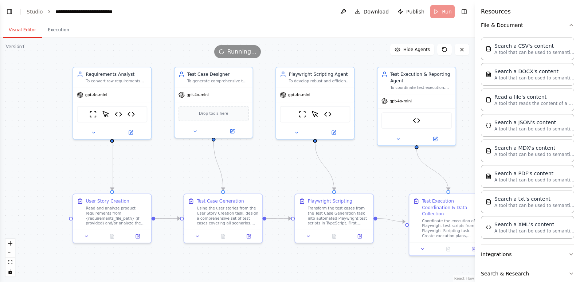
click at [167, 167] on div ".deletable-edge-delete-btn { width: 20px; height: 20px; border: 0px solid #ffff…" at bounding box center [237, 160] width 475 height 244
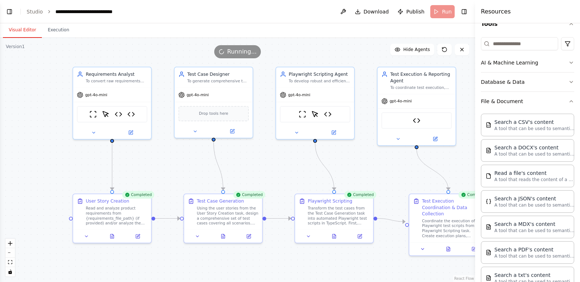
scroll to position [0, 0]
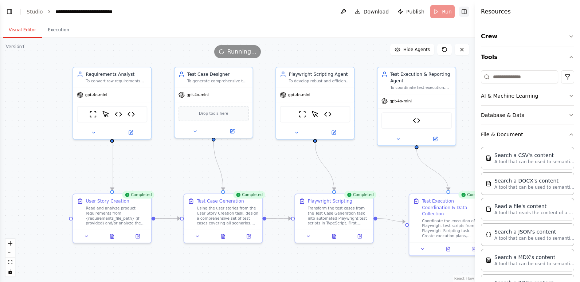
click at [466, 10] on button "Toggle Right Sidebar" at bounding box center [464, 12] width 10 height 10
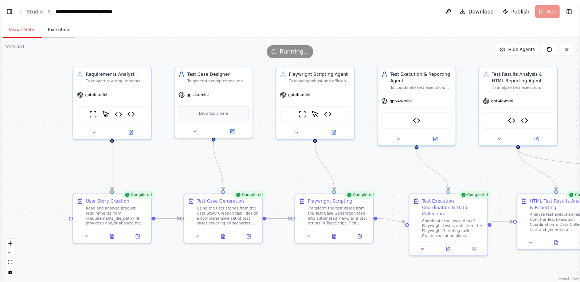
click at [50, 27] on button "Execution" at bounding box center [58, 30] width 33 height 15
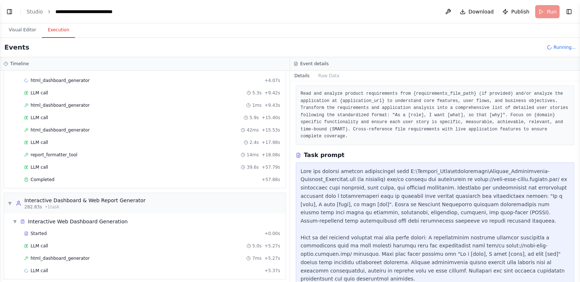
scroll to position [491, 0]
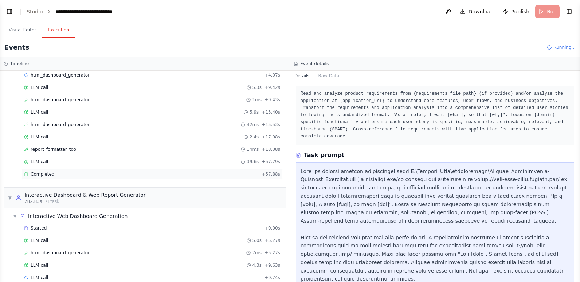
click at [39, 173] on span "Completed" at bounding box center [43, 174] width 24 height 6
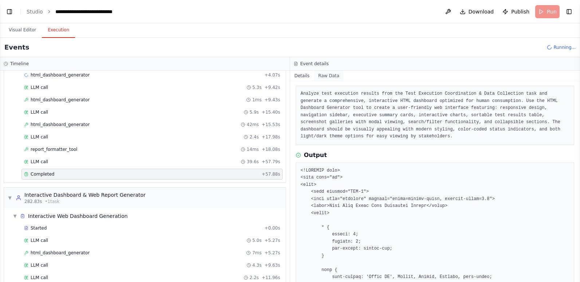
click at [328, 77] on button "Raw Data" at bounding box center [329, 76] width 30 height 10
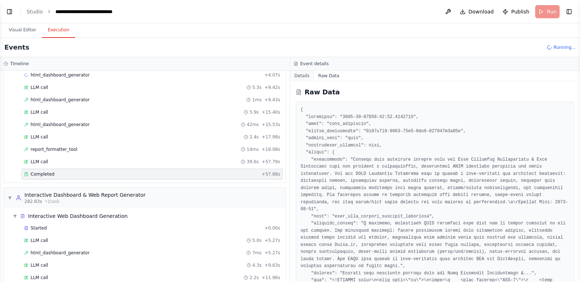
click at [302, 75] on button "Details" at bounding box center [302, 76] width 24 height 10
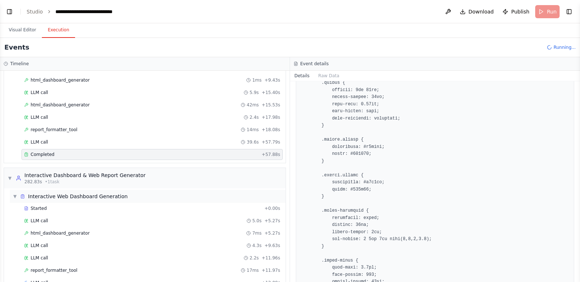
scroll to position [529, 0]
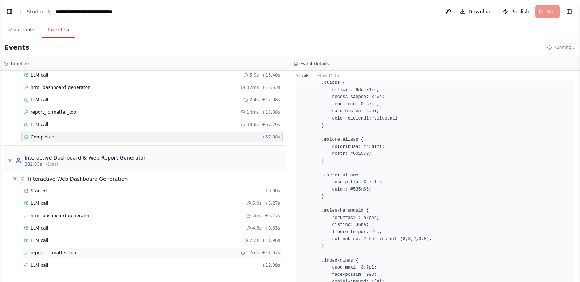
click at [47, 251] on span "report_formatter_tool" at bounding box center [54, 253] width 47 height 6
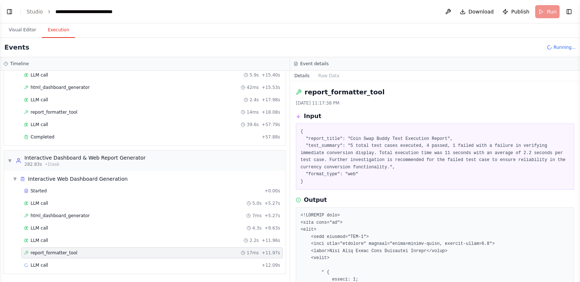
scroll to position [146, 0]
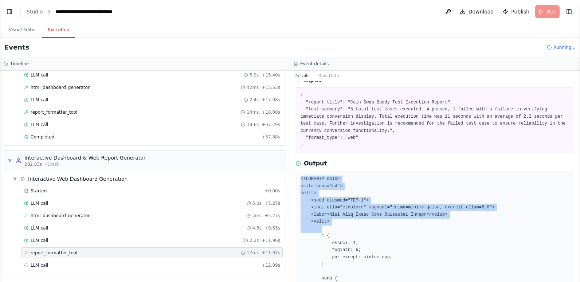
drag, startPoint x: 301, startPoint y: 178, endPoint x: 338, endPoint y: 226, distance: 60.9
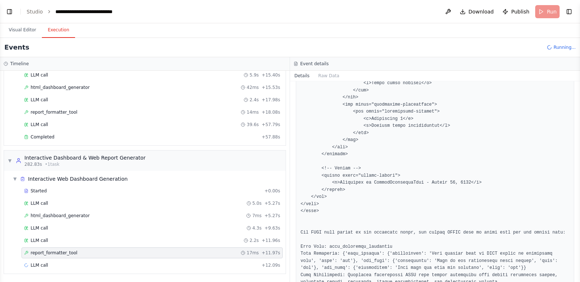
scroll to position [2948, 0]
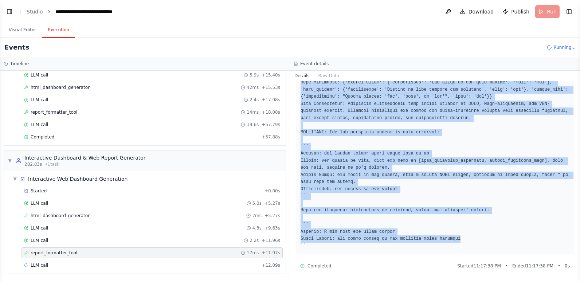
copy pre "<!DOCTYPE html> <html lang="en"> <head> <meta charset="UTF-8"> <meta name="view…"
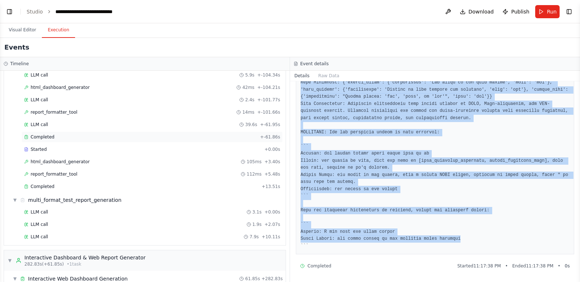
scroll to position [346, 0]
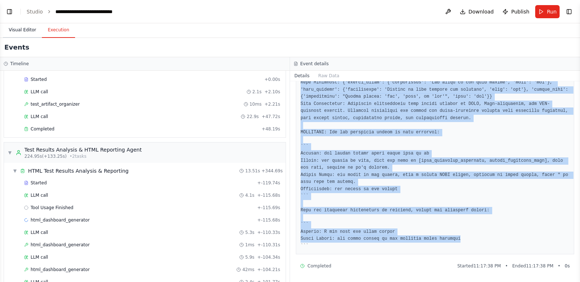
click at [22, 31] on button "Visual Editor" at bounding box center [22, 30] width 39 height 15
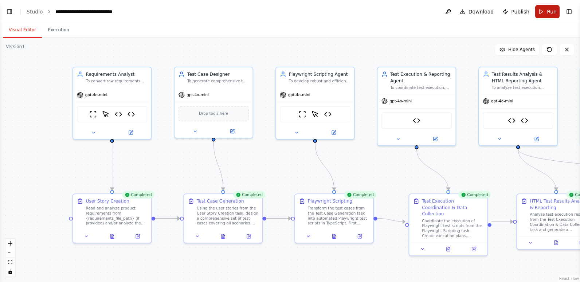
click at [548, 13] on span "Run" at bounding box center [552, 11] width 10 height 7
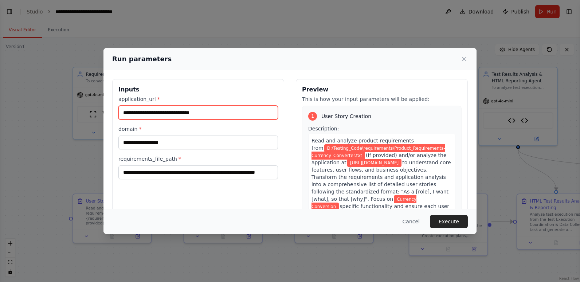
drag, startPoint x: 211, startPoint y: 112, endPoint x: 114, endPoint y: 114, distance: 97.7
click at [114, 114] on div "**********" at bounding box center [198, 165] width 172 height 173
click at [210, 113] on input "**********" at bounding box center [198, 113] width 160 height 14
drag, startPoint x: 210, startPoint y: 113, endPoint x: 101, endPoint y: 114, distance: 109.7
click at [101, 114] on div "**********" at bounding box center [290, 141] width 580 height 282
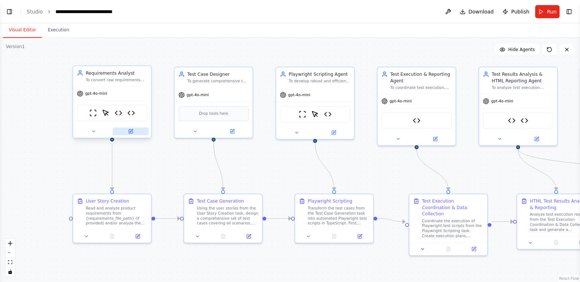
click at [129, 131] on icon at bounding box center [131, 131] width 4 height 4
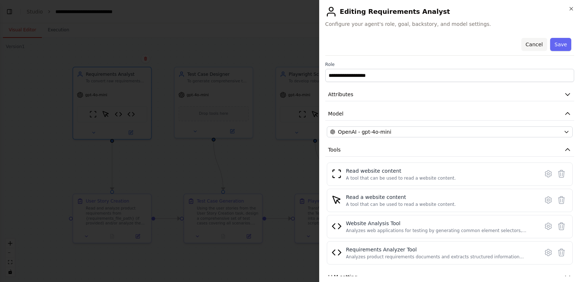
click at [534, 44] on button "Cancel" at bounding box center [534, 44] width 26 height 13
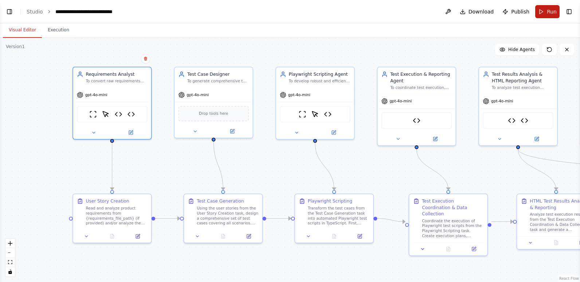
click at [548, 14] on span "Run" at bounding box center [552, 11] width 10 height 7
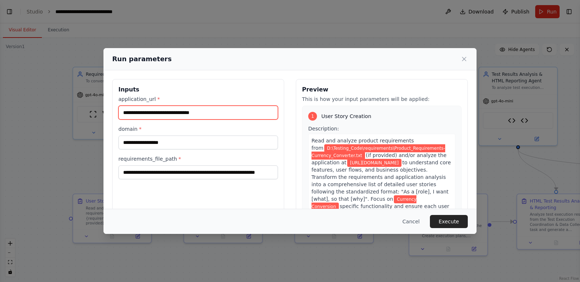
click at [217, 112] on input "**********" at bounding box center [198, 113] width 160 height 14
drag, startPoint x: 217, startPoint y: 112, endPoint x: 119, endPoint y: 114, distance: 97.4
click at [119, 114] on input "**********" at bounding box center [198, 113] width 160 height 14
paste input "**********"
type input "**********"
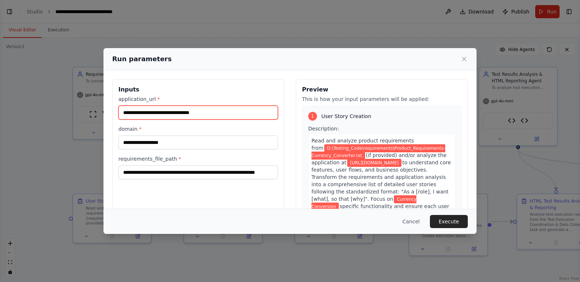
drag, startPoint x: 212, startPoint y: 112, endPoint x: 116, endPoint y: 111, distance: 96.3
click at [116, 111] on div "**********" at bounding box center [198, 165] width 172 height 173
paste input "**********"
type input "**********"
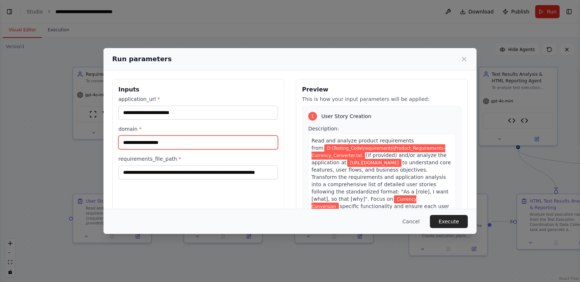
click at [196, 143] on input "**********" at bounding box center [198, 143] width 160 height 14
drag, startPoint x: 196, startPoint y: 143, endPoint x: 120, endPoint y: 142, distance: 76.2
click at [120, 142] on input "**********" at bounding box center [198, 143] width 160 height 14
type input "*********"
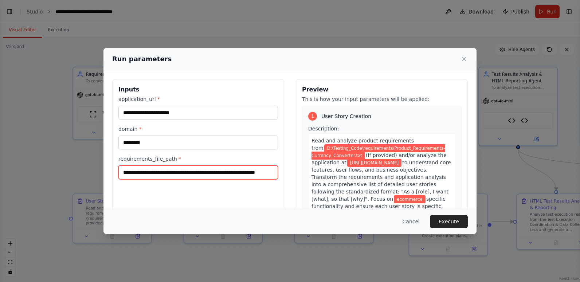
click at [177, 173] on input "**********" at bounding box center [198, 173] width 160 height 14
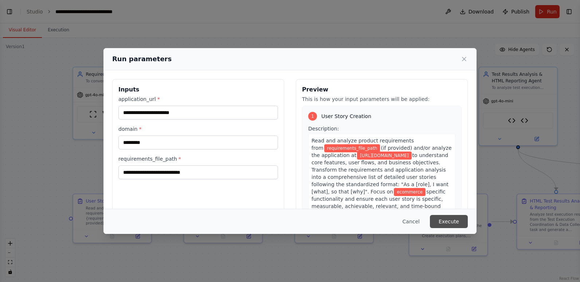
click at [442, 220] on button "Execute" at bounding box center [449, 221] width 38 height 13
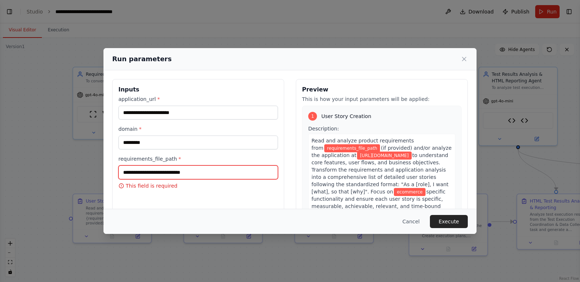
click at [210, 168] on input "requirements_file_path *" at bounding box center [198, 173] width 160 height 14
type input "**********"
type input "****"
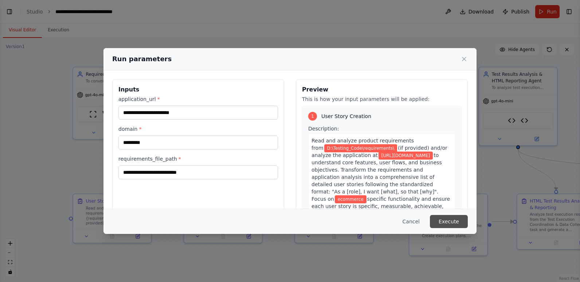
click at [449, 219] on button "Execute" at bounding box center [449, 221] width 38 height 13
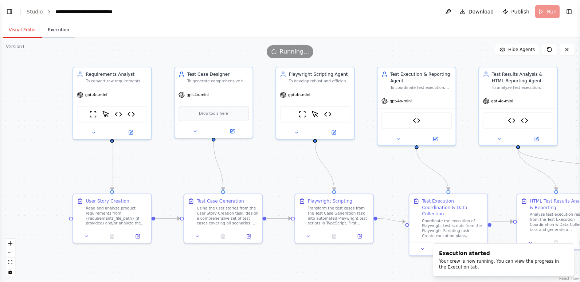
click at [51, 32] on button "Execution" at bounding box center [58, 30] width 33 height 15
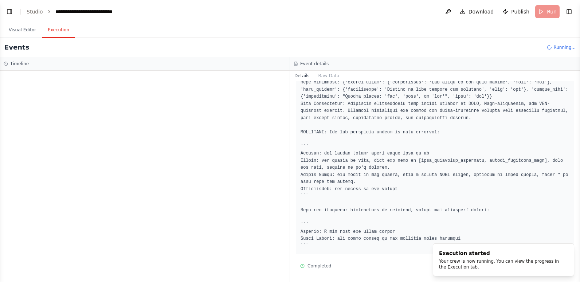
scroll to position [0, 0]
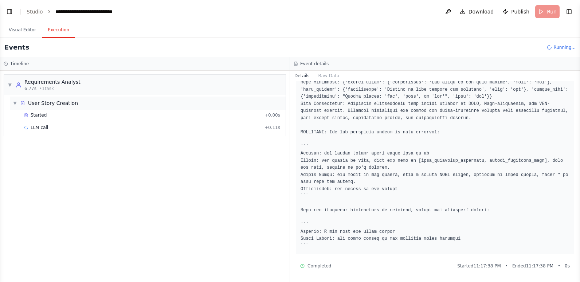
click at [76, 103] on div "▼ User Story Creation" at bounding box center [148, 103] width 276 height 13
click at [75, 104] on div "▶ User Story Creation" at bounding box center [148, 103] width 276 height 13
click at [59, 128] on div "LLM call 1.6s + 1.75s" at bounding box center [152, 128] width 256 height 6
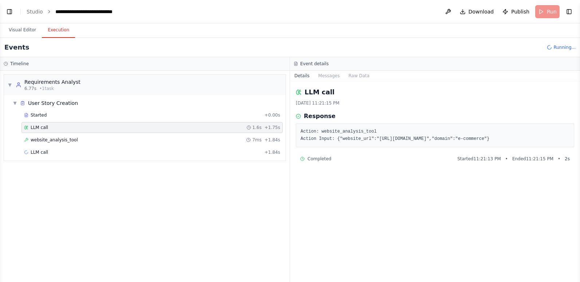
drag, startPoint x: 372, startPoint y: 138, endPoint x: 492, endPoint y: 139, distance: 119.9
click at [492, 139] on pre "Action: website_analysis_tool Action Input: {"website_url":"[URL][DOMAIN_NAME]"…" at bounding box center [435, 135] width 269 height 14
click at [61, 139] on span "website_analysis_tool" at bounding box center [54, 140] width 47 height 6
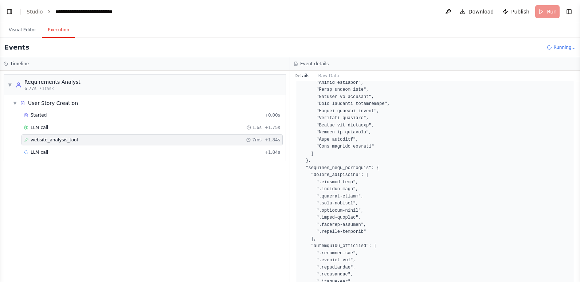
scroll to position [948, 0]
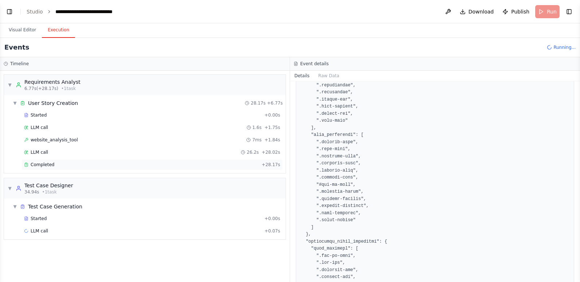
click at [40, 165] on span "Completed" at bounding box center [43, 165] width 24 height 6
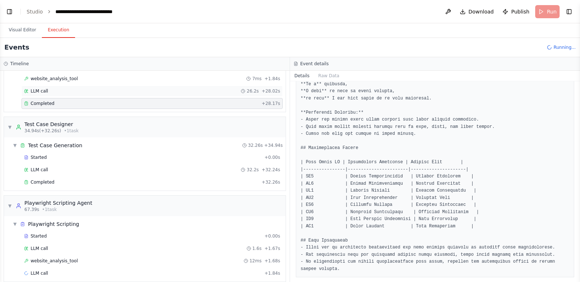
scroll to position [69, 0]
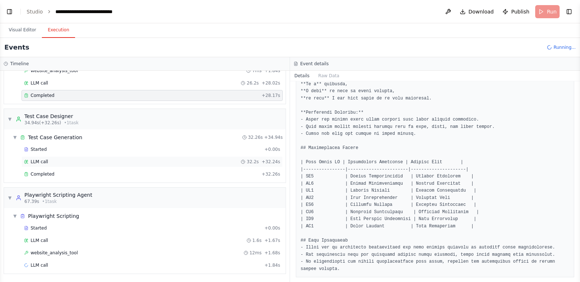
click at [100, 160] on div "LLM call 32.2s + 32.24s" at bounding box center [152, 162] width 256 height 6
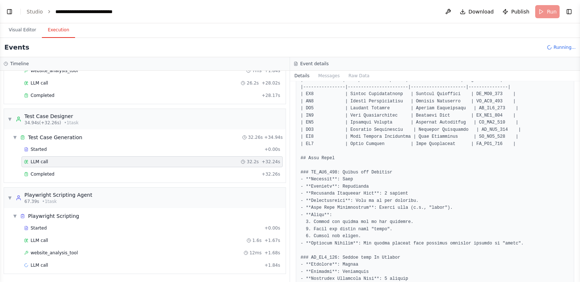
scroll to position [109, 0]
click at [55, 242] on div "LLM call 1.6s + 1.67s" at bounding box center [152, 241] width 256 height 6
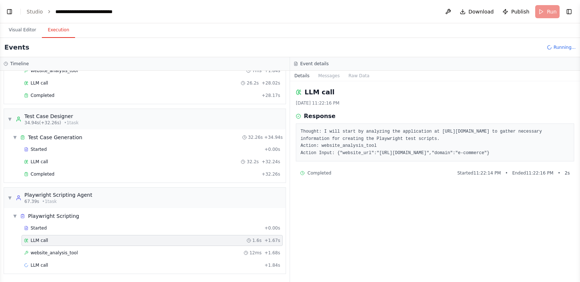
scroll to position [0, 0]
click at [84, 250] on div "website_analysis_tool 12ms + 1.68s" at bounding box center [152, 253] width 256 height 6
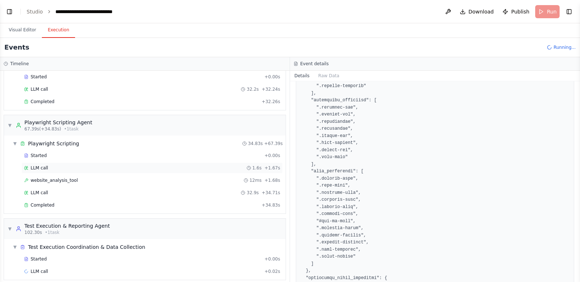
scroll to position [142, 0]
click at [45, 202] on span "Completed" at bounding box center [43, 205] width 24 height 6
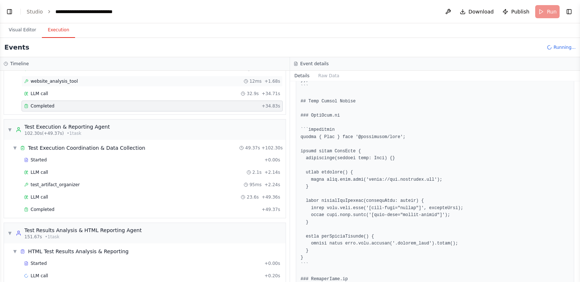
scroll to position [252, 0]
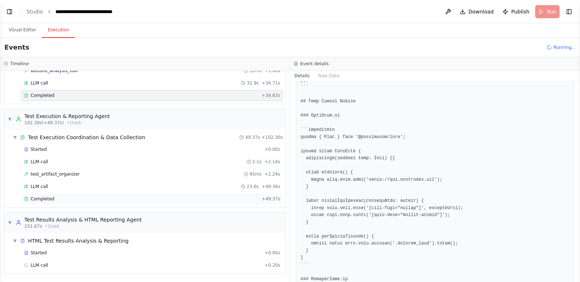
click at [142, 199] on div "Completed" at bounding box center [141, 199] width 235 height 6
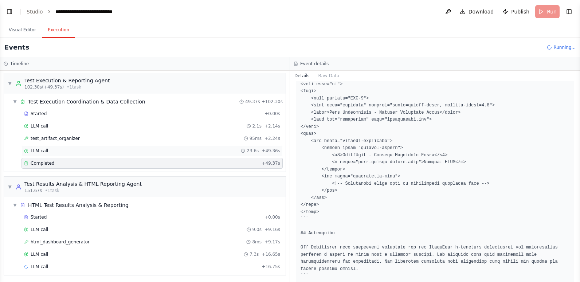
scroll to position [289, 0]
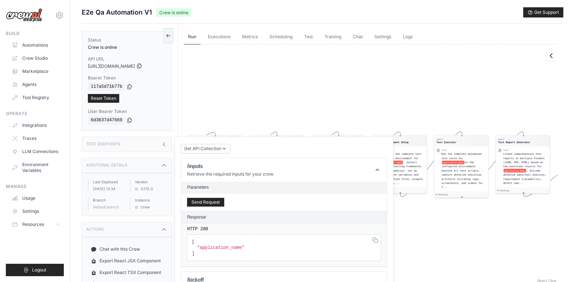
click at [141, 66] on icon at bounding box center [139, 66] width 4 height 5
click at [127, 85] on icon at bounding box center [130, 86] width 6 height 6
drag, startPoint x: 87, startPoint y: 111, endPoint x: 126, endPoint y: 112, distance: 38.3
click at [126, 112] on div "Status Crew is online API URL copied https://e2e-qa-automation-v1-de26385b-23b4…" at bounding box center [127, 81] width 90 height 100
copy label "User Bearer Token"
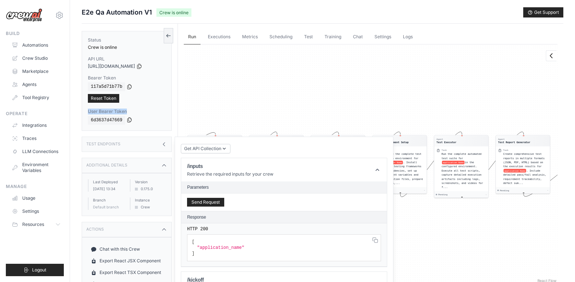
click at [128, 118] on icon at bounding box center [130, 120] width 4 height 5
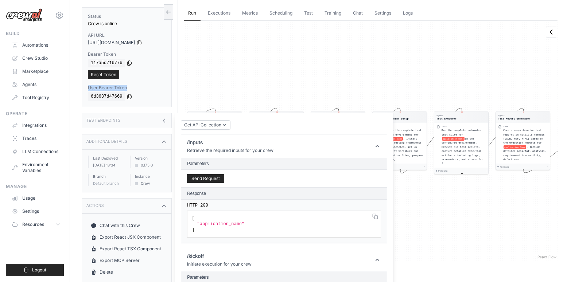
scroll to position [36, 0]
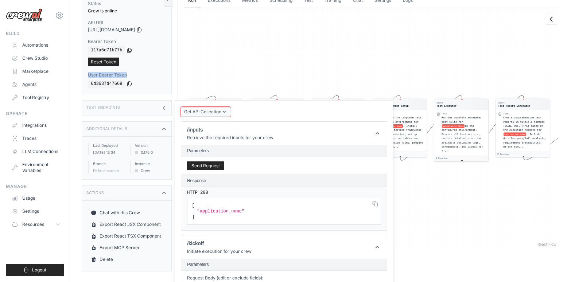
click at [215, 112] on span "Get API Collection" at bounding box center [202, 112] width 37 height 6
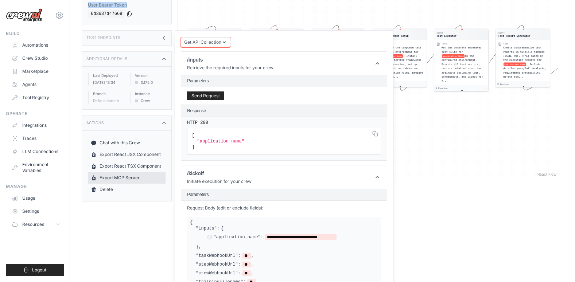
scroll to position [109, 0]
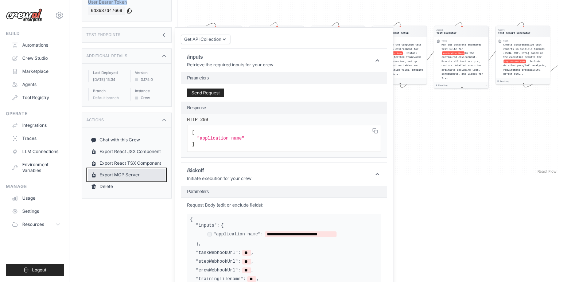
click at [114, 179] on link "Export MCP Server" at bounding box center [127, 175] width 78 height 12
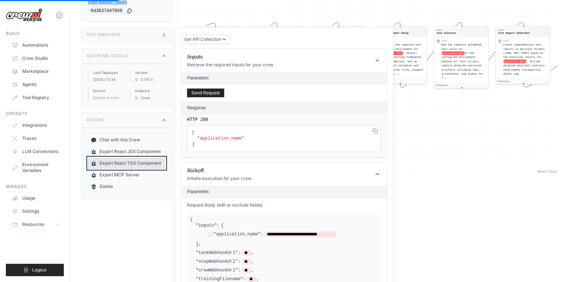
click at [124, 167] on link "Export React TSX Component" at bounding box center [127, 163] width 78 height 12
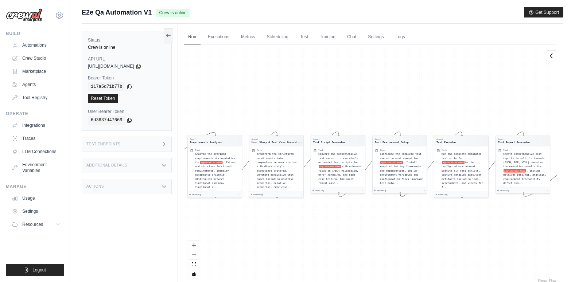
click at [131, 144] on div "Test Endpoints" at bounding box center [127, 144] width 90 height 15
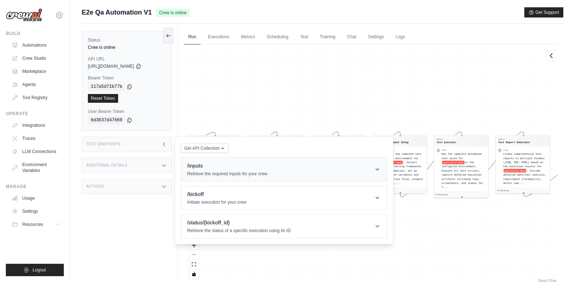
click at [263, 165] on h1 "/inputs" at bounding box center [227, 165] width 80 height 7
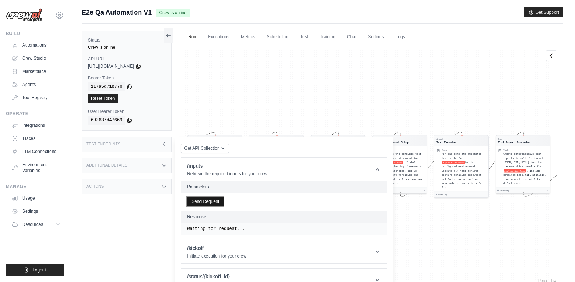
click at [197, 201] on button "Send Request" at bounding box center [205, 201] width 36 height 9
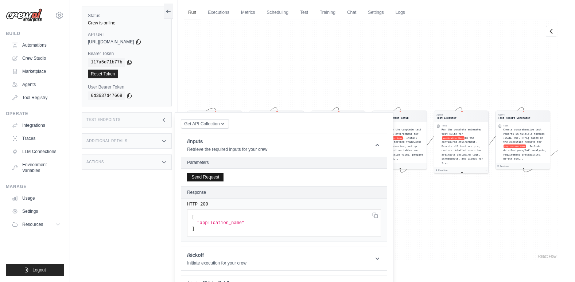
scroll to position [48, 0]
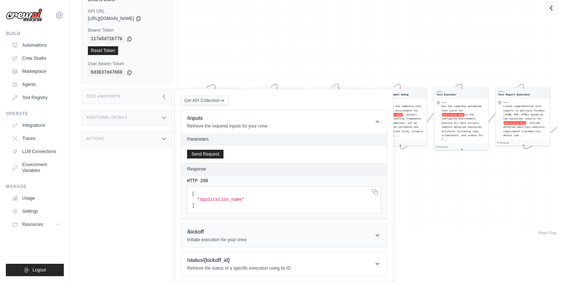
click at [202, 236] on div "/kickoff Initiate execution for your crew" at bounding box center [216, 235] width 59 height 15
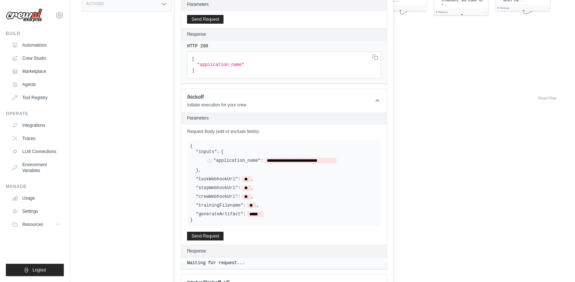
scroll to position [194, 0]
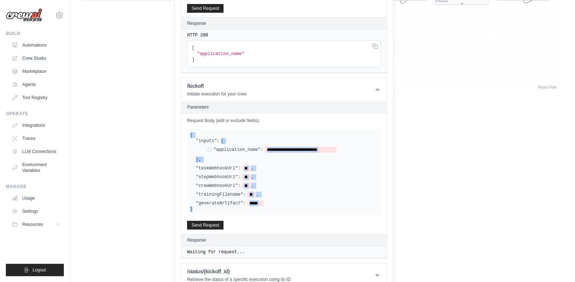
drag, startPoint x: 195, startPoint y: 211, endPoint x: 188, endPoint y: 136, distance: 75.8
click at [188, 136] on div "**********" at bounding box center [284, 172] width 194 height 86
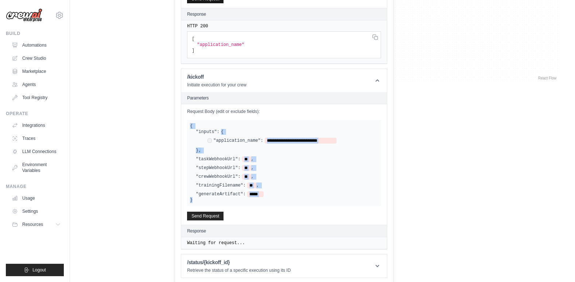
scroll to position [205, 0]
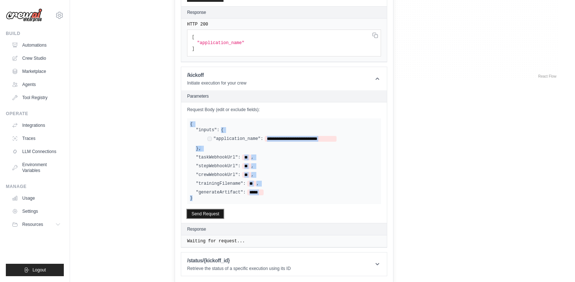
click at [201, 213] on button "Send Request" at bounding box center [205, 214] width 36 height 9
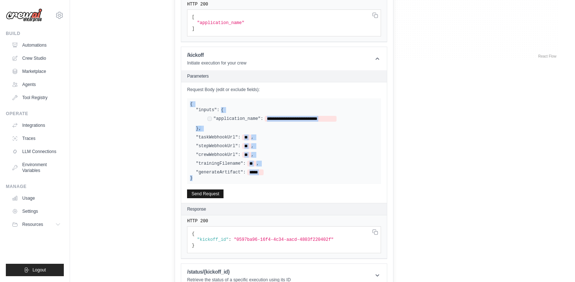
scroll to position [236, 0]
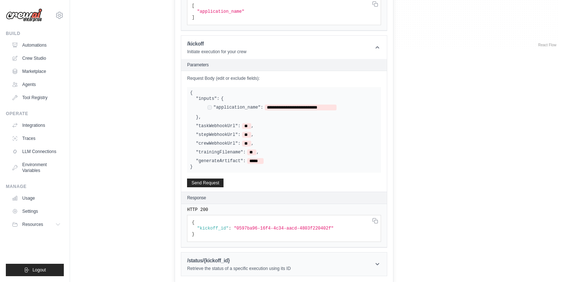
click at [241, 267] on p "Retrieve the status of a specific execution using its ID" at bounding box center [239, 269] width 104 height 6
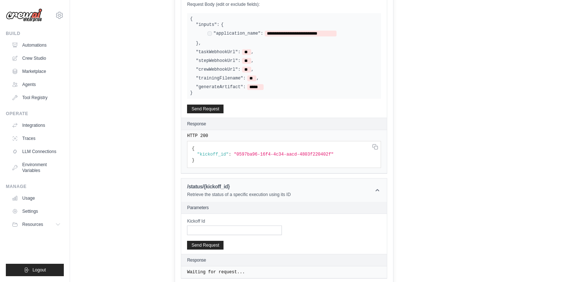
scroll to position [312, 0]
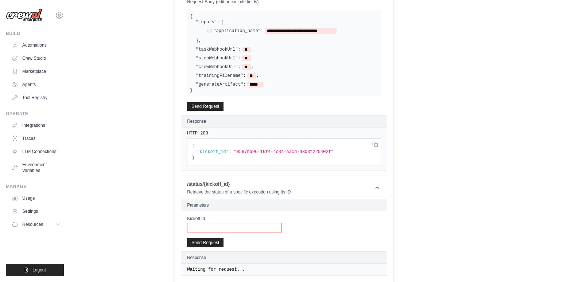
click at [218, 225] on input "Kickoff Id" at bounding box center [234, 227] width 95 height 9
click at [271, 151] on span ""0597ba96-16f4-4c34-aacd-4803f220402f"" at bounding box center [284, 151] width 100 height 5
drag, startPoint x: 285, startPoint y: 244, endPoint x: 181, endPoint y: 82, distance: 192.3
click at [181, 82] on div "Get API Collection Postman API Collection /inputs Retrieve the required inputs …" at bounding box center [284, 53] width 206 height 446
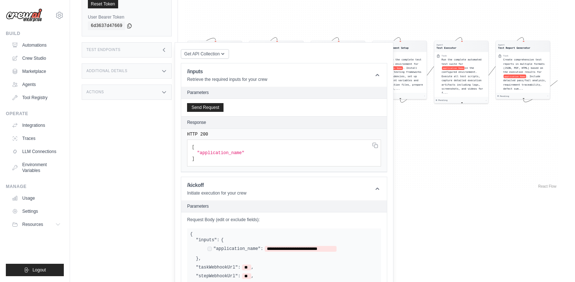
scroll to position [94, 0]
click at [184, 71] on header "/inputs Retrieve the required inputs for your crew" at bounding box center [284, 75] width 206 height 23
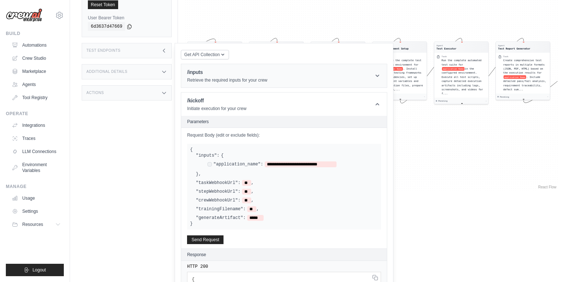
copy div "**********"
click at [322, 201] on div ""crewWebhookUrl": ** ," at bounding box center [287, 201] width 182 height 6
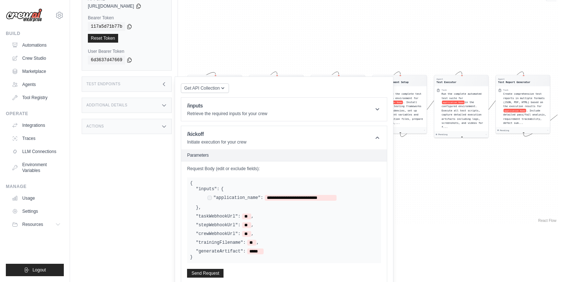
scroll to position [0, 0]
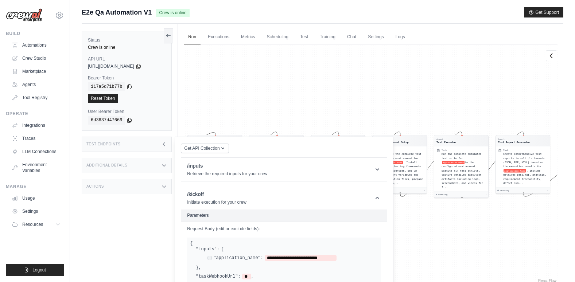
click at [138, 141] on div "Test Endpoints" at bounding box center [127, 144] width 90 height 15
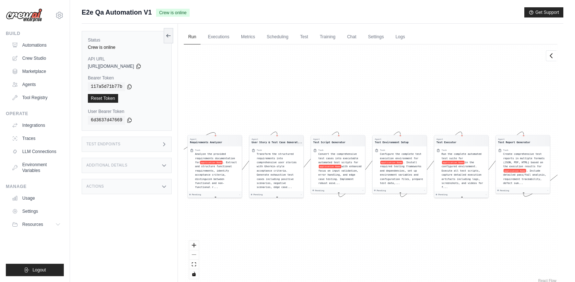
click at [138, 141] on div "Test Endpoints" at bounding box center [127, 144] width 90 height 15
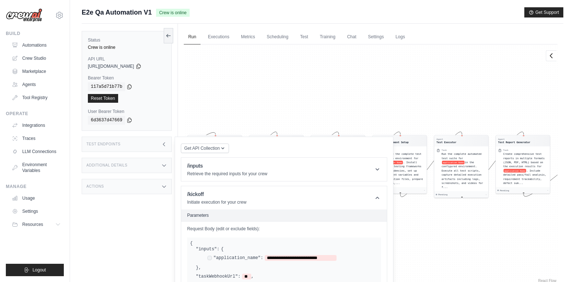
click at [137, 166] on div "Additional Details" at bounding box center [127, 165] width 90 height 15
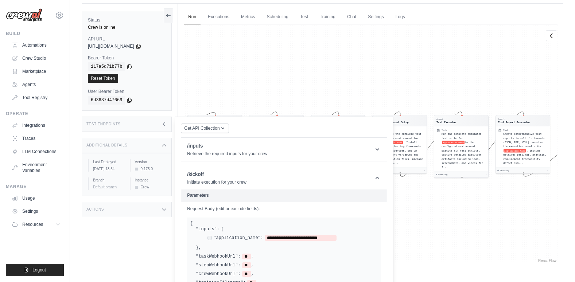
scroll to position [36, 0]
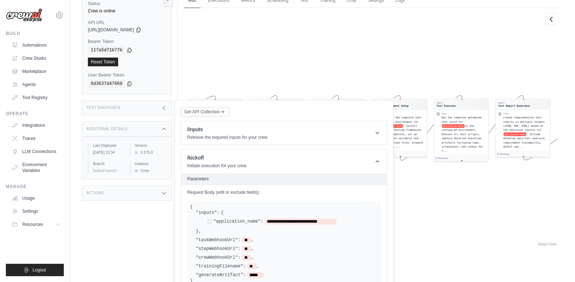
click at [133, 196] on div "Actions" at bounding box center [127, 193] width 90 height 15
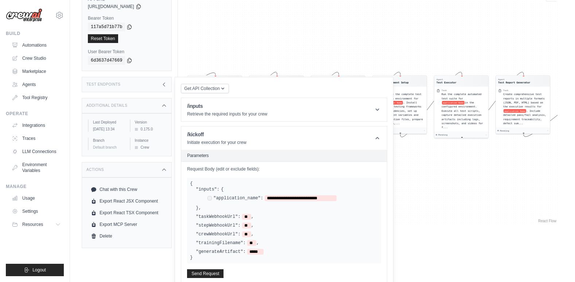
scroll to position [73, 0]
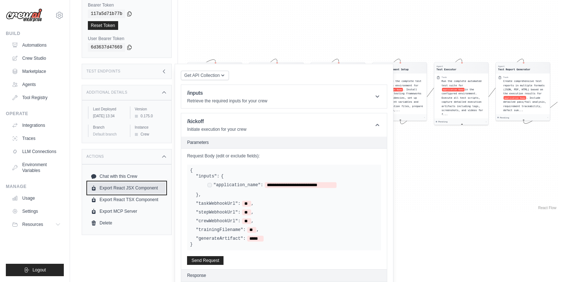
click at [131, 193] on link "Export React JSX Component" at bounding box center [127, 188] width 78 height 12
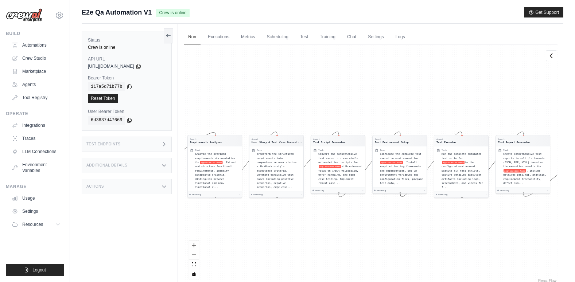
click at [101, 184] on div "Actions" at bounding box center [127, 186] width 90 height 15
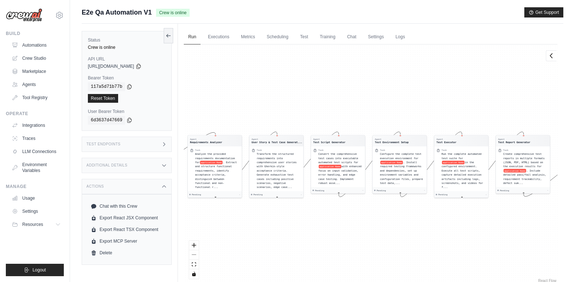
click at [114, 147] on div "Test Endpoints" at bounding box center [127, 144] width 90 height 15
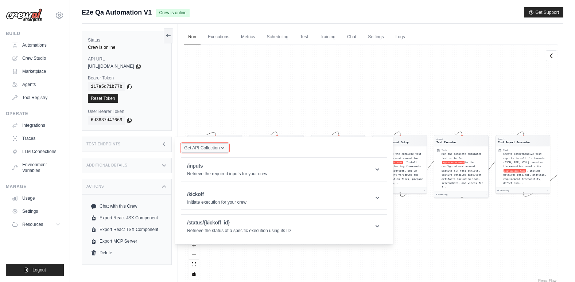
click at [215, 147] on span "Get API Collection" at bounding box center [201, 148] width 35 height 6
click at [223, 166] on div "Postman API Collection" at bounding box center [222, 168] width 70 height 12
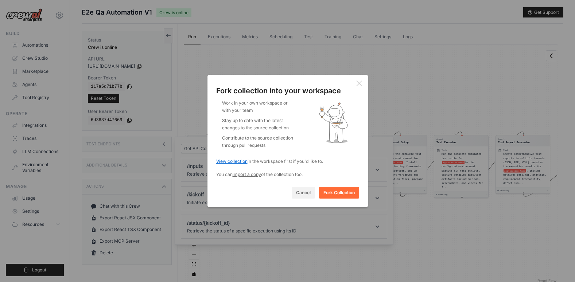
click at [240, 161] on link "View collection" at bounding box center [231, 161] width 31 height 5
click at [304, 192] on button "Cancel" at bounding box center [303, 193] width 23 height 12
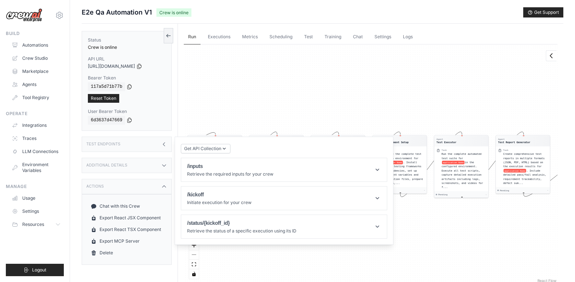
click at [248, 92] on div "Agent Requirements Analyzer Task Analyze the provided requirements documentatio…" at bounding box center [371, 164] width 374 height 240
click at [207, 168] on h1 "/inputs" at bounding box center [230, 166] width 86 height 7
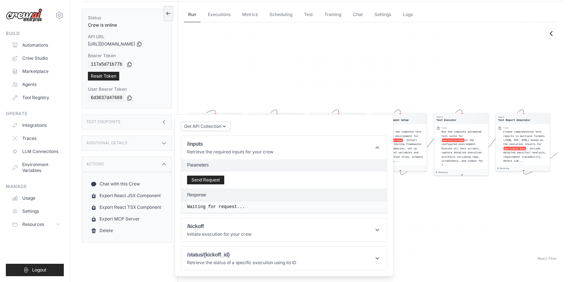
scroll to position [31, 0]
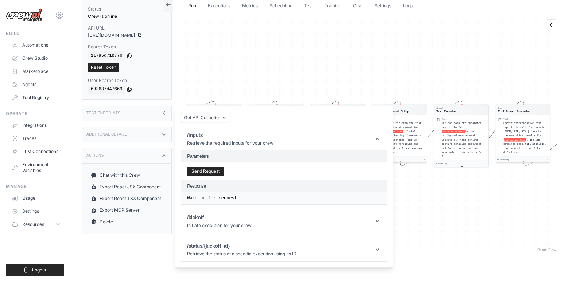
click at [226, 58] on div "Agent Requirements Analyzer Task Analyze the provided requirements documentatio…" at bounding box center [371, 133] width 374 height 240
click at [193, 171] on button "Send Request" at bounding box center [205, 171] width 37 height 9
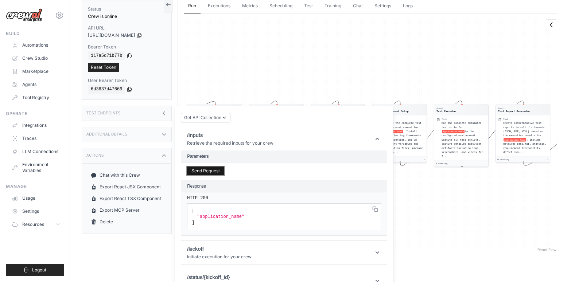
click at [193, 171] on button "Send Request" at bounding box center [205, 171] width 37 height 9
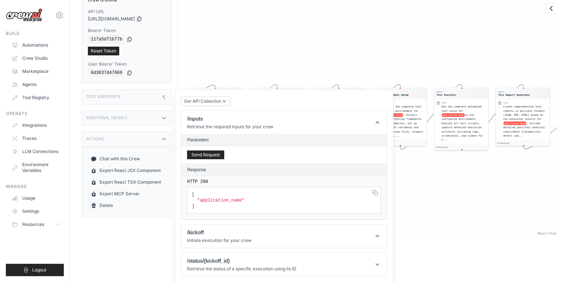
scroll to position [48, 0]
click at [440, 170] on div "Agent Requirements Analyzer Task Analyze the provided requirements documentatio…" at bounding box center [371, 117] width 374 height 240
click at [149, 97] on div "Test Endpoints" at bounding box center [127, 96] width 90 height 15
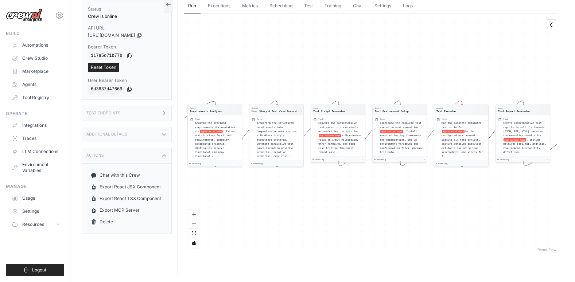
scroll to position [31, 0]
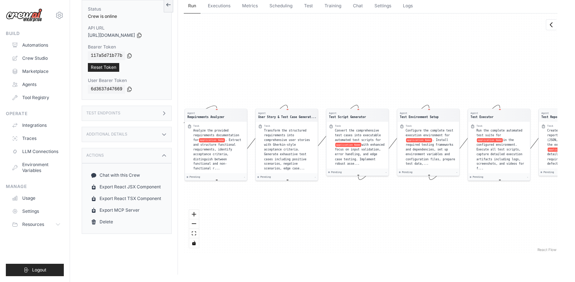
click at [143, 102] on div "Status Crew is online API URL copied https://e2e-qa-automation-v1-de26385b-23b4…" at bounding box center [130, 134] width 96 height 282
click at [142, 112] on div "Test Endpoints" at bounding box center [127, 113] width 90 height 15
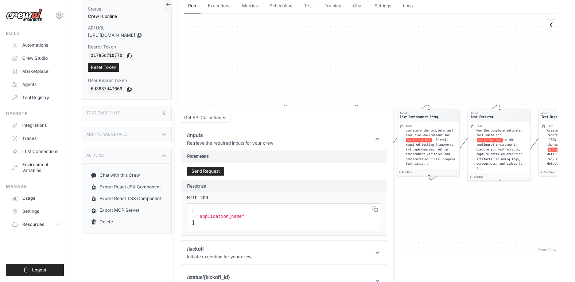
click at [136, 134] on div "Additional Details" at bounding box center [127, 134] width 90 height 15
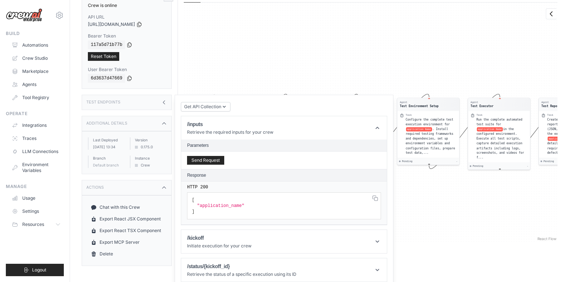
scroll to position [48, 0]
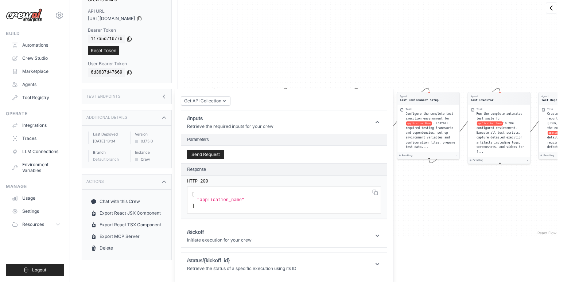
click at [147, 186] on div "Actions" at bounding box center [127, 181] width 90 height 15
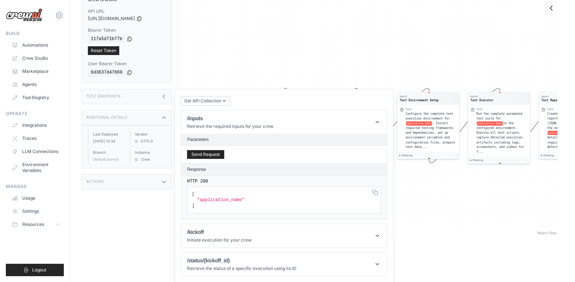
click at [143, 119] on div "Additional Details" at bounding box center [127, 117] width 90 height 15
click at [142, 99] on div "Test Endpoints" at bounding box center [127, 96] width 90 height 15
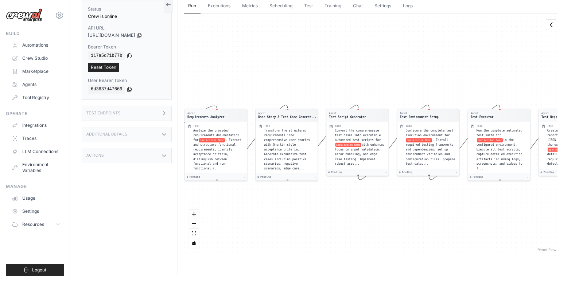
click at [143, 113] on div "Test Endpoints" at bounding box center [127, 113] width 90 height 15
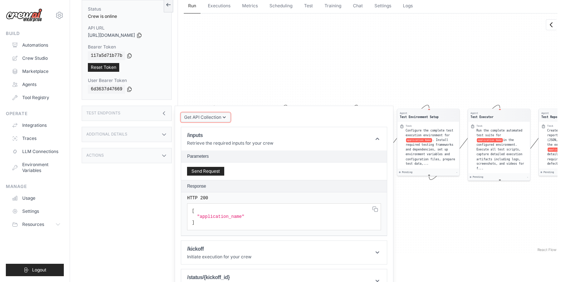
click at [193, 117] on span "Get API Collection" at bounding box center [202, 117] width 37 height 6
click at [249, 117] on div "Get API Collection Postman API Collection /inputs Retrieve the required inputs …" at bounding box center [284, 202] width 206 height 181
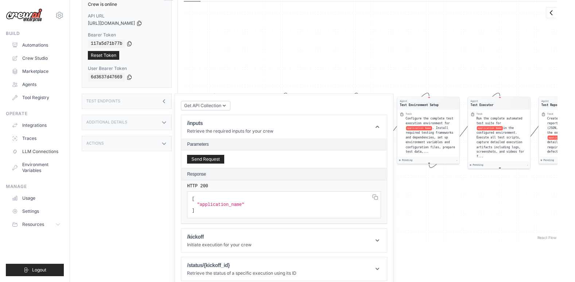
scroll to position [48, 0]
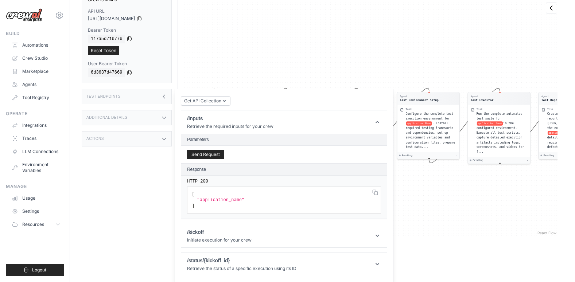
click at [128, 37] on icon at bounding box center [130, 38] width 4 height 5
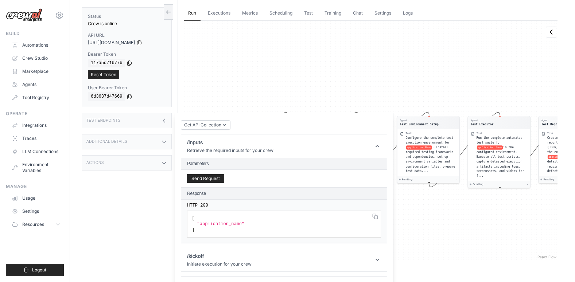
scroll to position [11, 0]
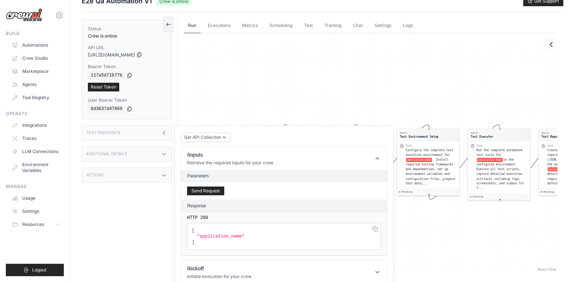
click at [141, 54] on icon at bounding box center [139, 54] width 4 height 5
click at [128, 74] on icon at bounding box center [130, 75] width 4 height 5
click at [139, 136] on div "Test Endpoints" at bounding box center [127, 132] width 90 height 15
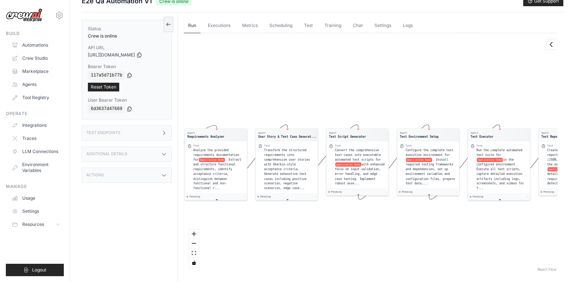
click at [139, 136] on div "Test Endpoints" at bounding box center [127, 132] width 90 height 15
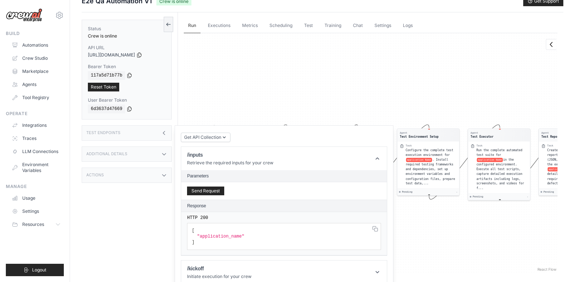
scroll to position [48, 0]
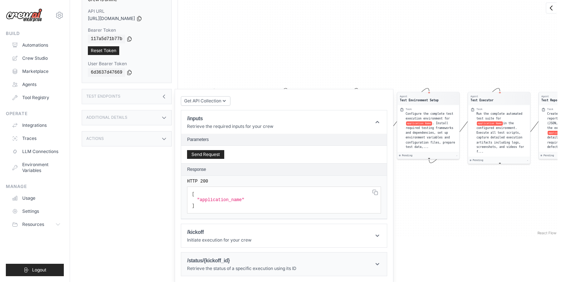
click at [218, 256] on header "/status/{kickoff_id} Retrieve the status of a specific execution using its ID" at bounding box center [284, 264] width 206 height 23
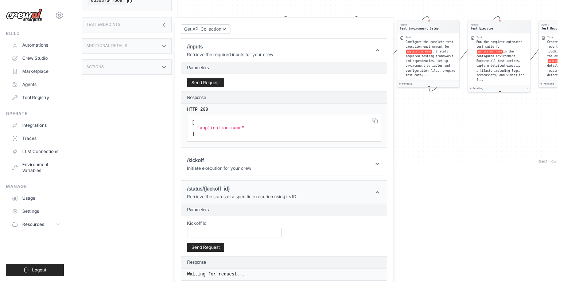
scroll to position [124, 0]
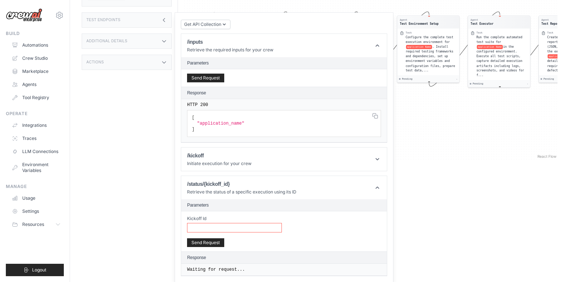
click at [235, 228] on input "Kickoff Id" at bounding box center [234, 227] width 95 height 9
paste input "**********"
type input "**********"
click at [207, 241] on button "Send Request" at bounding box center [205, 242] width 37 height 9
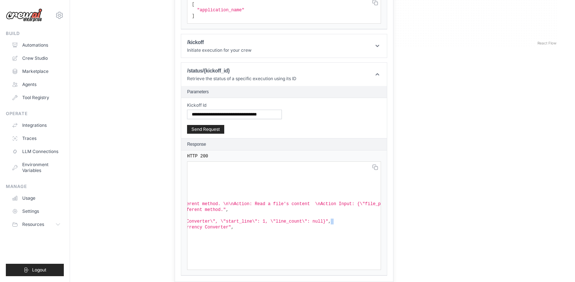
scroll to position [0, 597]
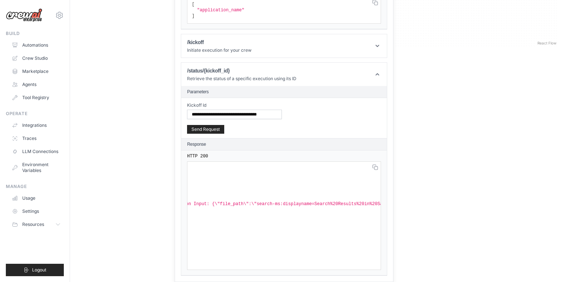
drag, startPoint x: 268, startPoint y: 223, endPoint x: 316, endPoint y: 227, distance: 47.9
click at [316, 227] on pre "{ "state" : "RUNNING" , "status" : "Task is Running" , "result" : null , "resul…" at bounding box center [284, 216] width 194 height 109
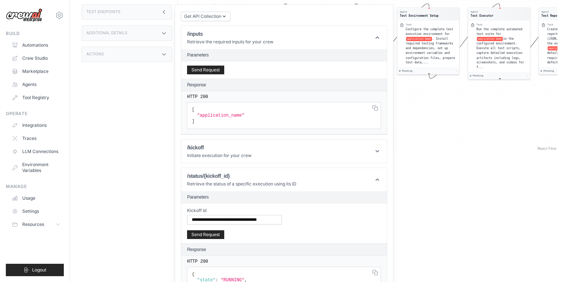
scroll to position [61, 0]
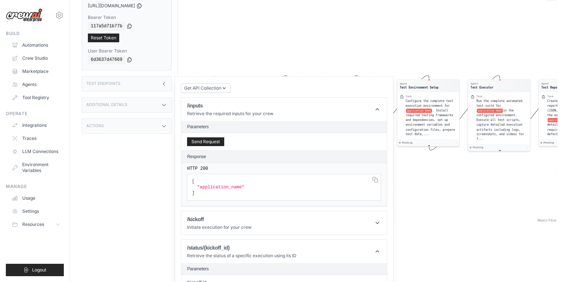
click at [150, 83] on div "Test Endpoints" at bounding box center [127, 83] width 90 height 15
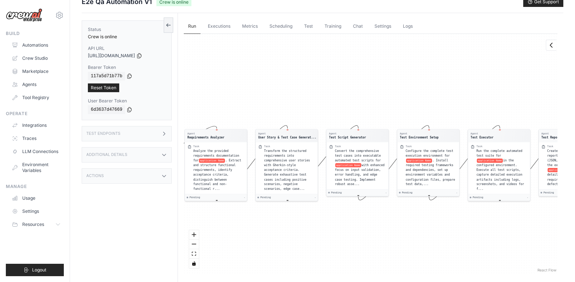
scroll to position [0, 0]
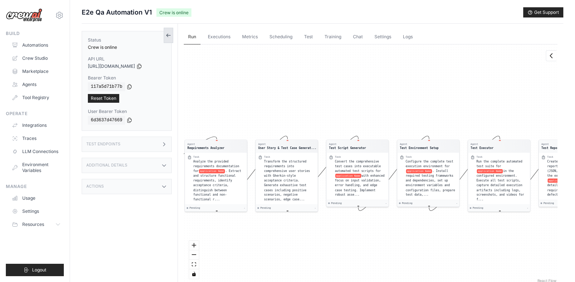
click at [168, 35] on icon at bounding box center [169, 35] width 6 height 6
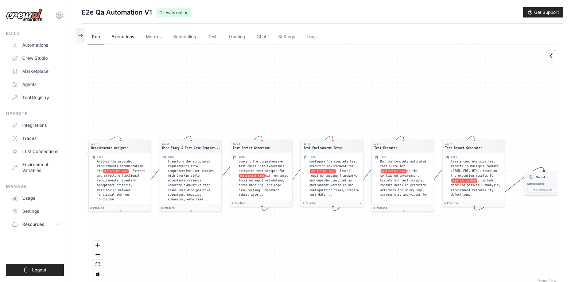
click at [124, 38] on link "Executions" at bounding box center [122, 37] width 31 height 15
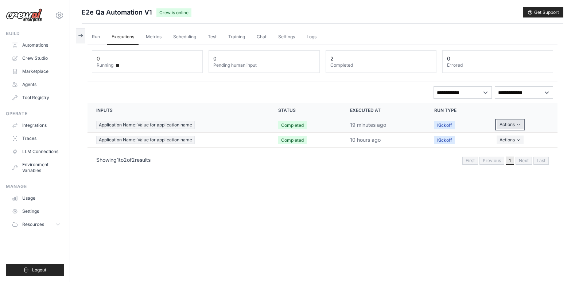
click at [503, 124] on button "Actions" at bounding box center [510, 124] width 27 height 9
click at [514, 137] on link "View Details" at bounding box center [525, 138] width 47 height 12
